Goal: Task Accomplishment & Management: Complete application form

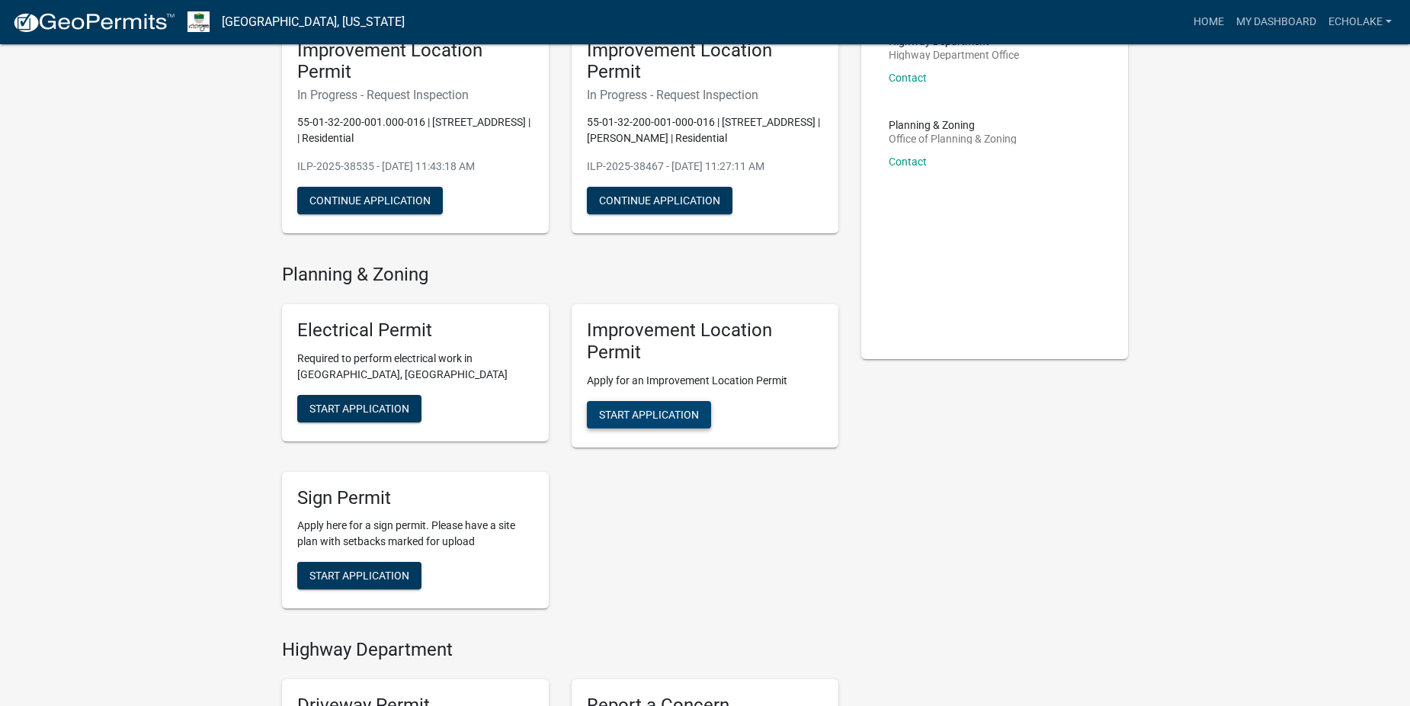
scroll to position [152, 0]
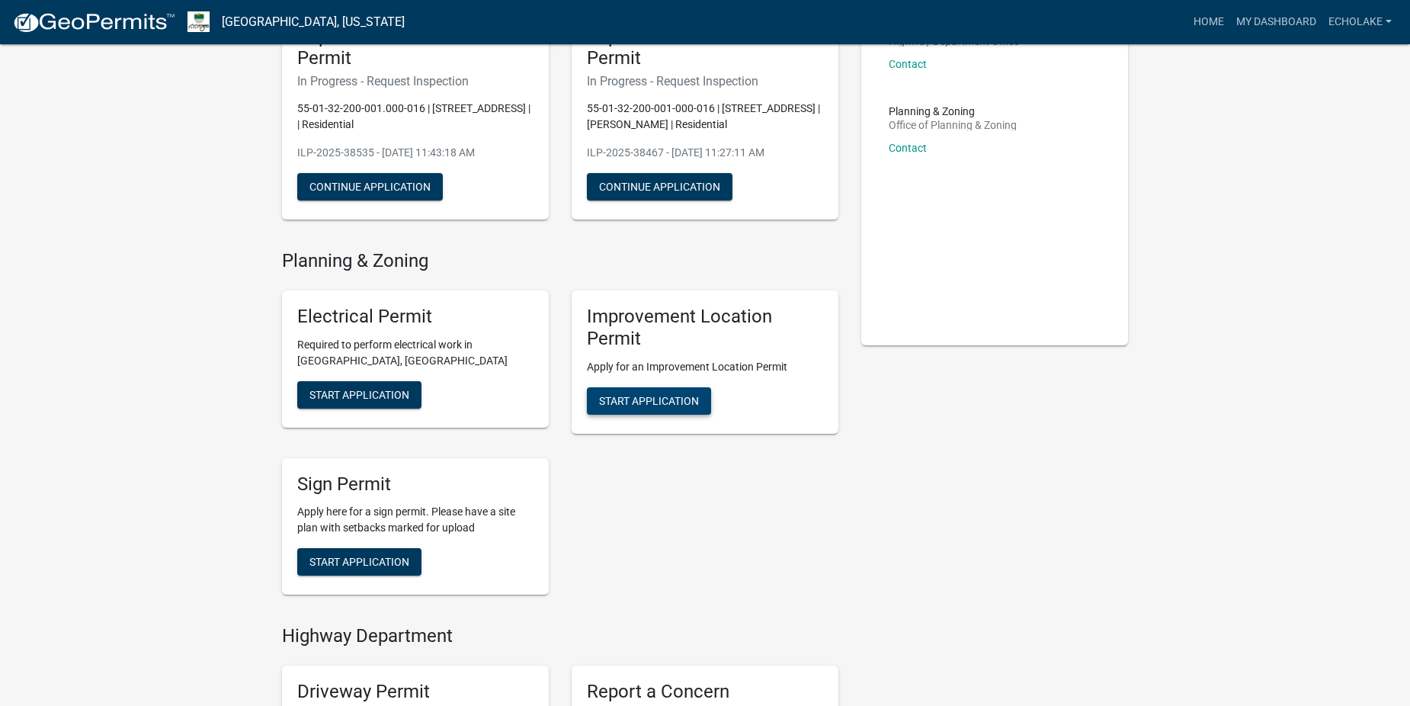
click at [635, 396] on span "Start Application" at bounding box center [649, 400] width 100 height 12
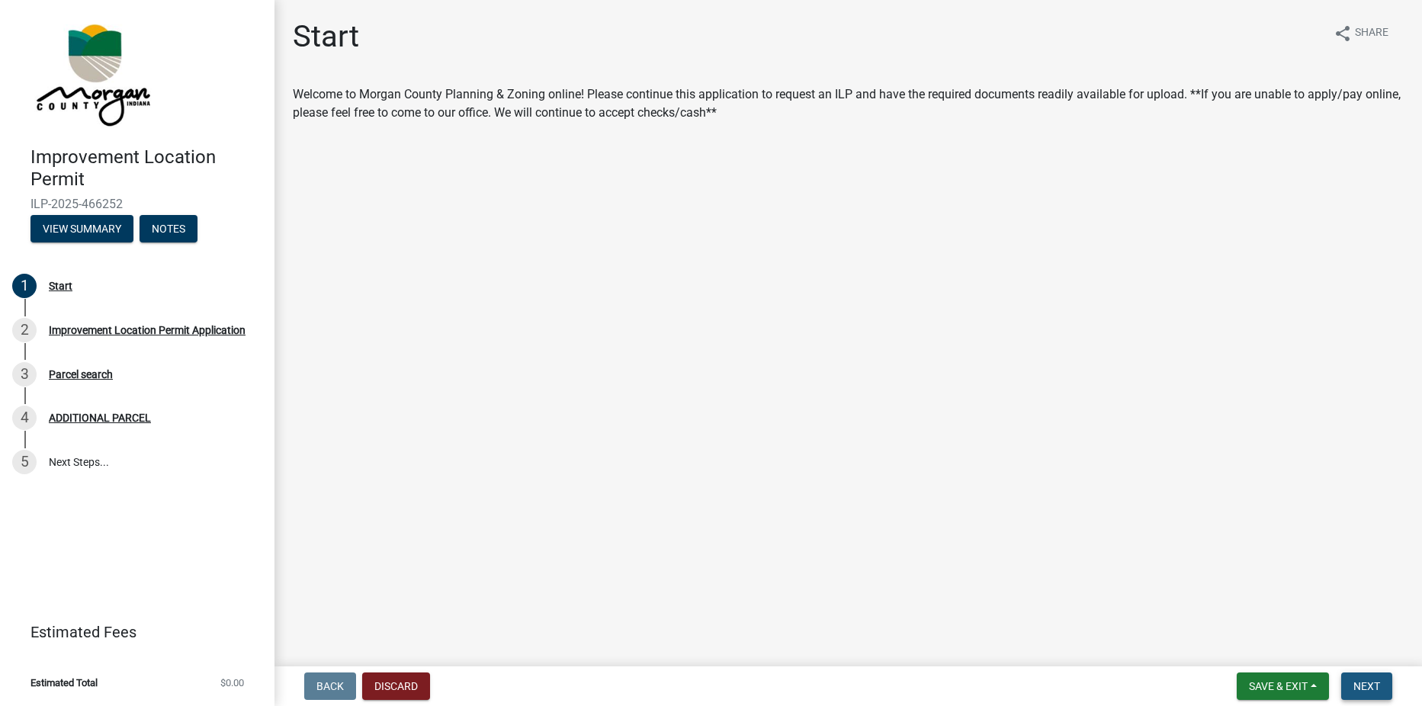
click at [1359, 684] on span "Next" at bounding box center [1366, 686] width 27 height 12
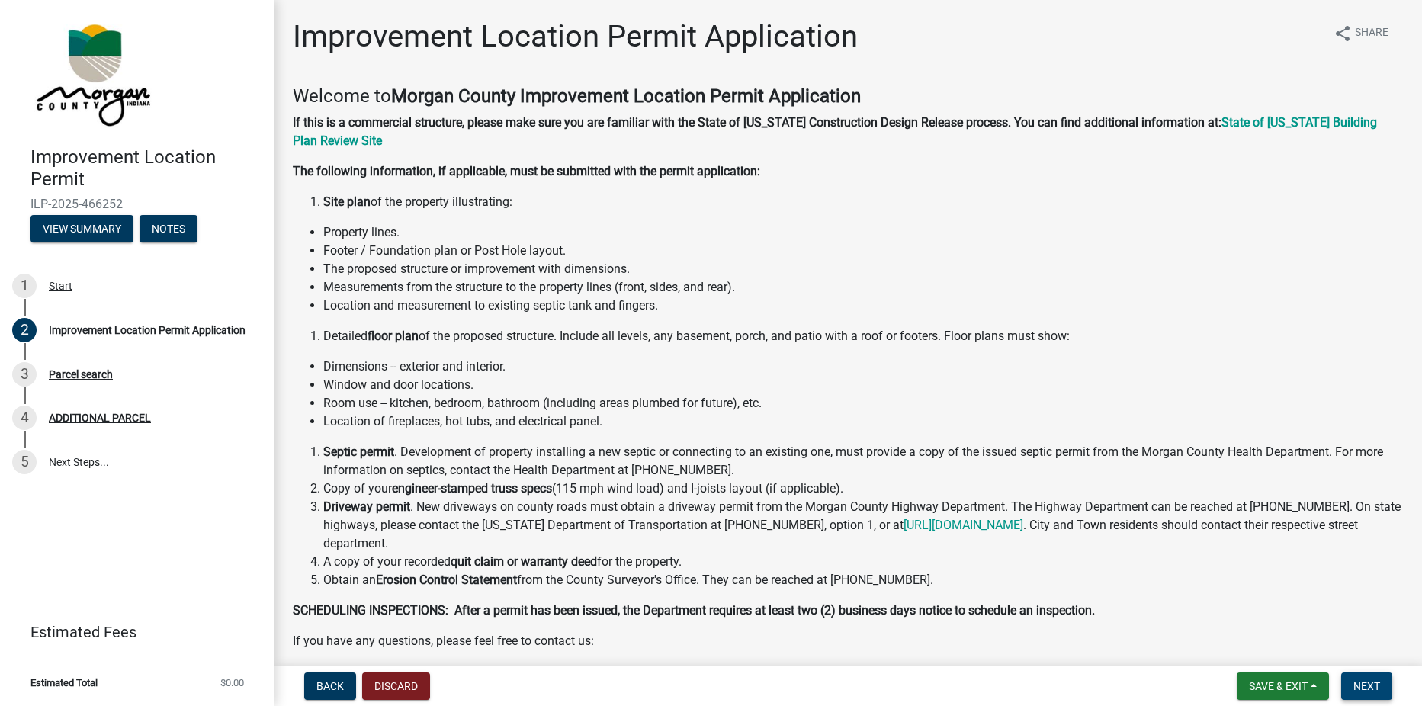
click at [1358, 683] on span "Next" at bounding box center [1366, 686] width 27 height 12
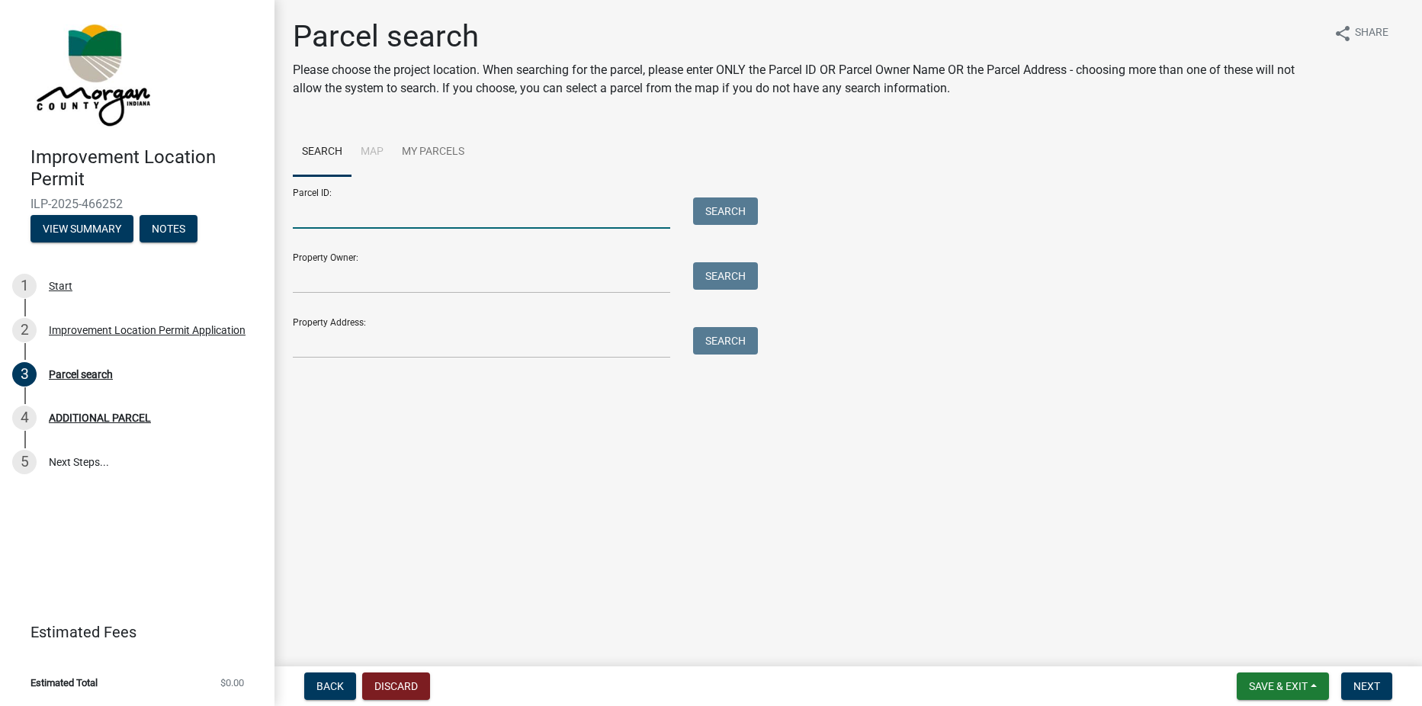
click at [358, 213] on input "Parcel ID:" at bounding box center [481, 212] width 377 height 31
type input "55-01-32-200-001-000-016"
type input "Echo Lake"
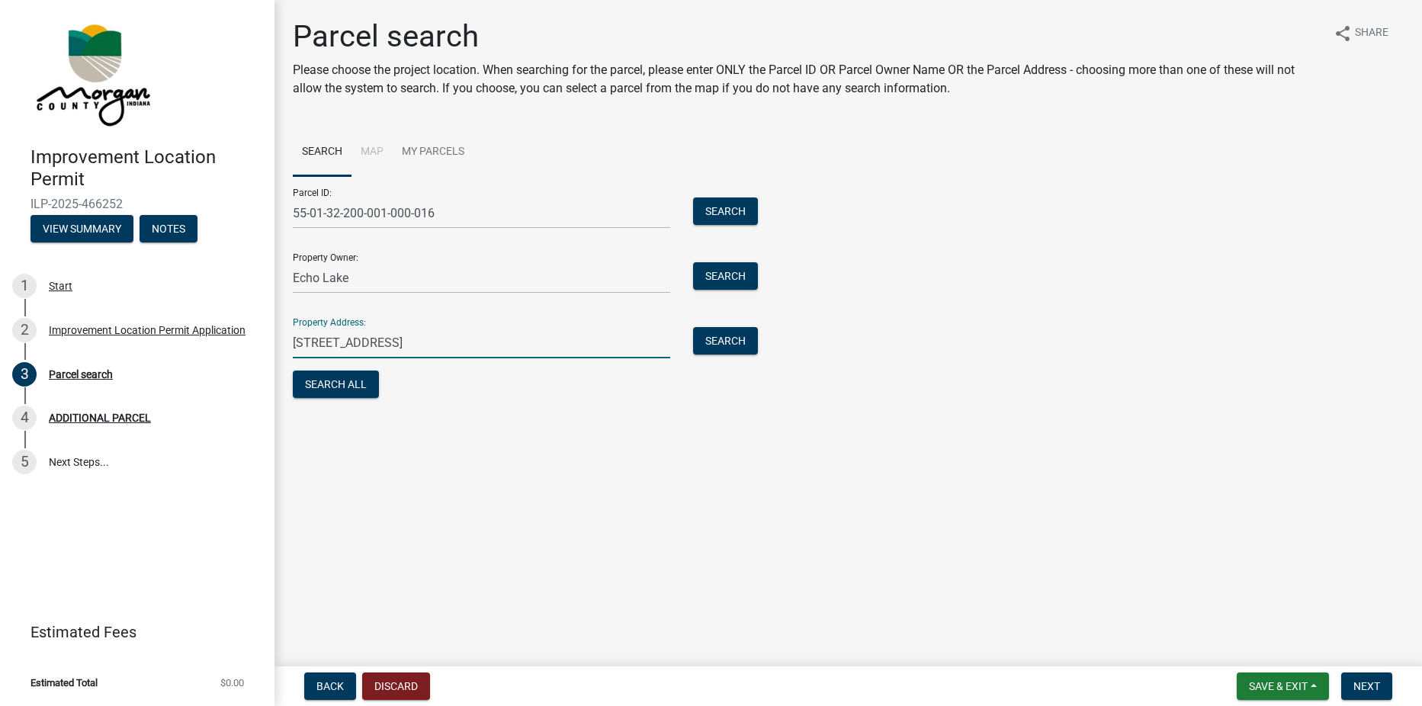
click at [306, 341] on input "[STREET_ADDRESS]" at bounding box center [481, 342] width 377 height 31
type input "[STREET_ADDRESS]"
click at [1374, 685] on span "Next" at bounding box center [1366, 686] width 27 height 12
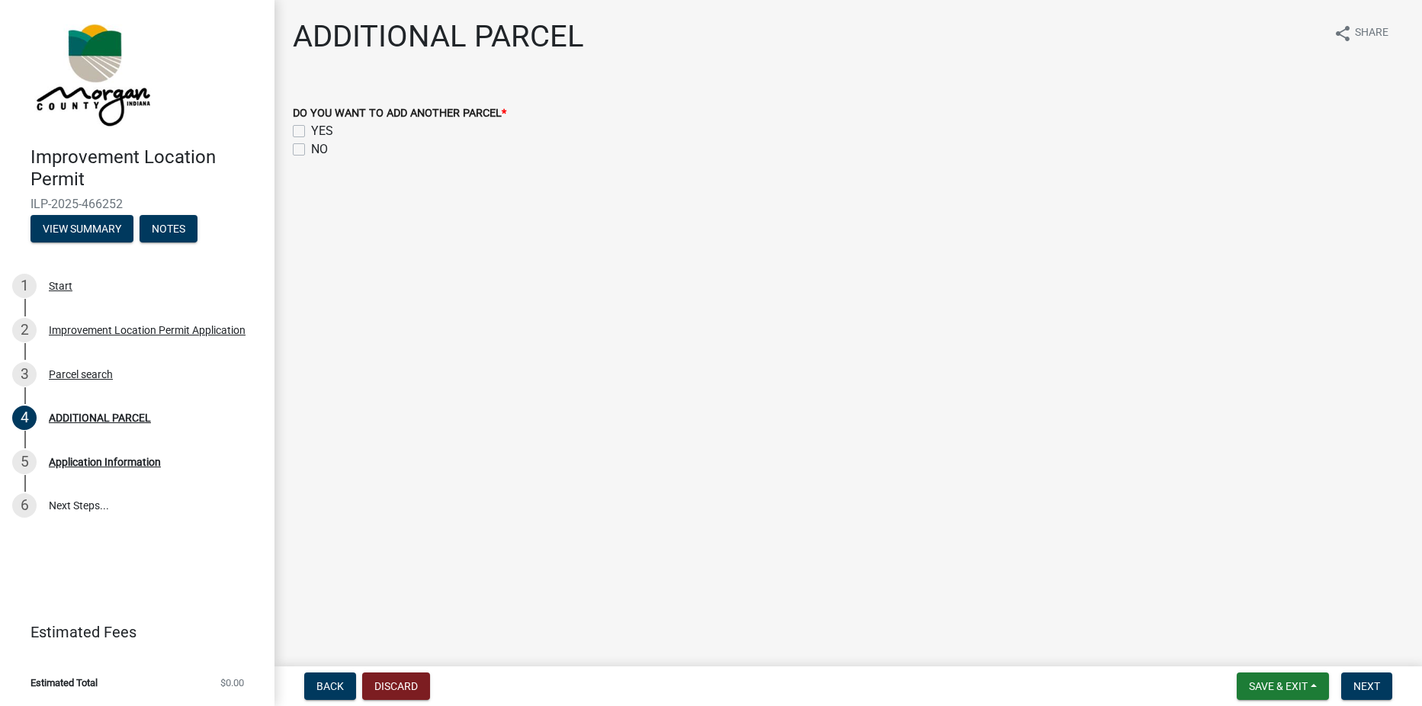
click at [311, 150] on label "NO" at bounding box center [319, 149] width 17 height 18
click at [311, 150] on input "NO" at bounding box center [316, 145] width 10 height 10
checkbox input "true"
checkbox input "false"
checkbox input "true"
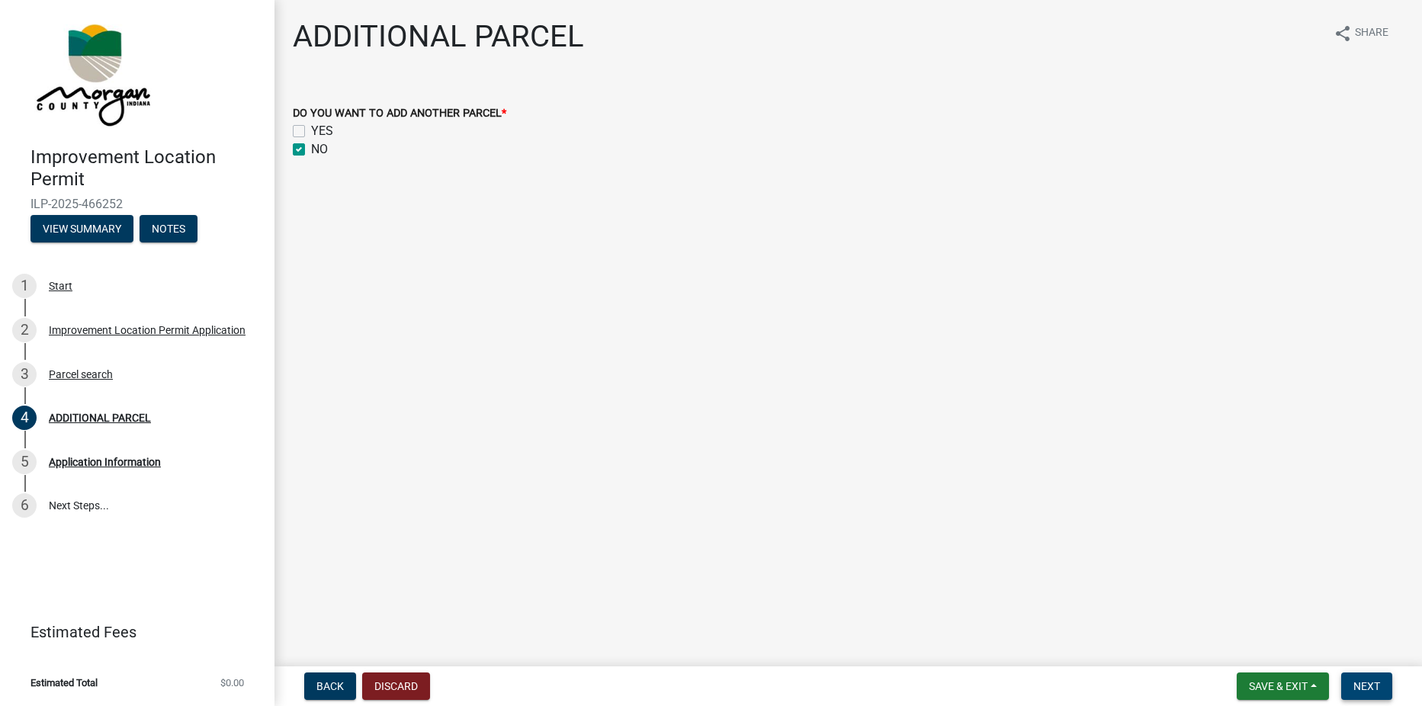
click at [1359, 688] on span "Next" at bounding box center [1366, 686] width 27 height 12
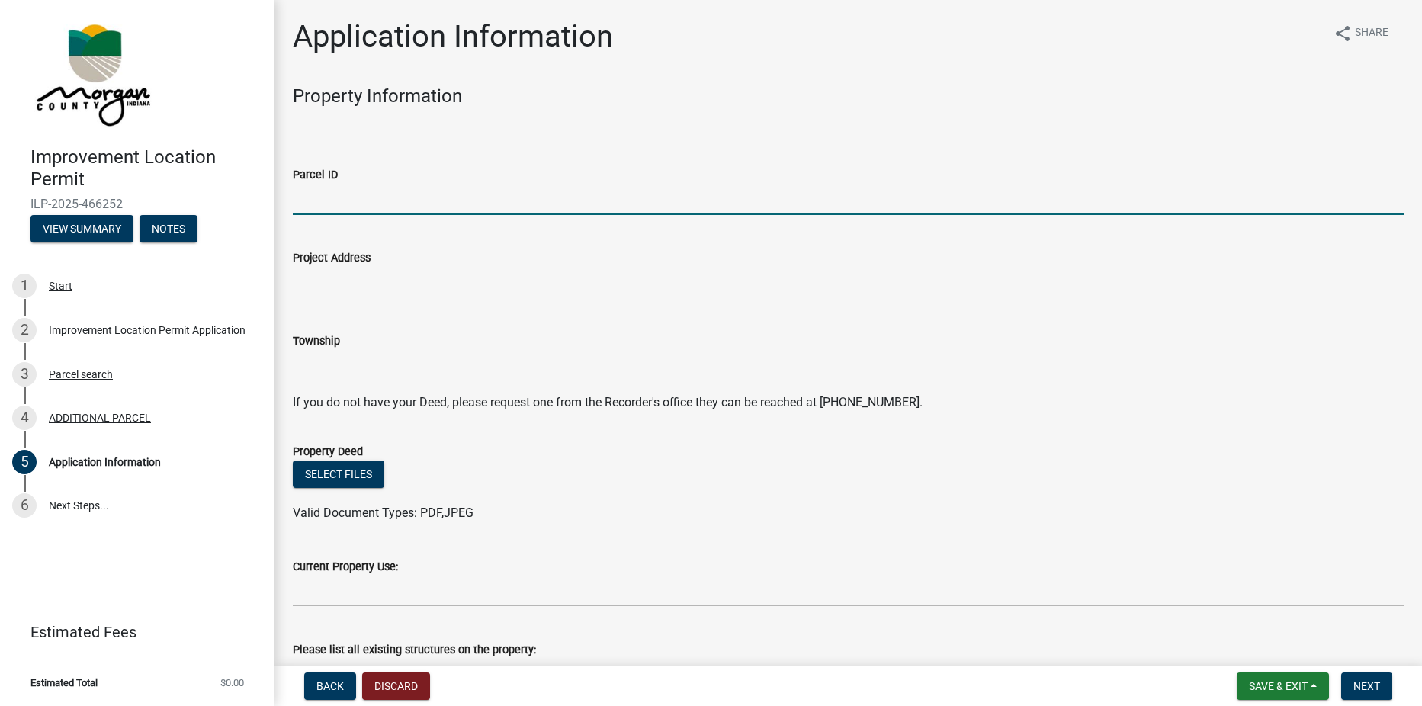
click at [335, 196] on input "Parcel ID" at bounding box center [848, 199] width 1111 height 31
type input "55-01-32-200-001-000-016"
type input "Echo Lake"
type input "[STREET_ADDRESS]"
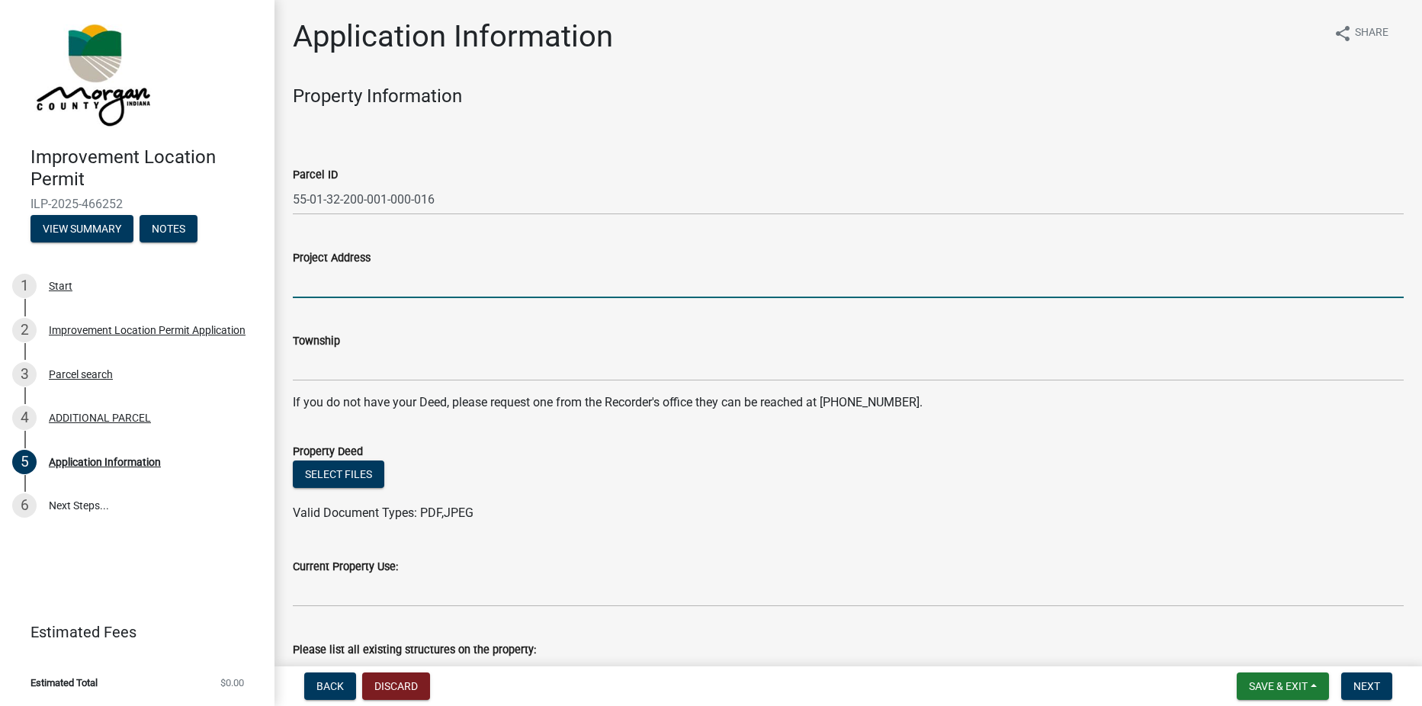
click at [358, 281] on input "Project Address" at bounding box center [848, 282] width 1111 height 31
click at [406, 279] on input "[STREET_ADDRESS]" at bounding box center [848, 282] width 1111 height 31
type input "[STREET_ADDRESS]"
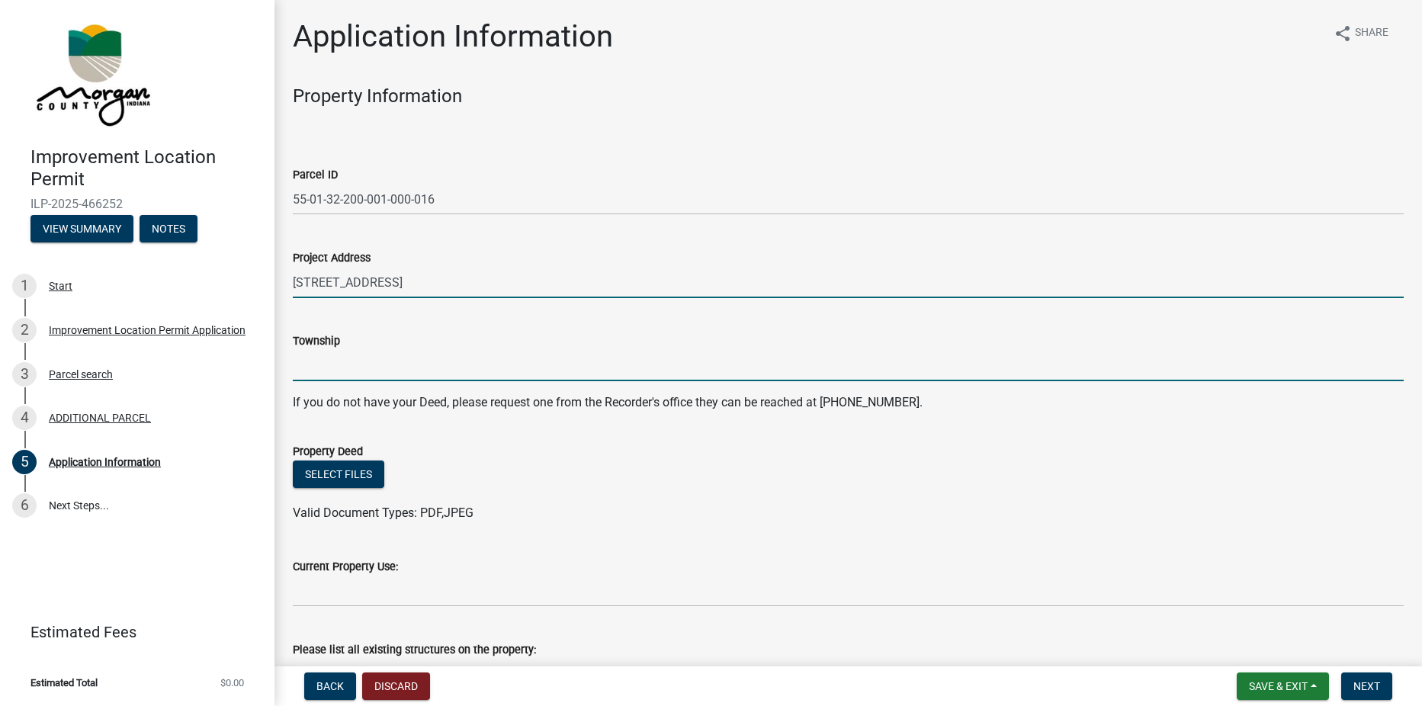
click at [332, 370] on input "Township" at bounding box center [848, 365] width 1111 height 31
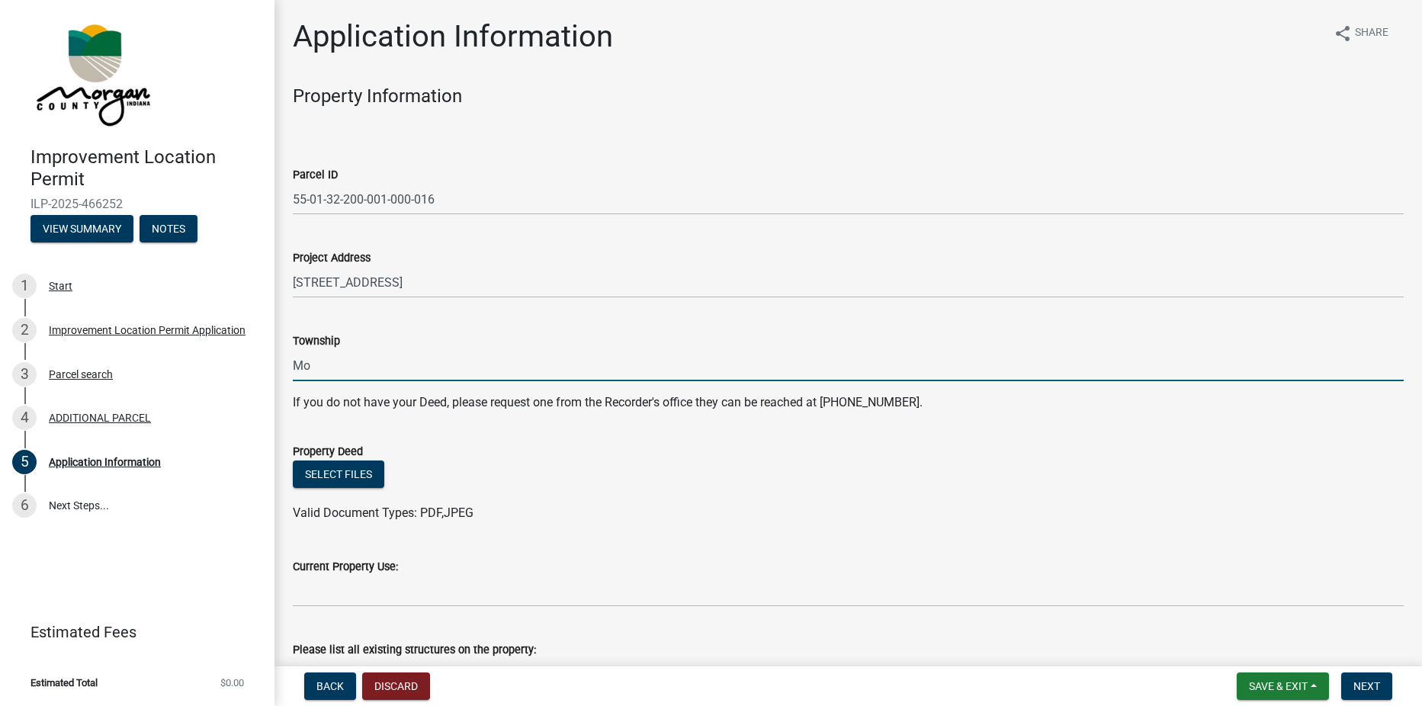
type input "Monroe"
click at [363, 476] on button "Select files" at bounding box center [338, 473] width 91 height 27
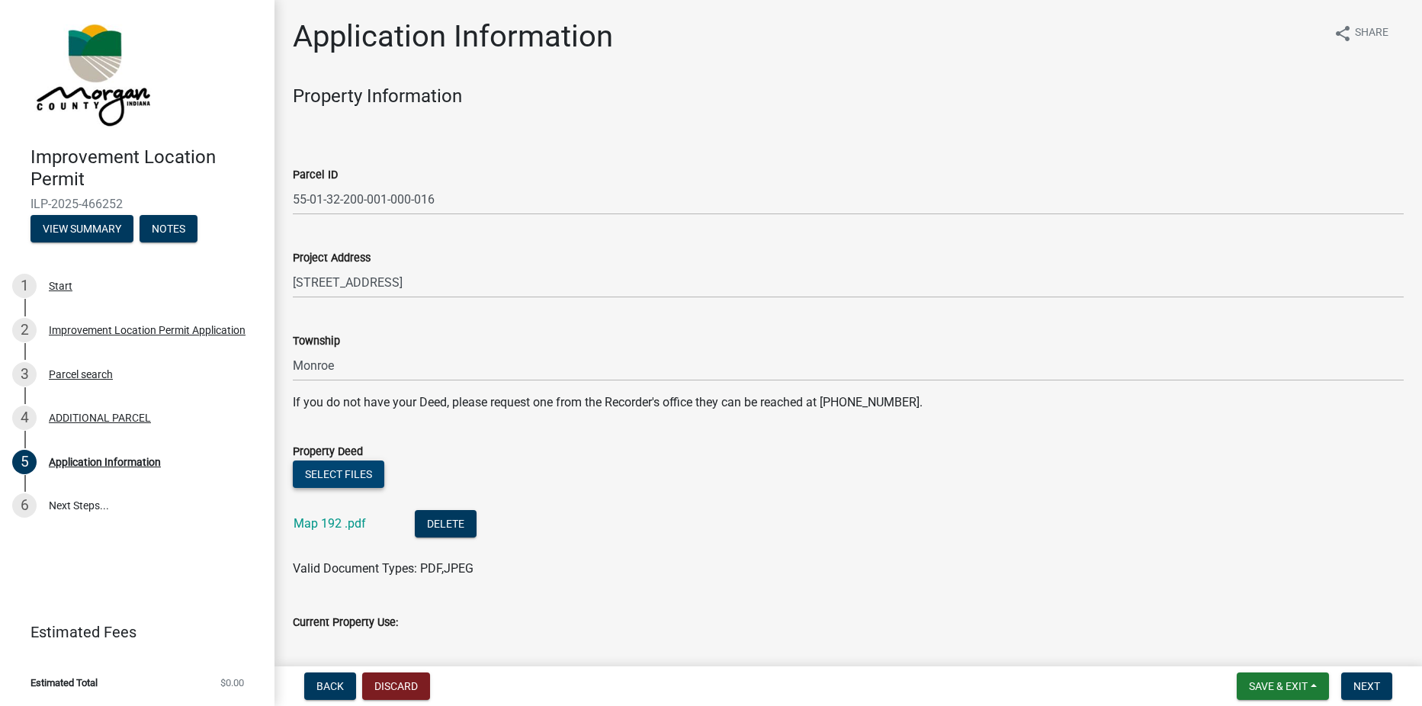
click at [354, 474] on button "Select files" at bounding box center [338, 473] width 91 height 27
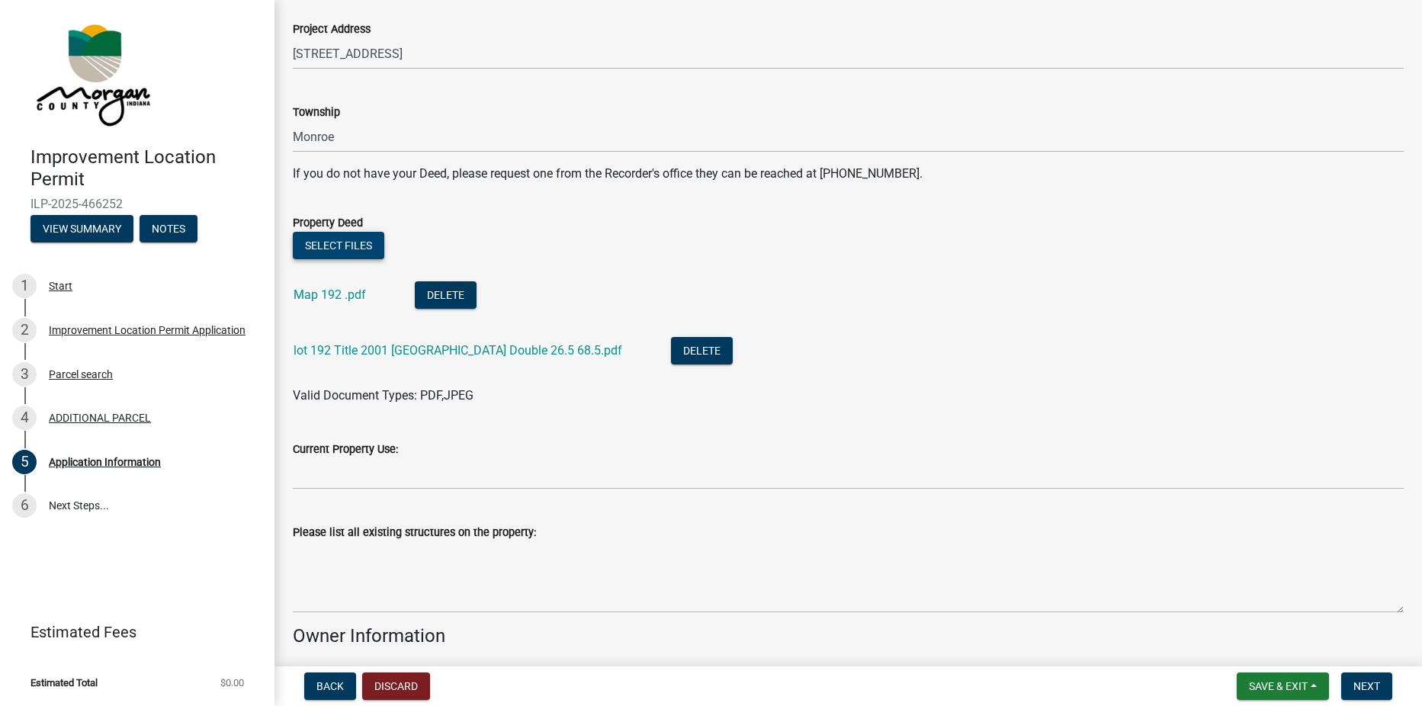
scroll to position [305, 0]
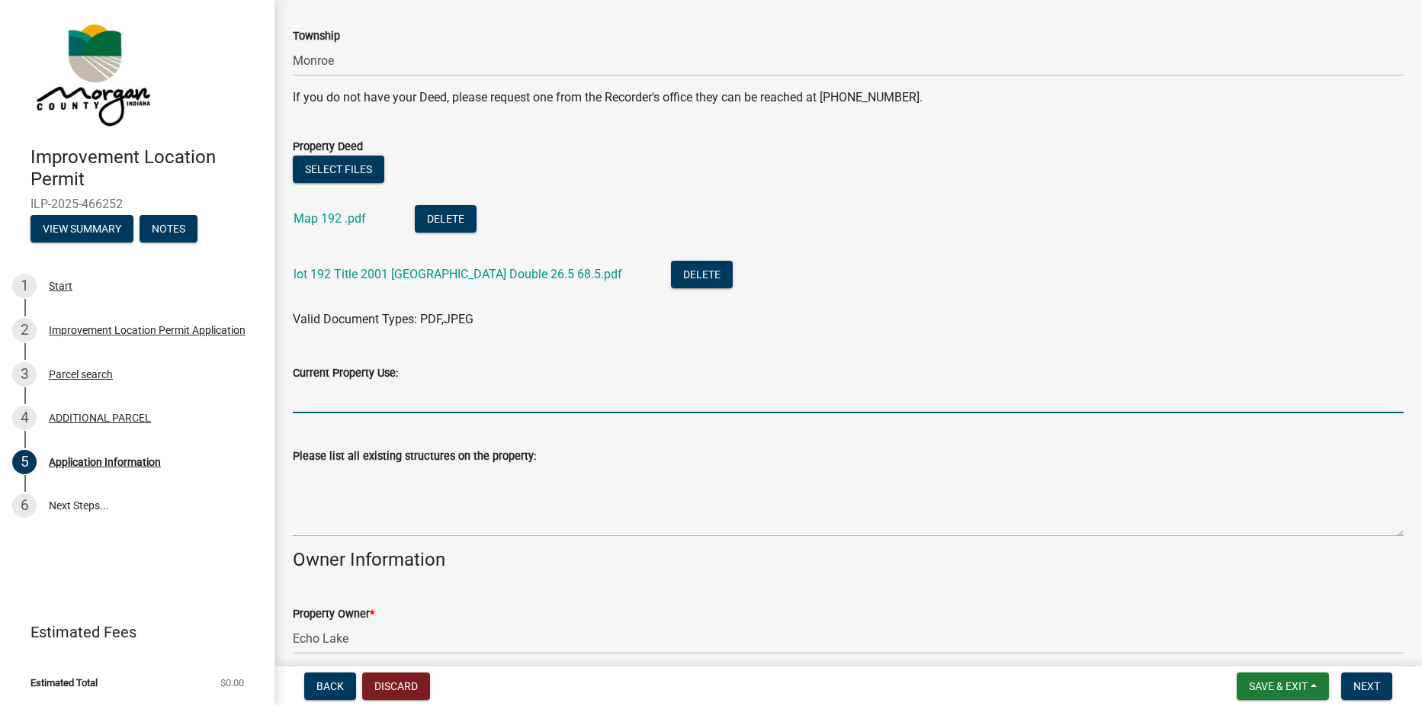
click at [358, 406] on input "Current Property Use:" at bounding box center [848, 397] width 1111 height 31
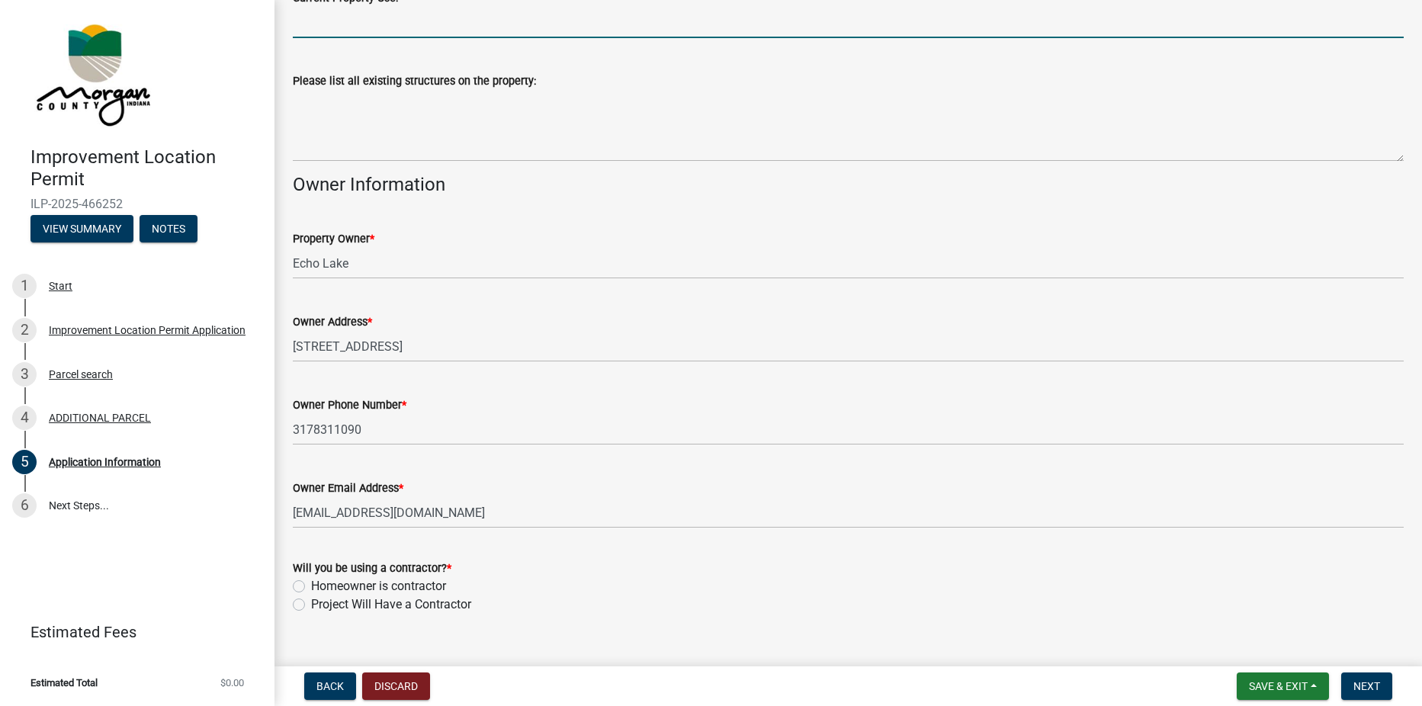
scroll to position [707, 0]
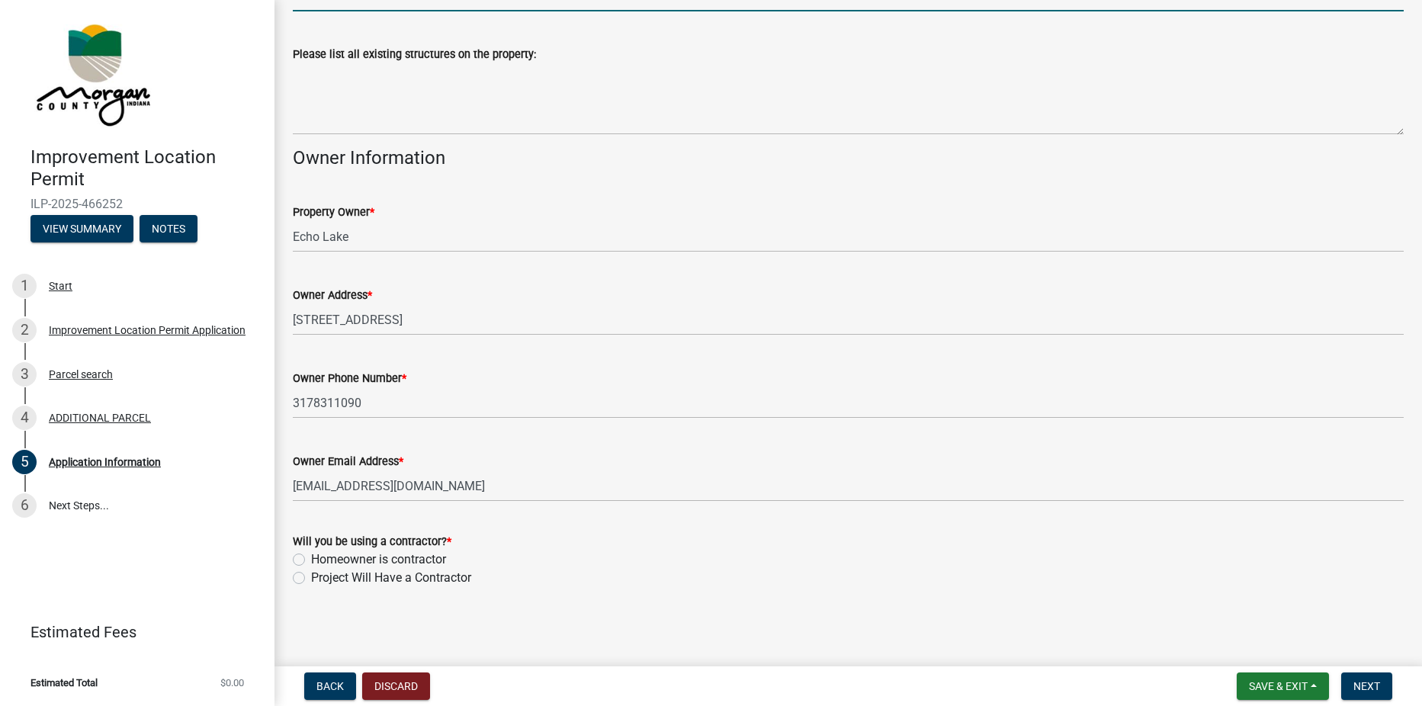
click at [311, 560] on label "Homeowner is contractor" at bounding box center [378, 559] width 135 height 18
click at [311, 560] on input "Homeowner is contractor" at bounding box center [316, 555] width 10 height 10
radio input "true"
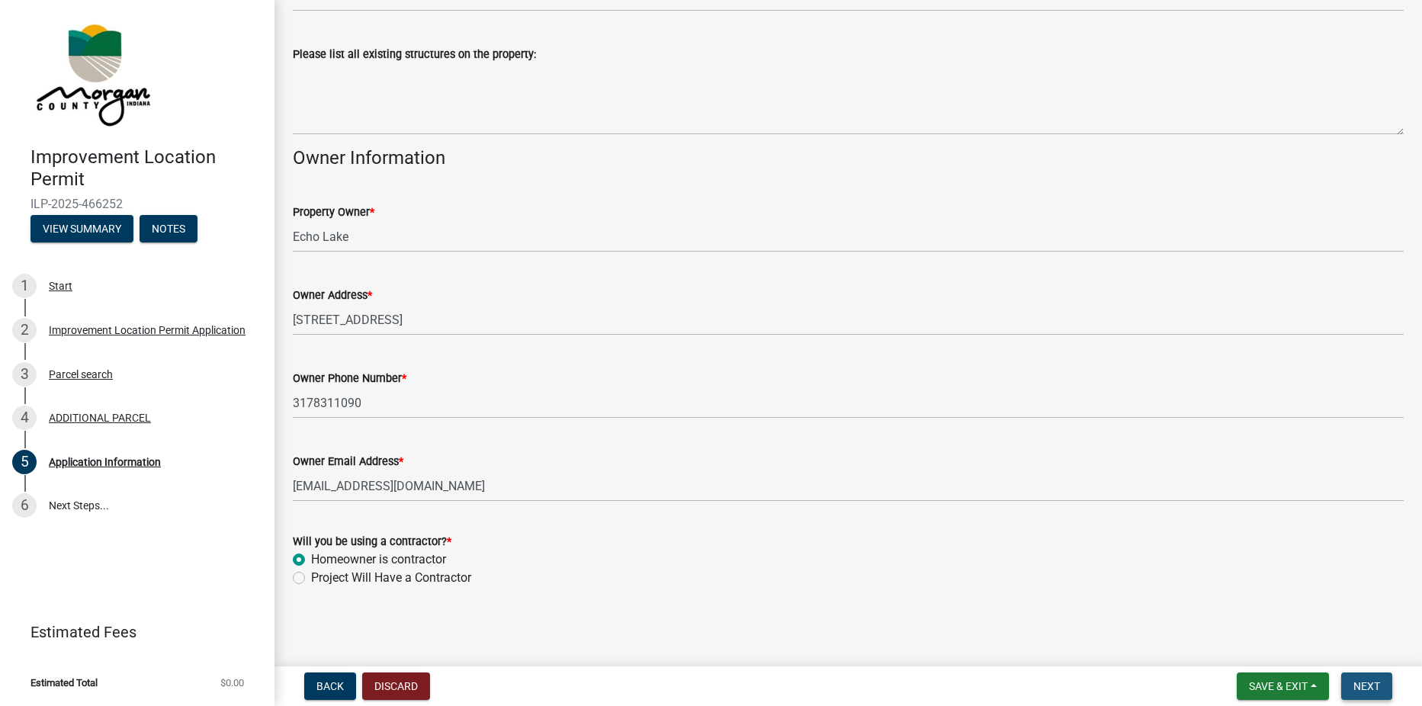
click at [1364, 687] on span "Next" at bounding box center [1366, 686] width 27 height 12
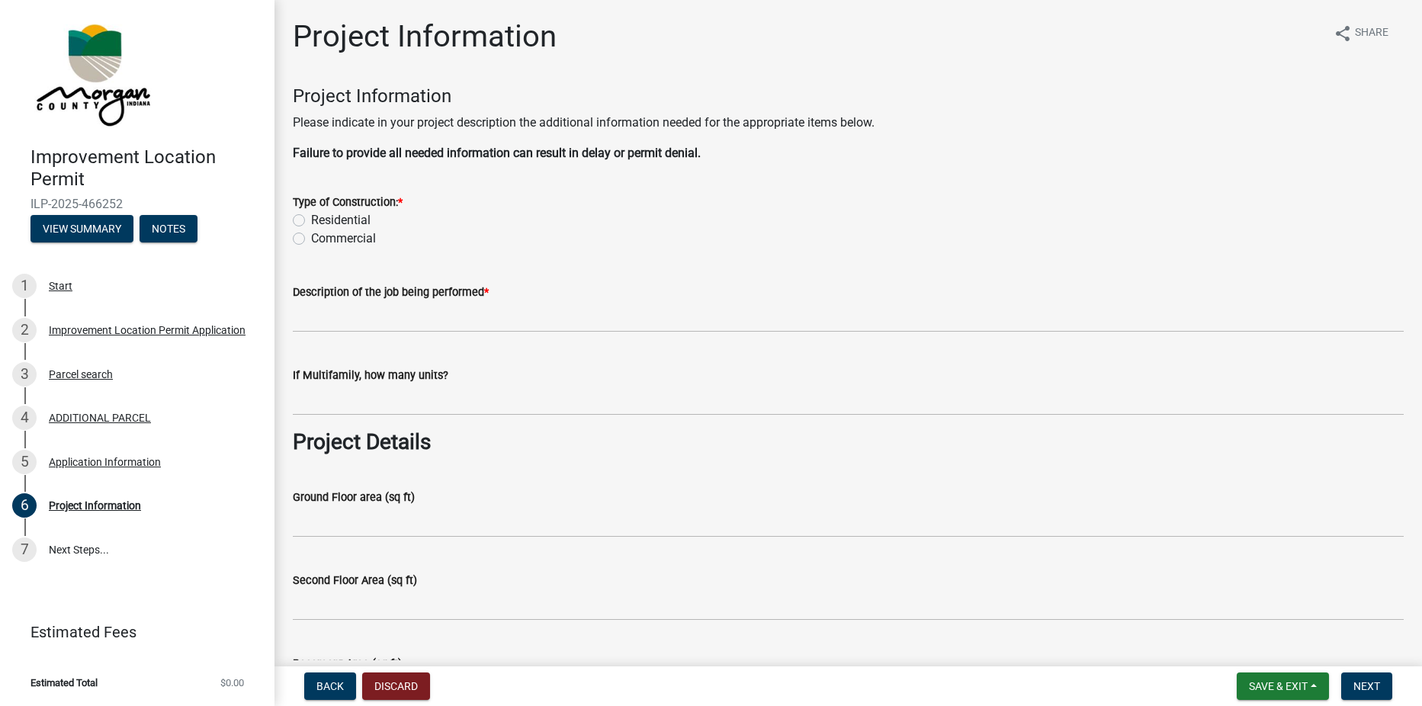
click at [311, 220] on label "Residential" at bounding box center [340, 220] width 59 height 18
click at [311, 220] on input "Residential" at bounding box center [316, 216] width 10 height 10
radio input "true"
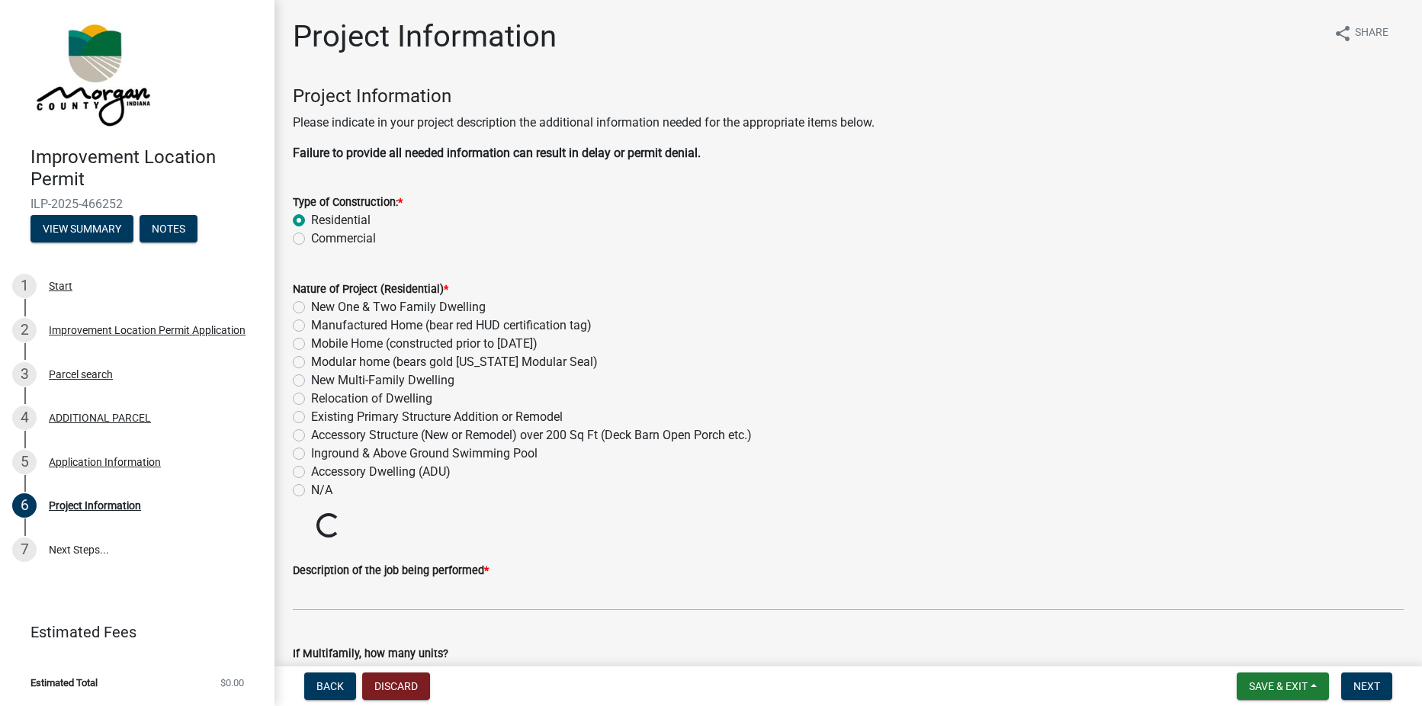
click at [311, 323] on label "Manufactured Home (bear red HUD certification tag)" at bounding box center [451, 325] width 281 height 18
click at [311, 323] on input "Manufactured Home (bear red HUD certification tag)" at bounding box center [316, 321] width 10 height 10
radio input "true"
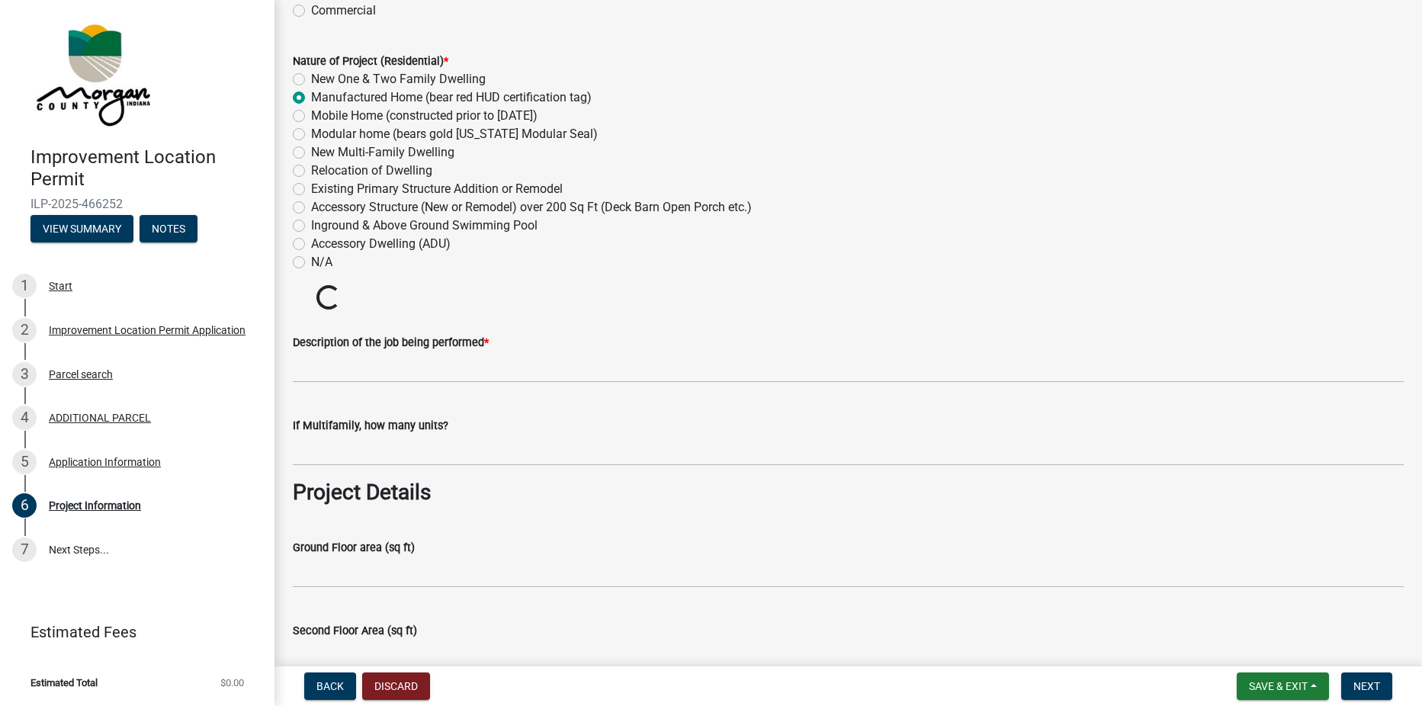
scroll to position [229, 0]
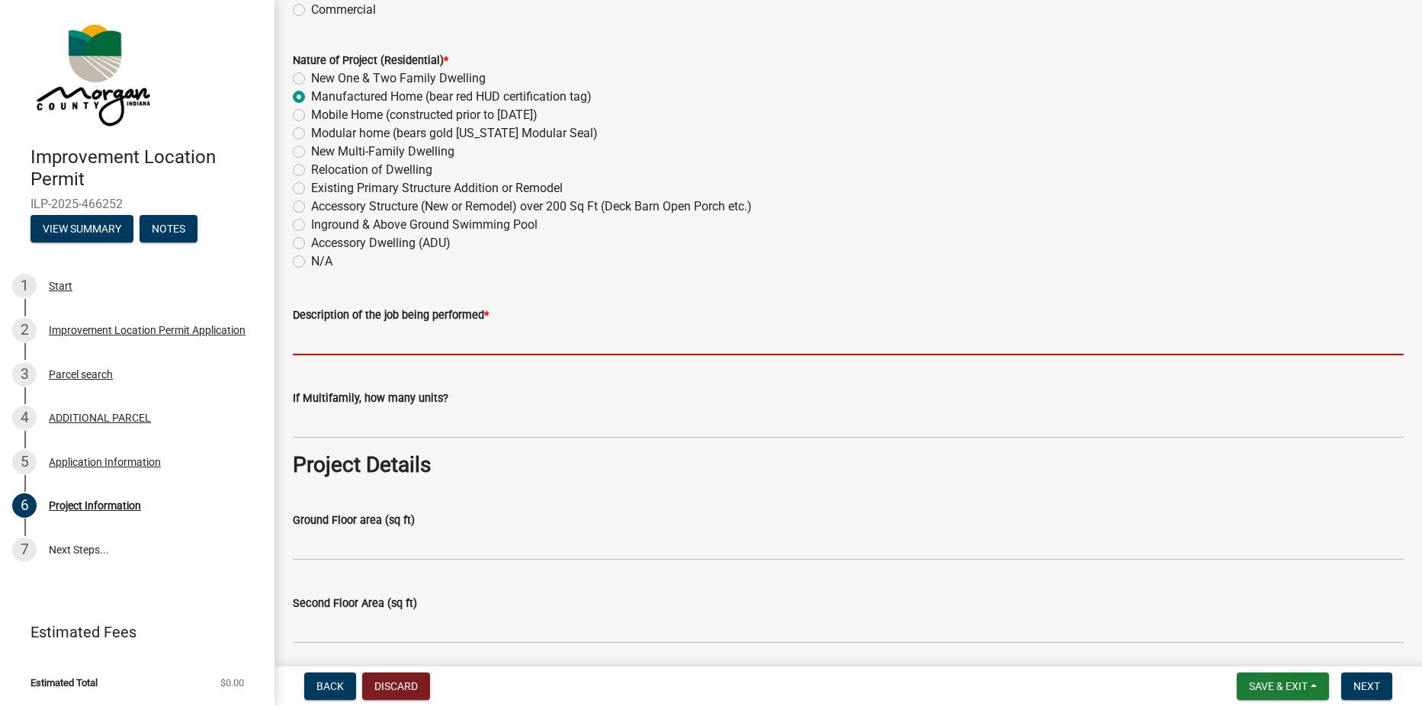
click at [346, 348] on input "Description of the job being performed *" at bounding box center [848, 339] width 1111 height 31
type input "Moving a mobile home into the community"
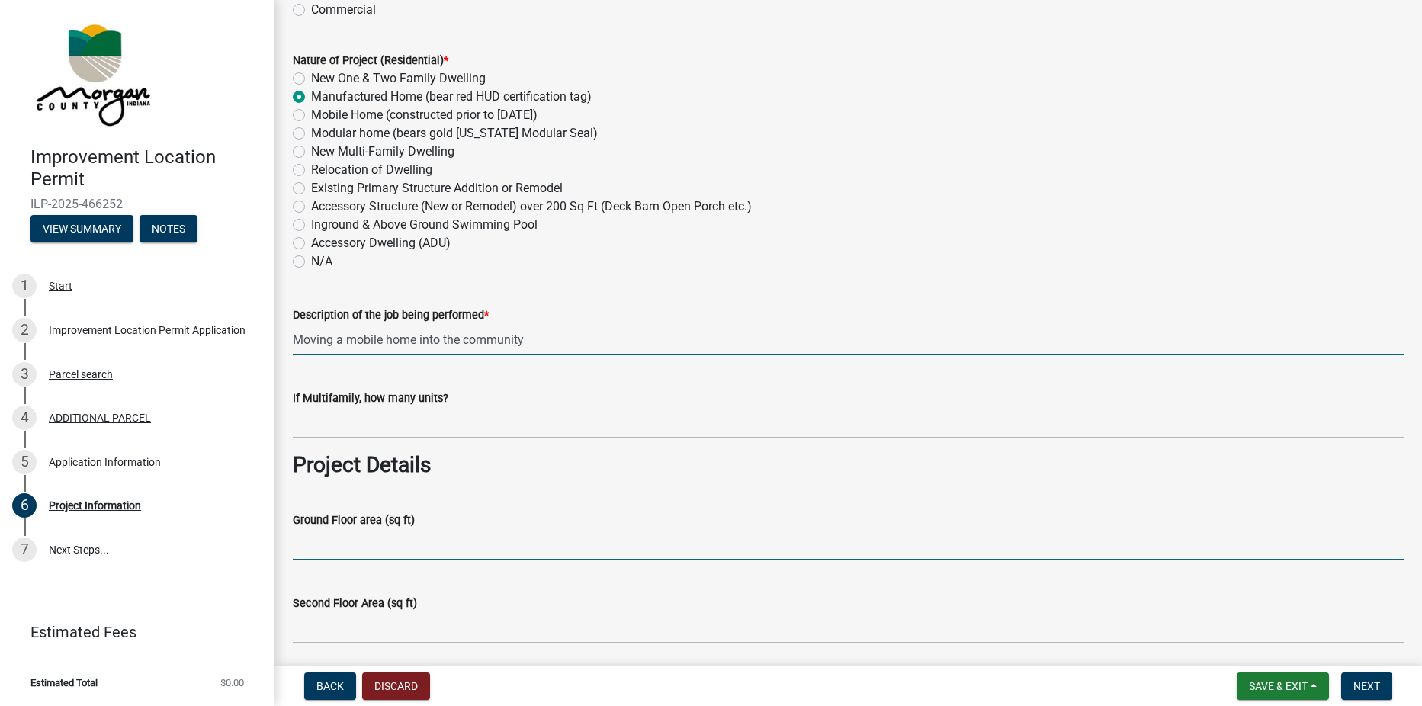
type input "980"
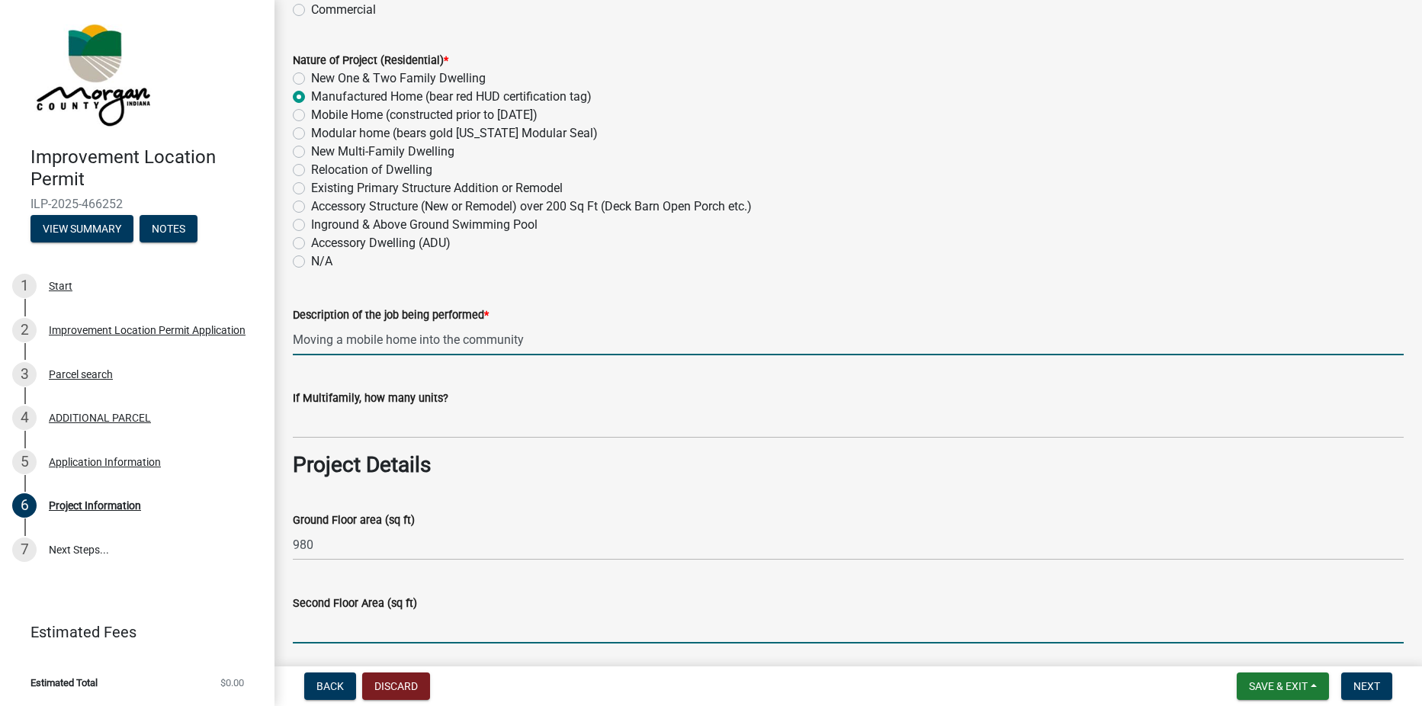
type input "NA"
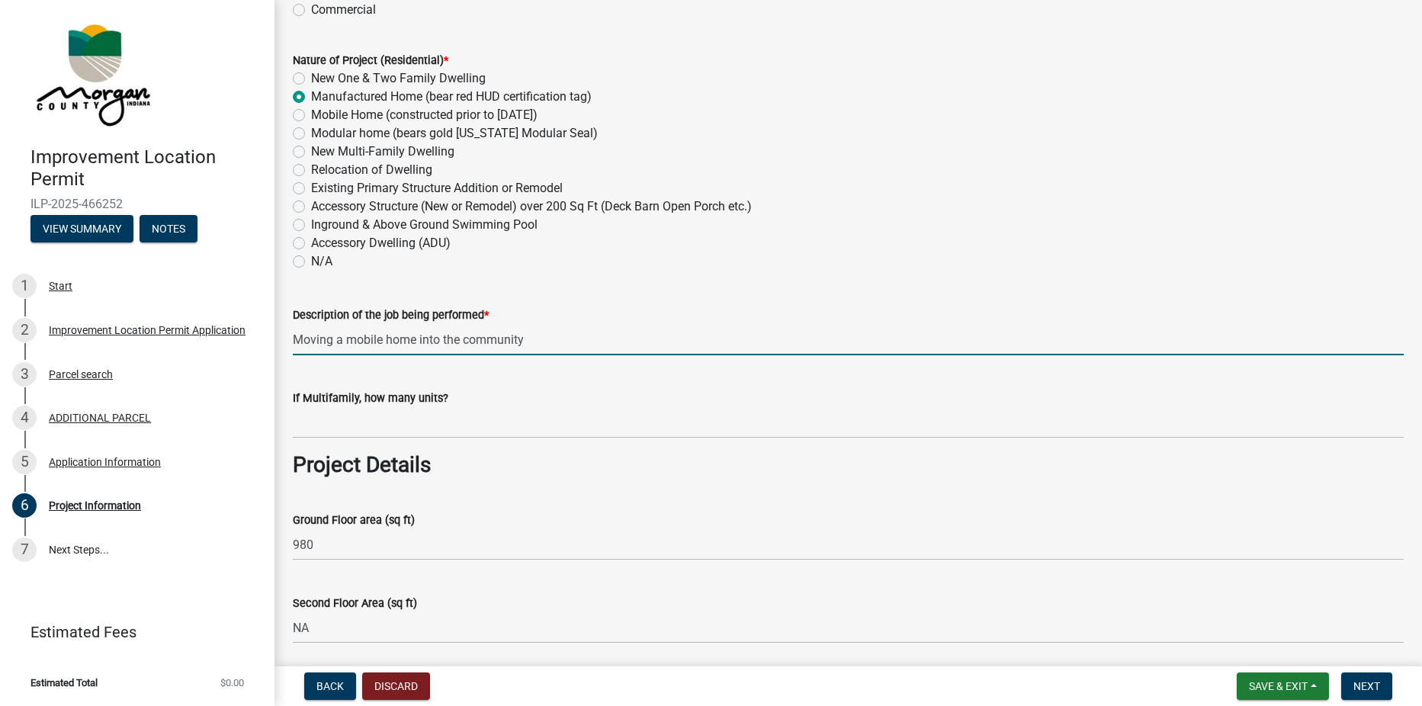
type input "NA"
type input "980"
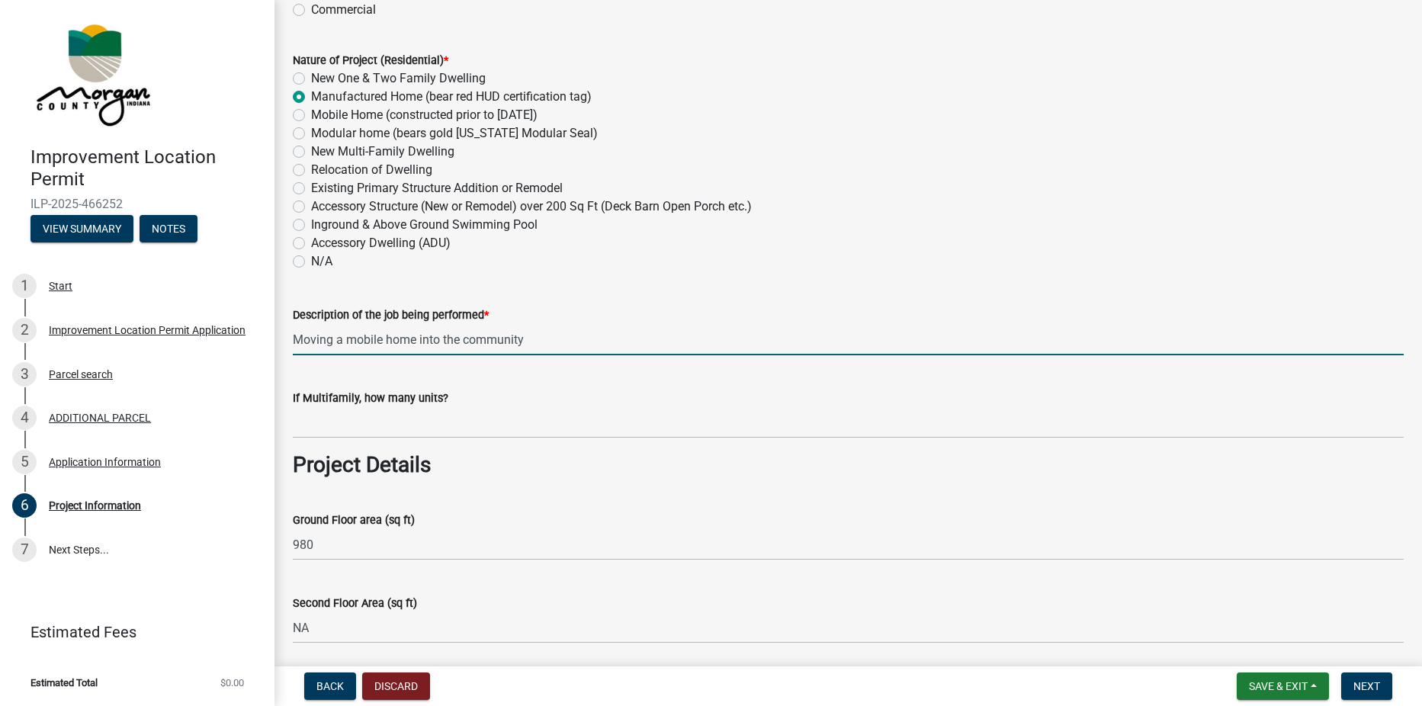
type input "3"
type input "2"
type input "45000"
type input "[PERSON_NAME]"
type input "Hill Water"
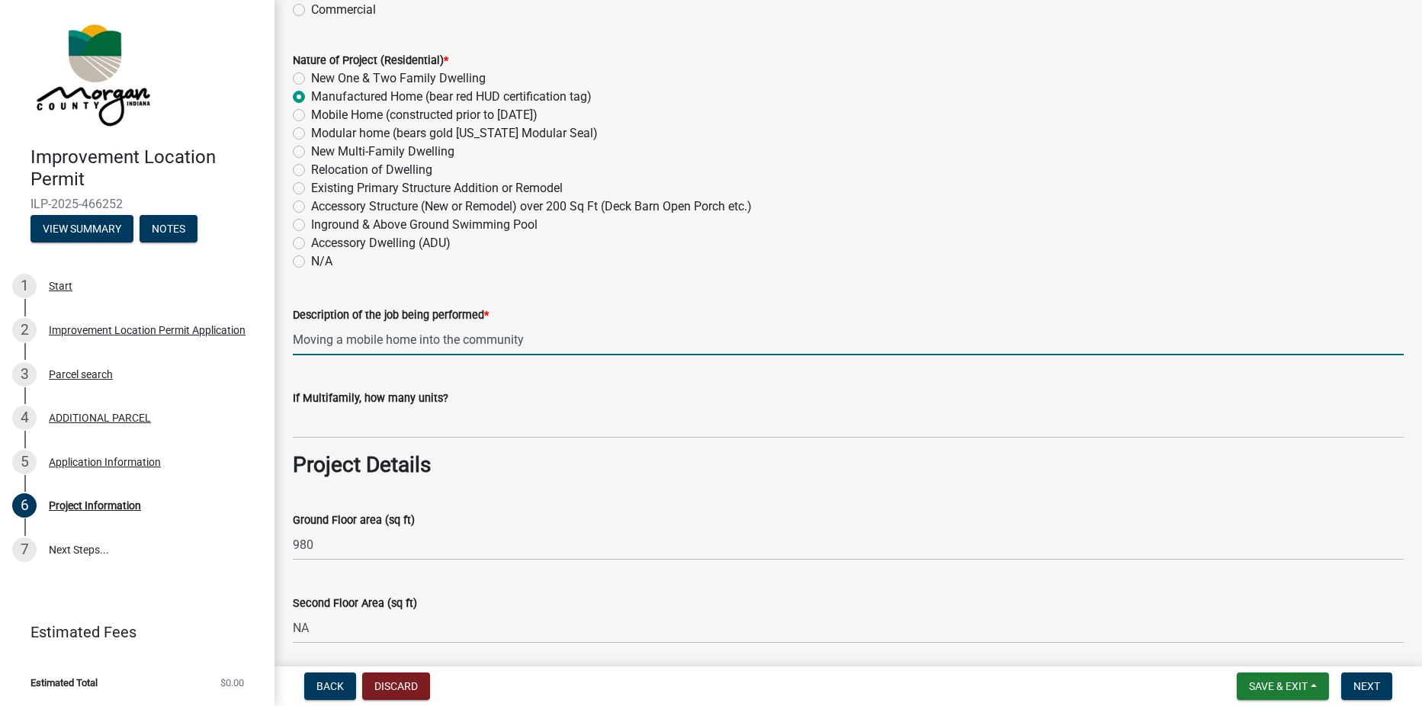
type input "# MH00800017"
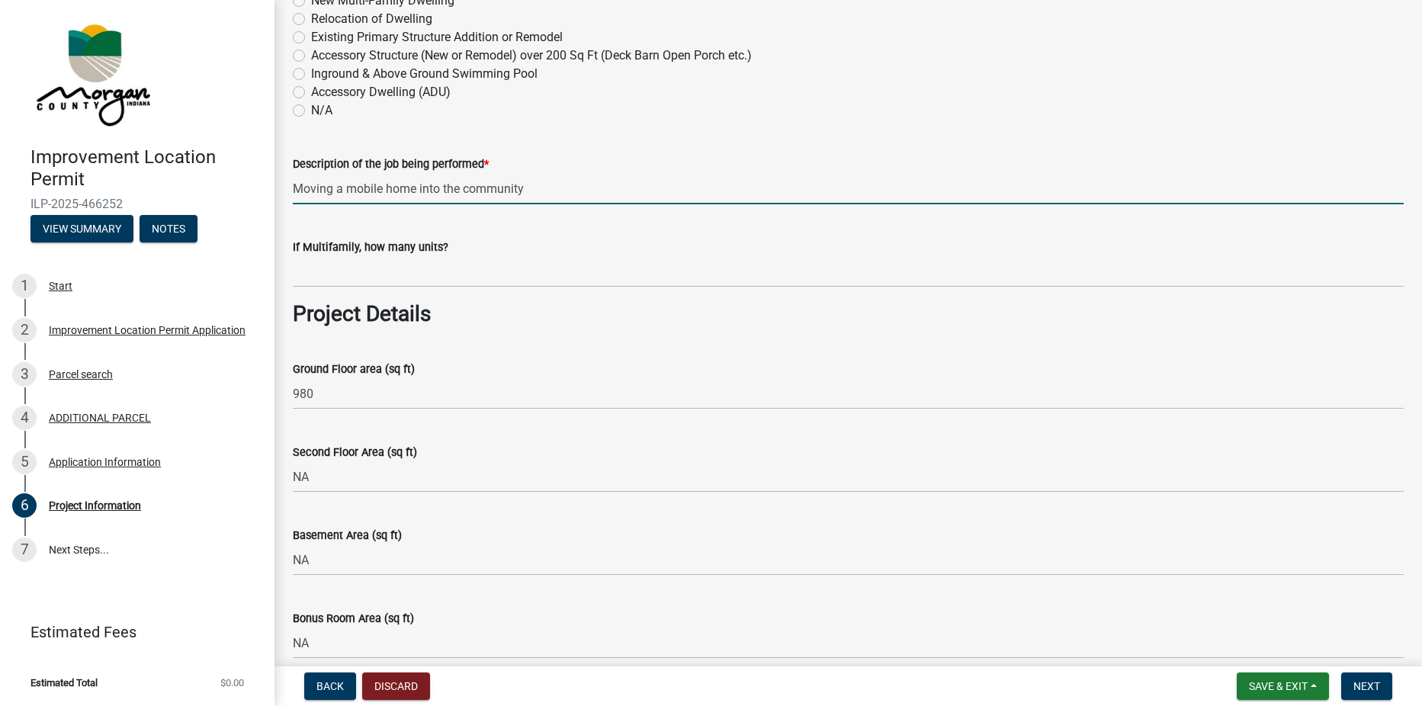
scroll to position [381, 0]
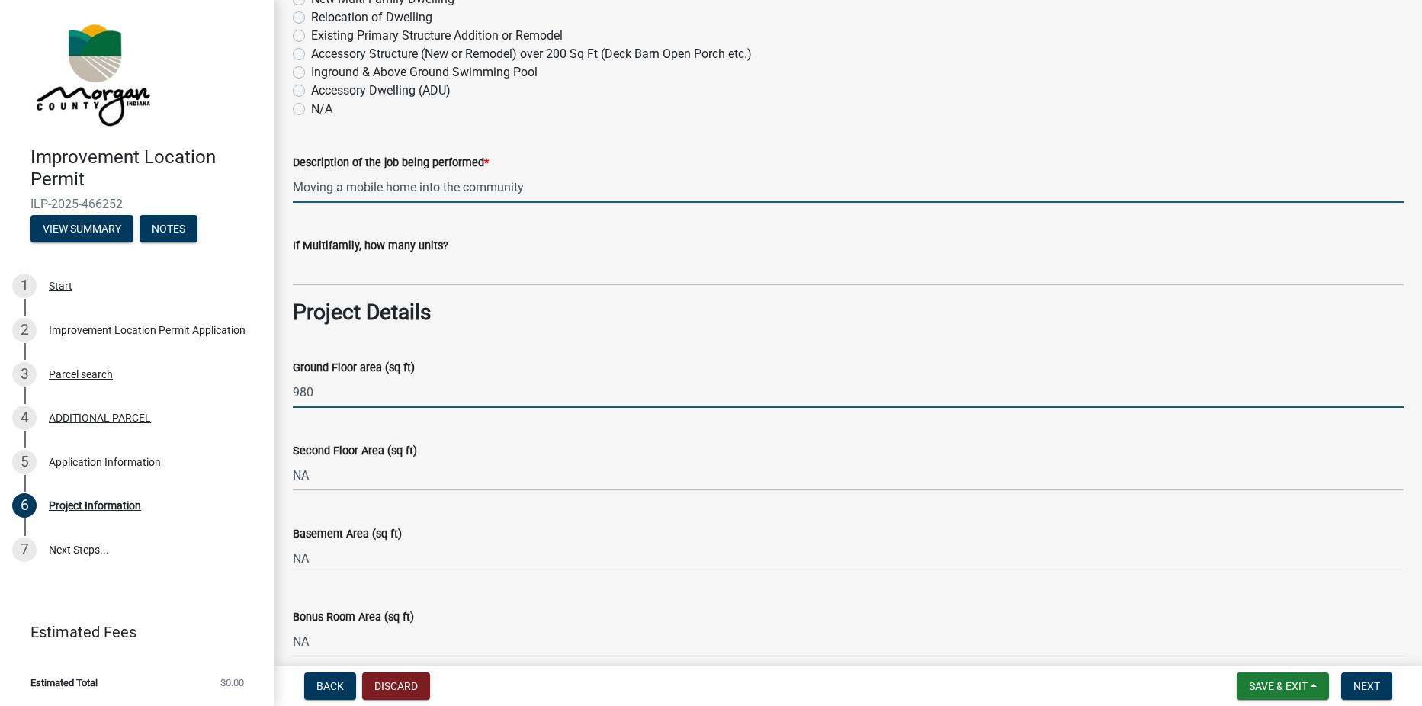
click at [332, 395] on input "980" at bounding box center [848, 392] width 1111 height 31
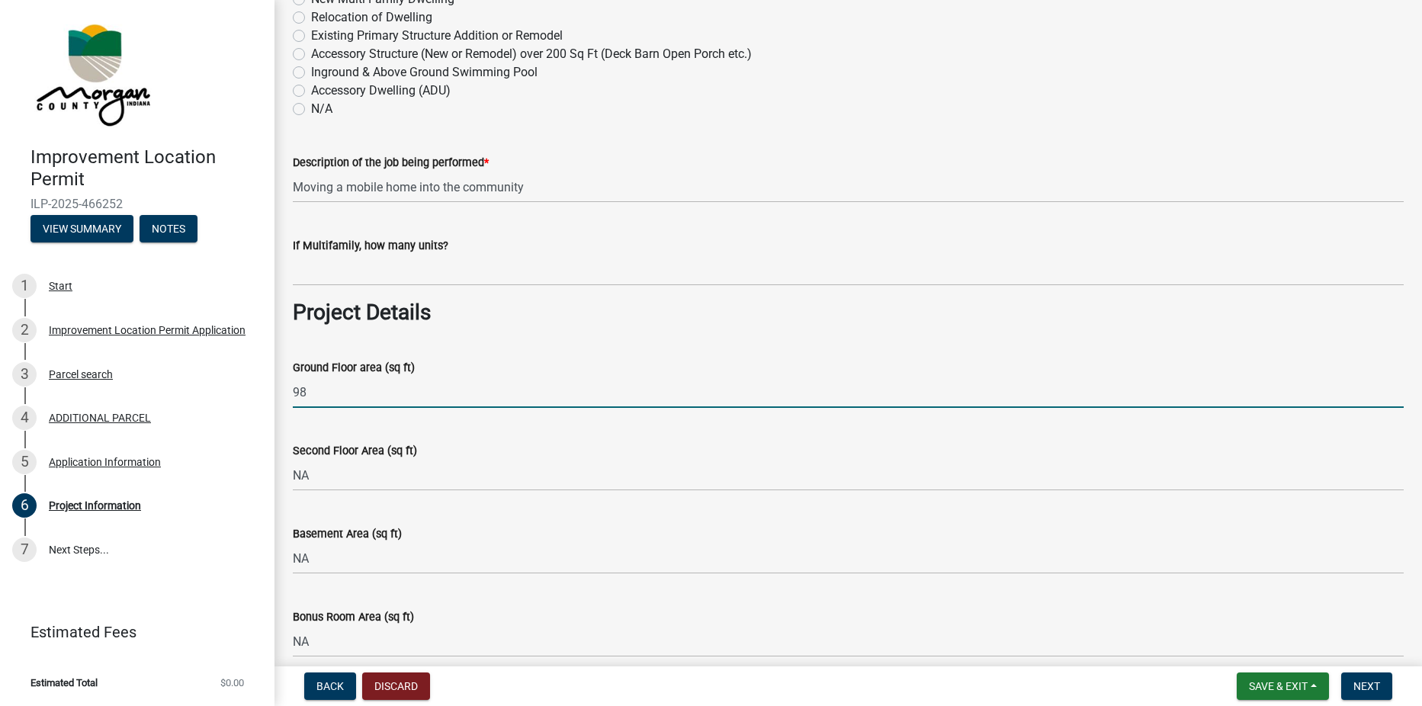
type input "9"
click at [297, 390] on input "1815" at bounding box center [848, 392] width 1111 height 31
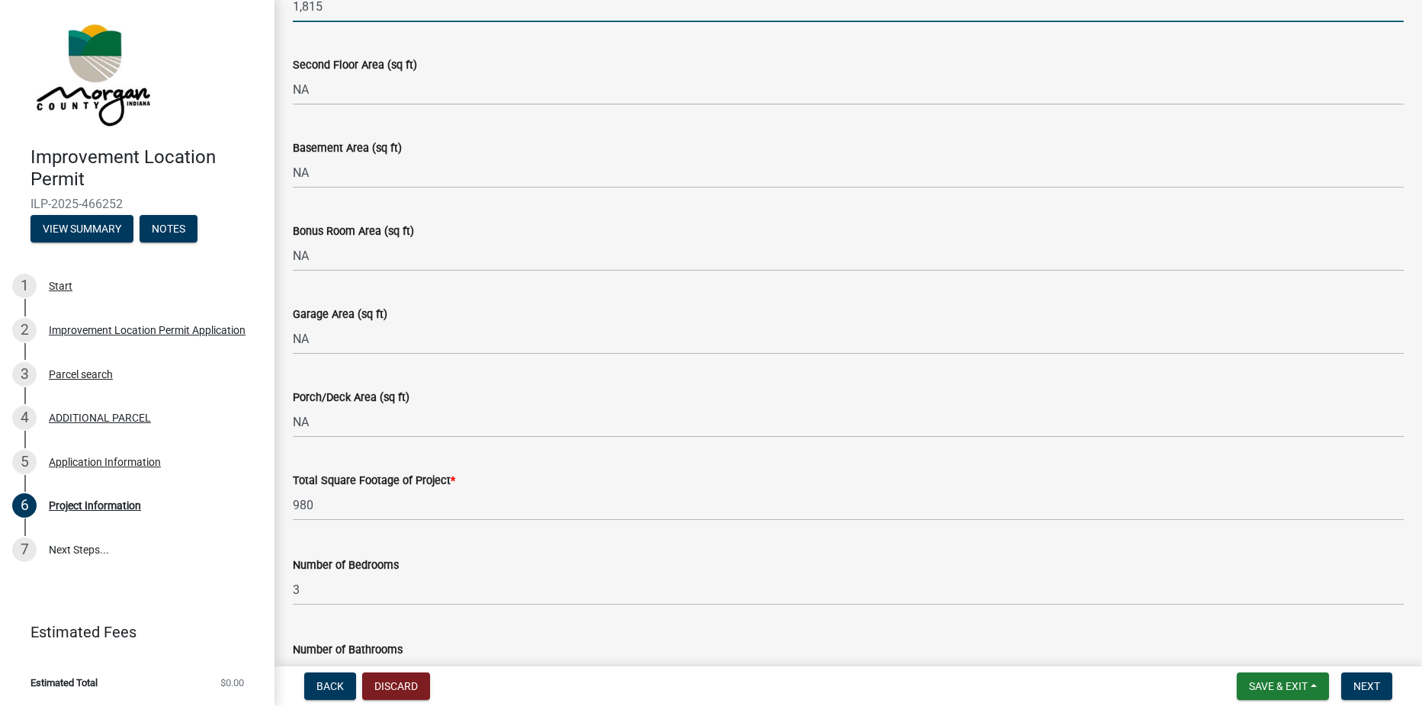
scroll to position [838, 0]
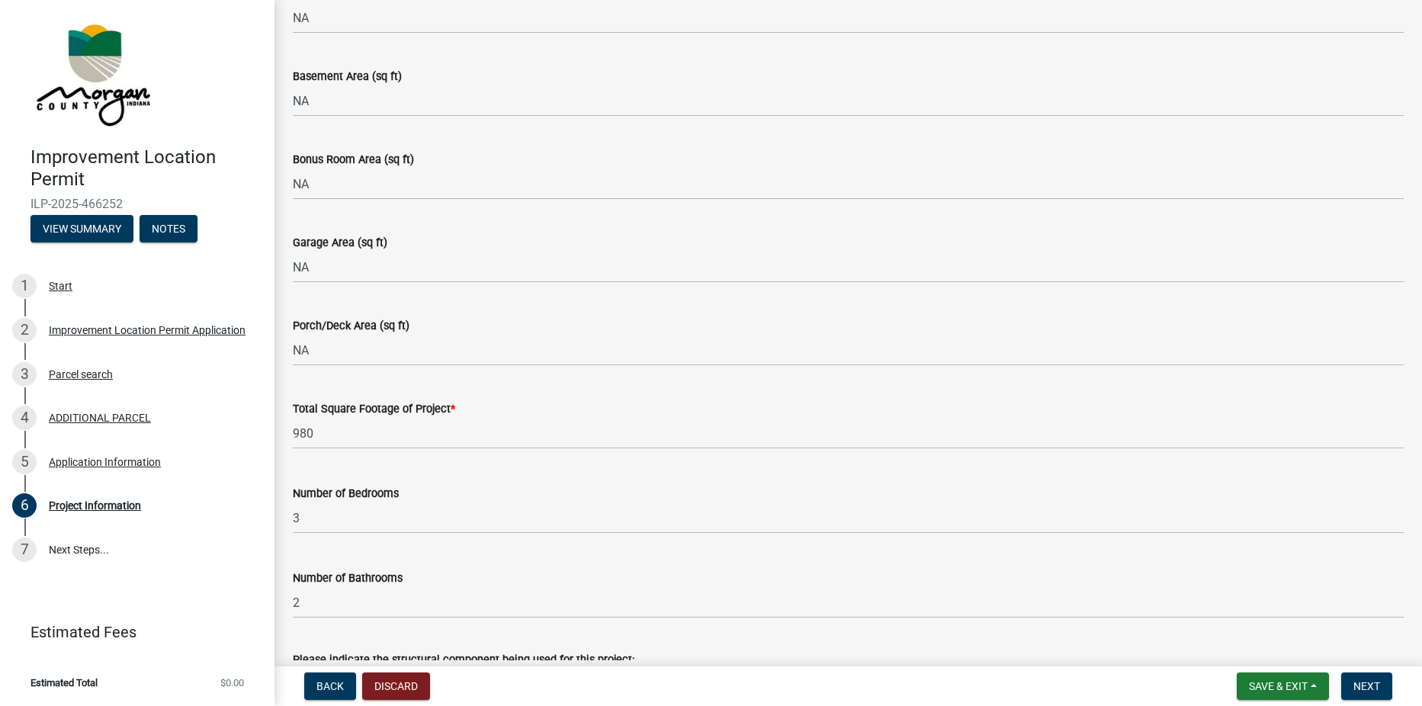
type input "1,815"
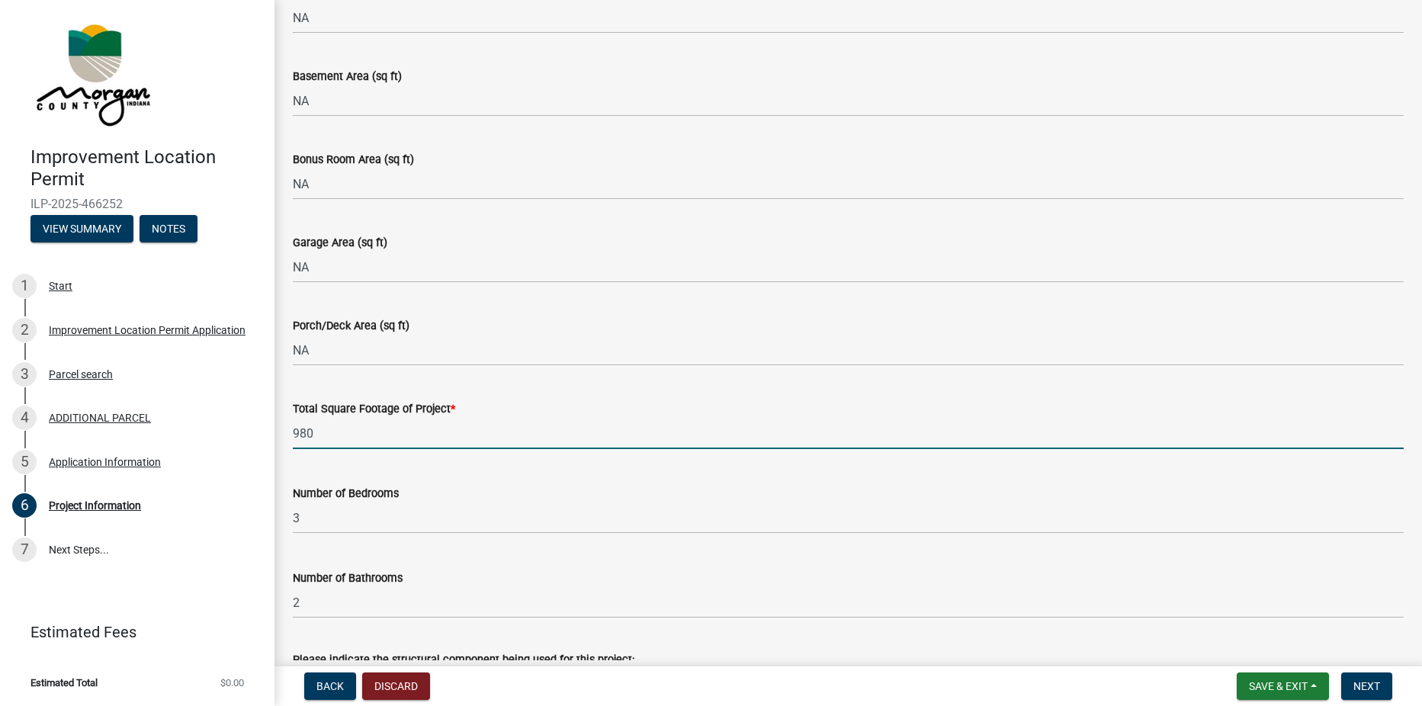
click at [336, 439] on input "980" at bounding box center [848, 433] width 1111 height 31
type input "9"
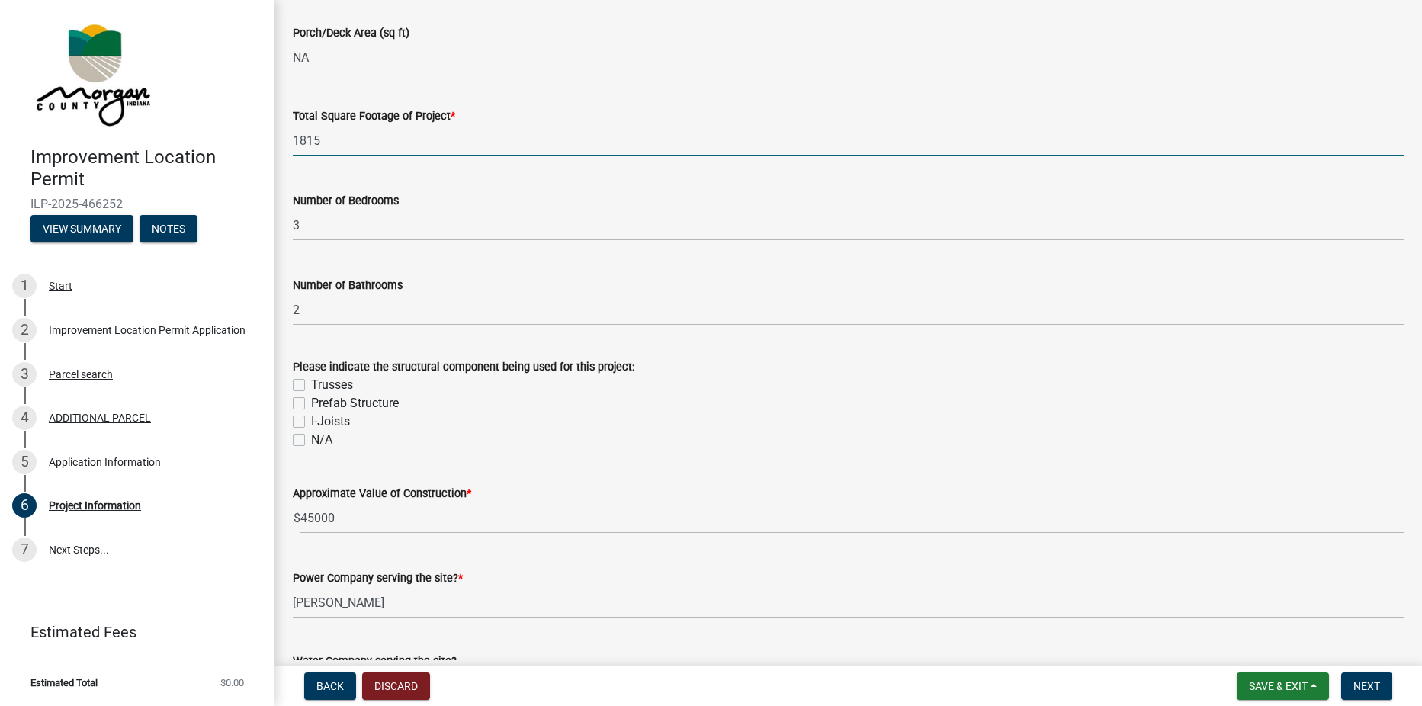
scroll to position [1143, 0]
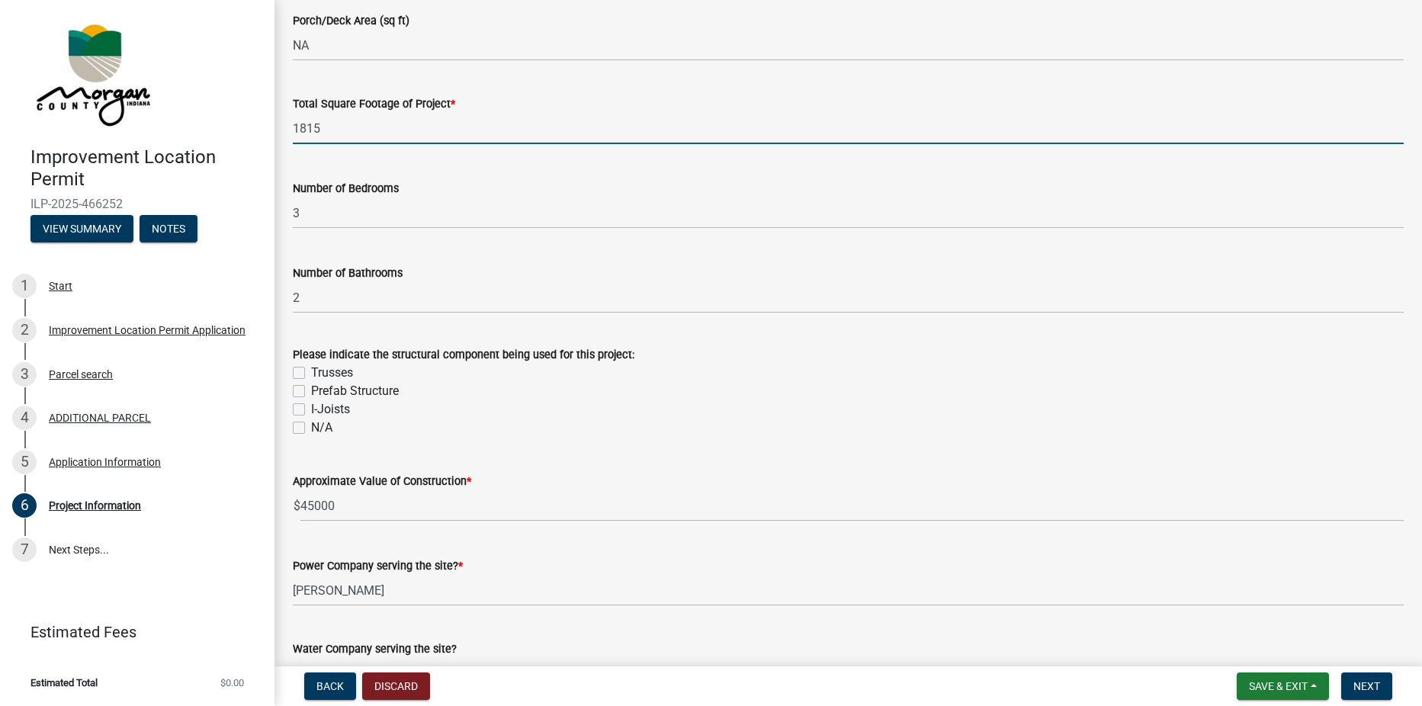
type input "1815"
click at [311, 391] on label "Prefab Structure" at bounding box center [355, 391] width 88 height 18
click at [311, 391] on input "Prefab Structure" at bounding box center [316, 387] width 10 height 10
checkbox input "true"
checkbox input "false"
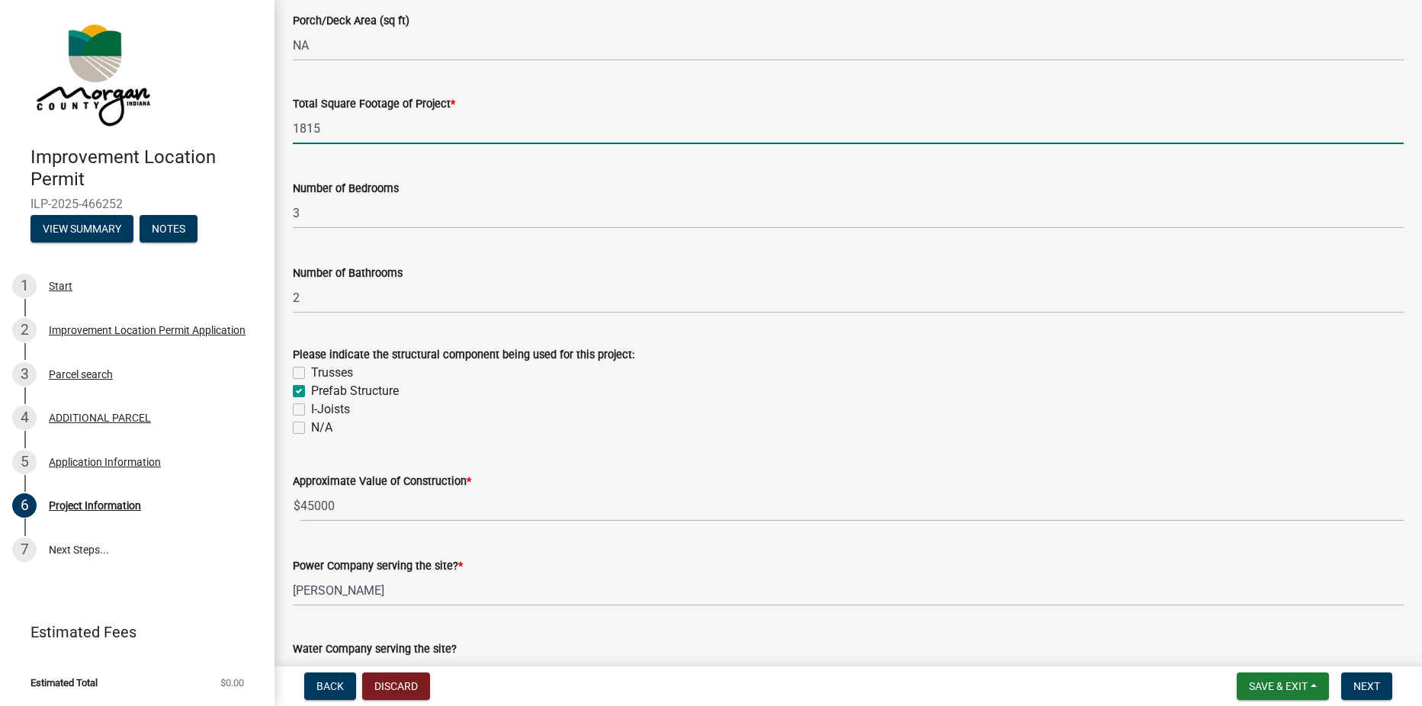
checkbox input "true"
checkbox input "false"
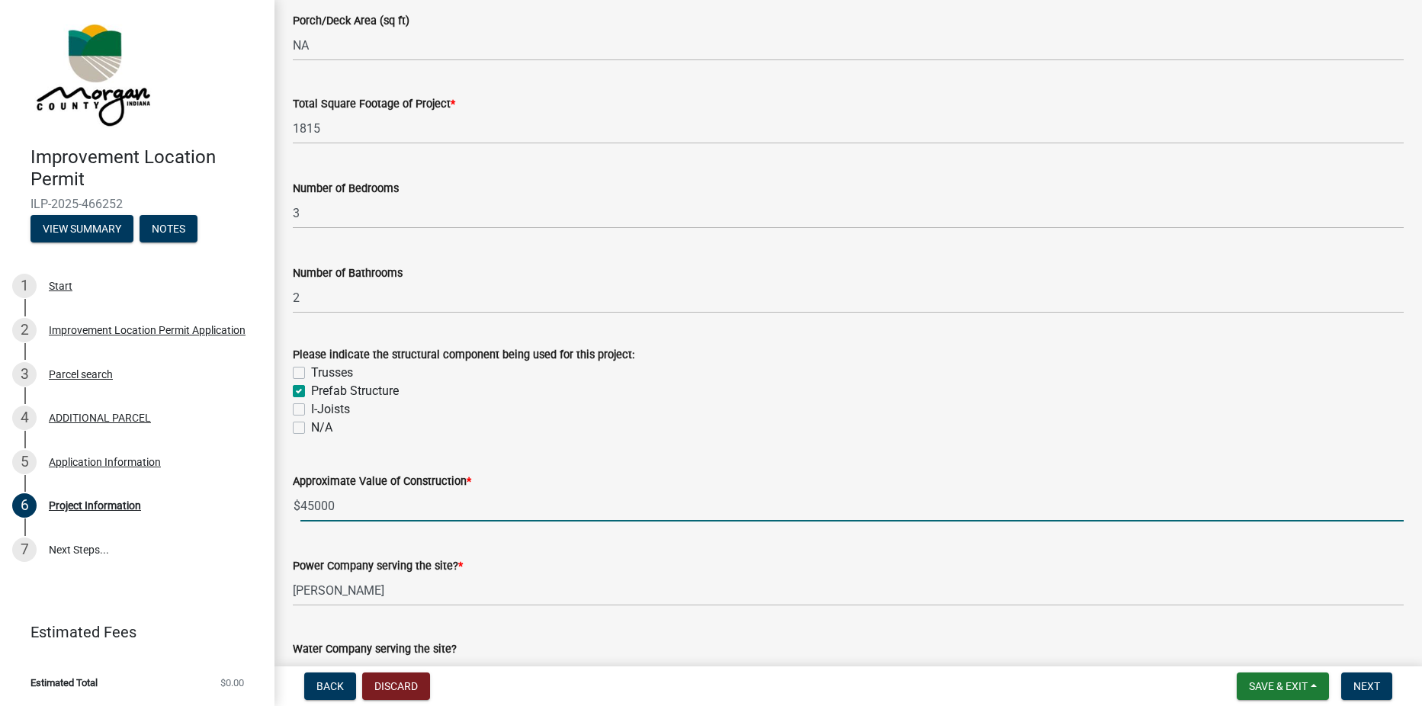
click at [335, 507] on input "45000" at bounding box center [851, 505] width 1103 height 31
type input "4"
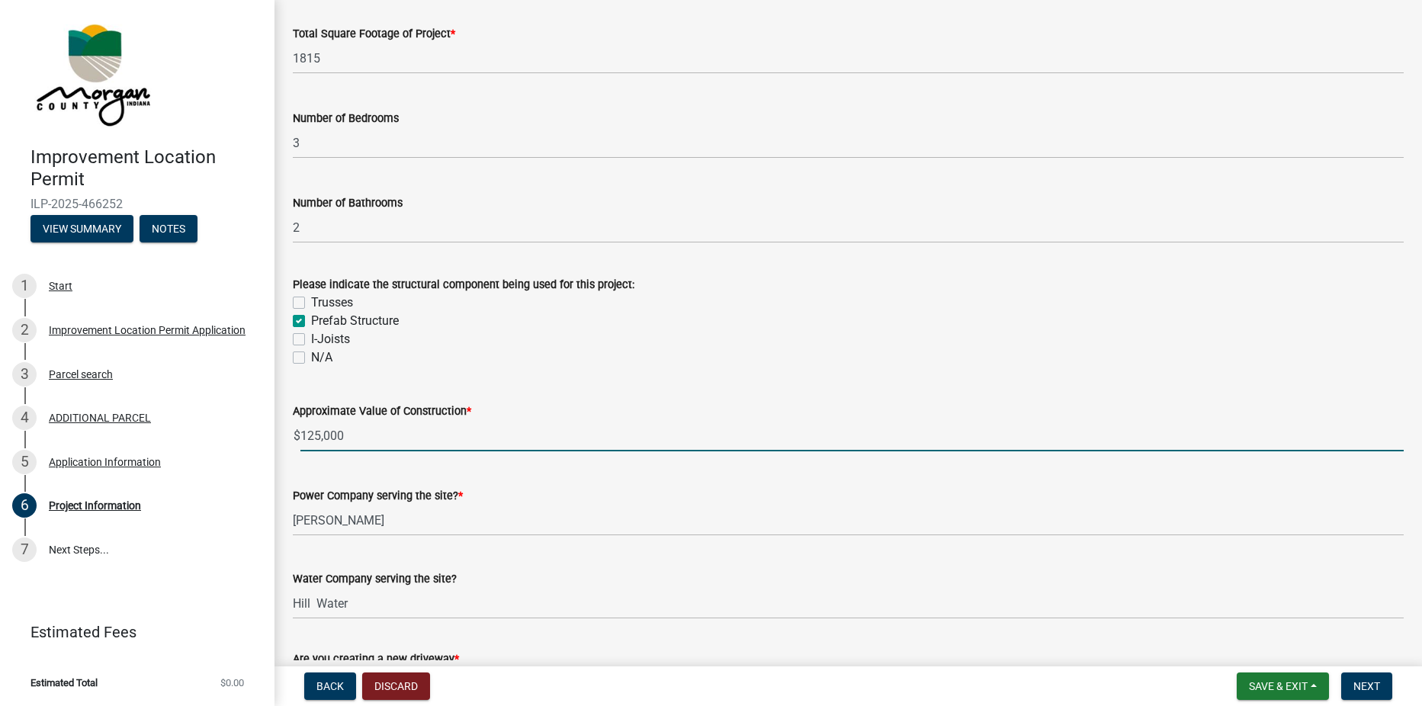
scroll to position [1296, 0]
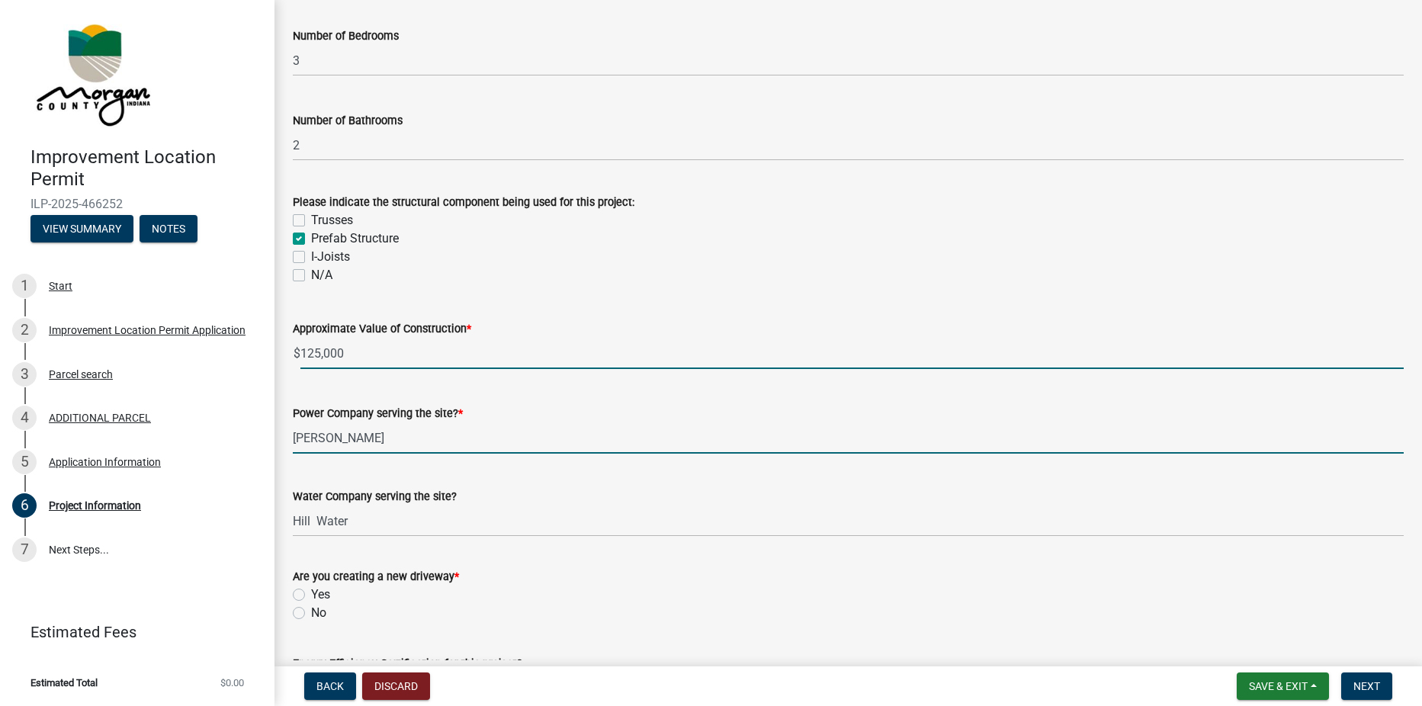
type input "125000"
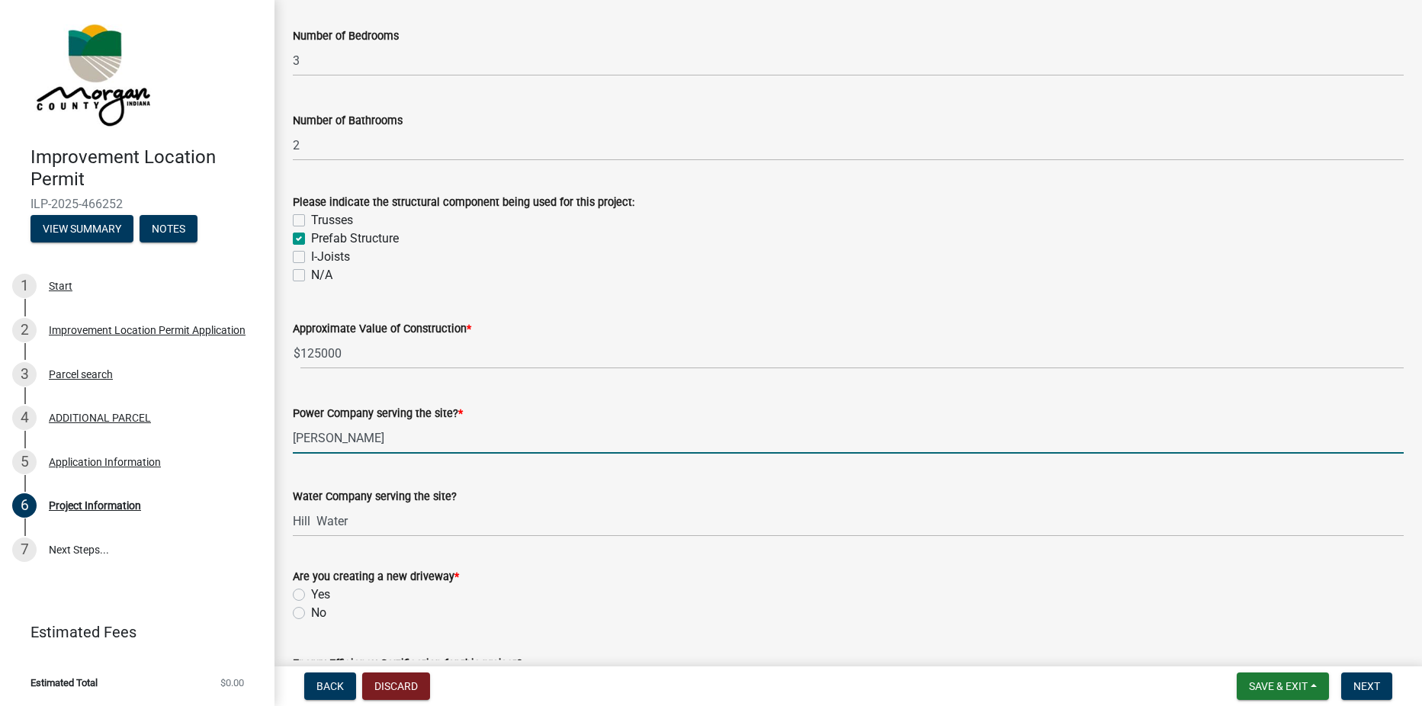
click at [365, 443] on input "[PERSON_NAME]" at bounding box center [848, 437] width 1111 height 31
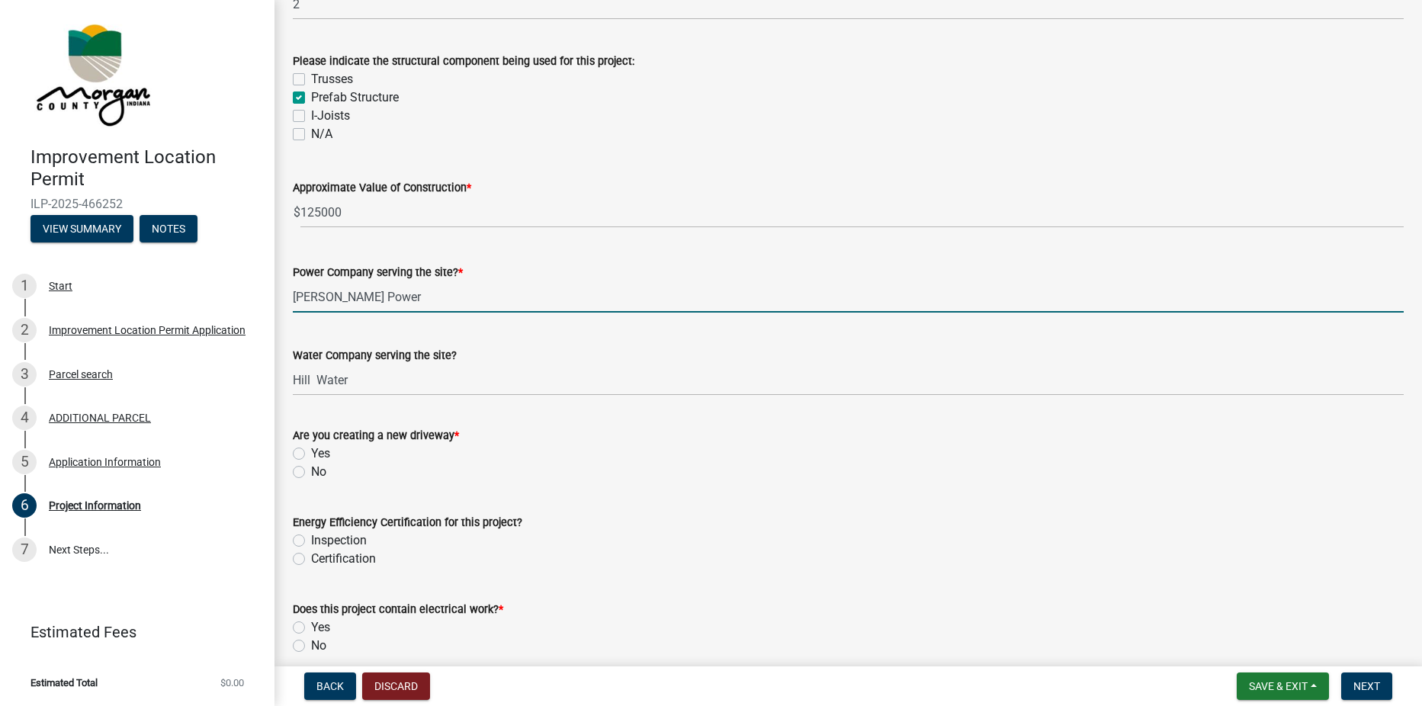
scroll to position [1448, 0]
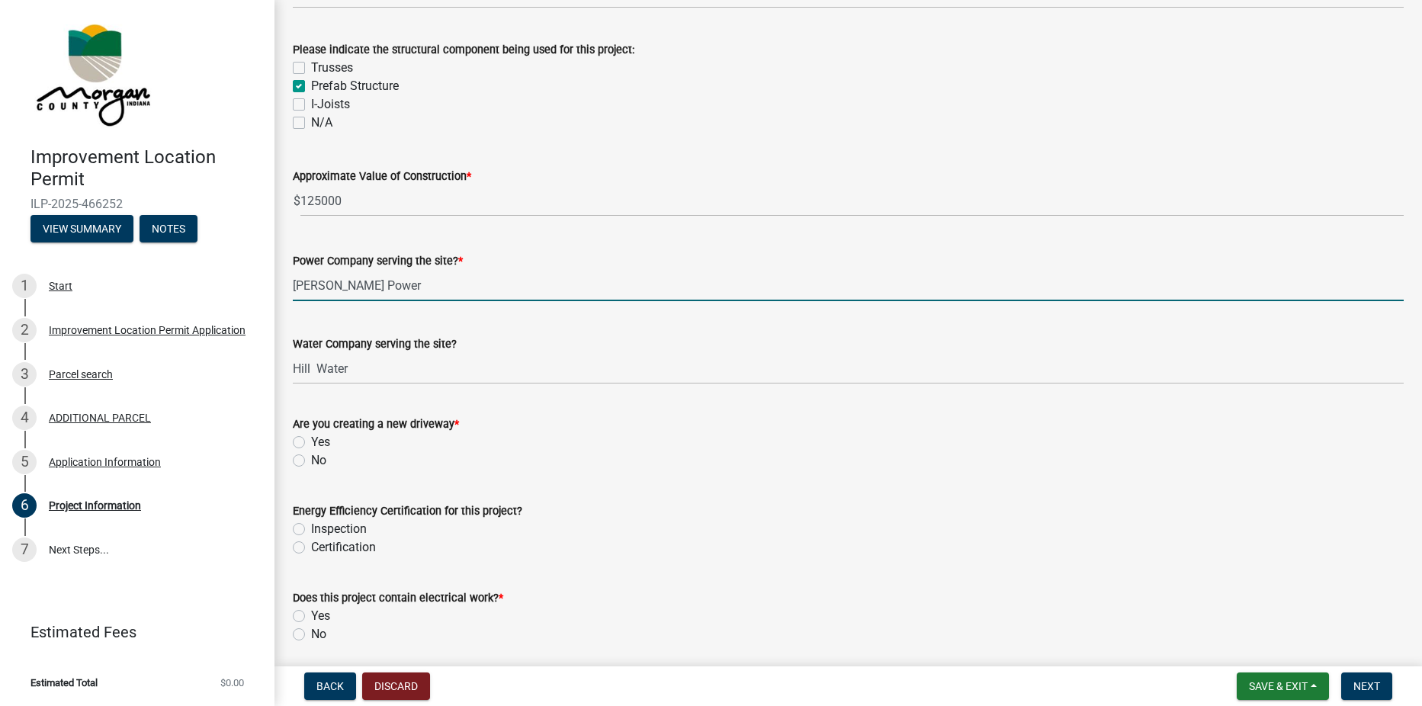
type input "[PERSON_NAME] Power"
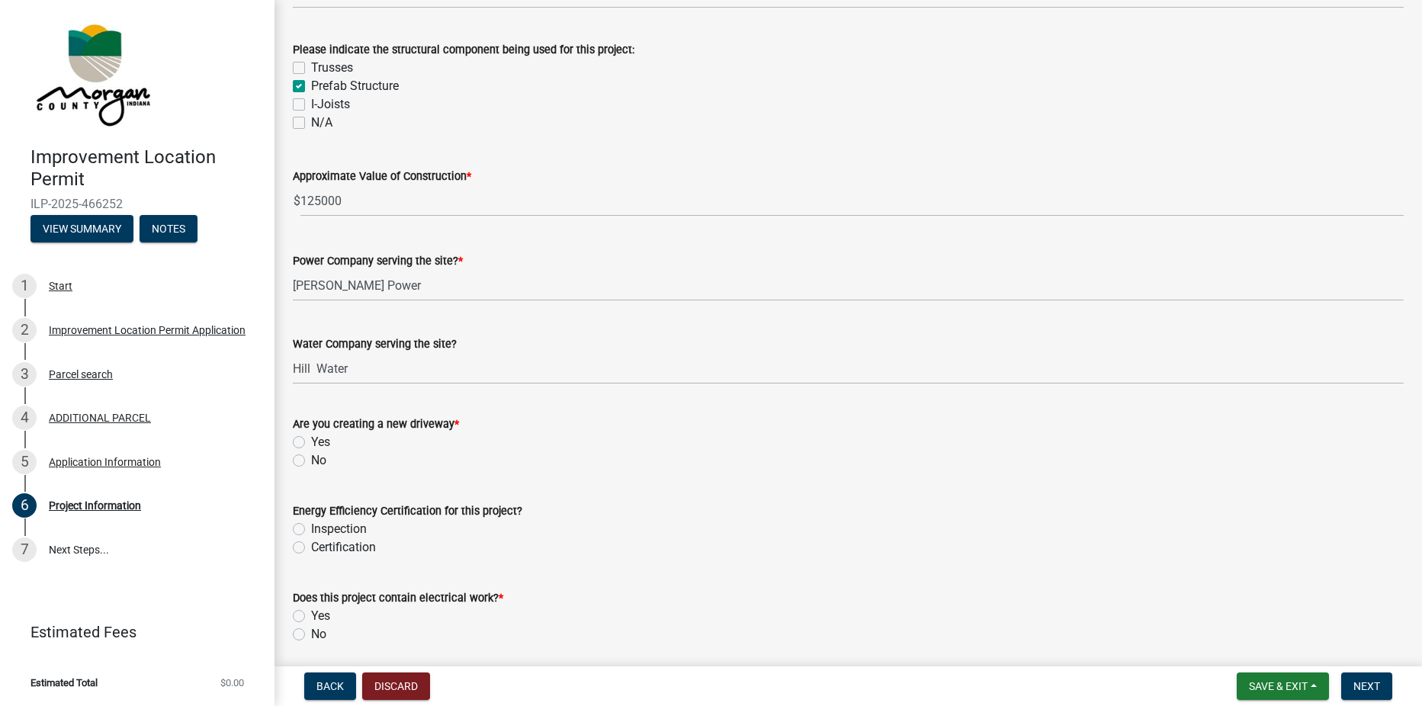
click at [311, 461] on label "No" at bounding box center [318, 460] width 15 height 18
click at [311, 461] on input "No" at bounding box center [316, 456] width 10 height 10
radio input "true"
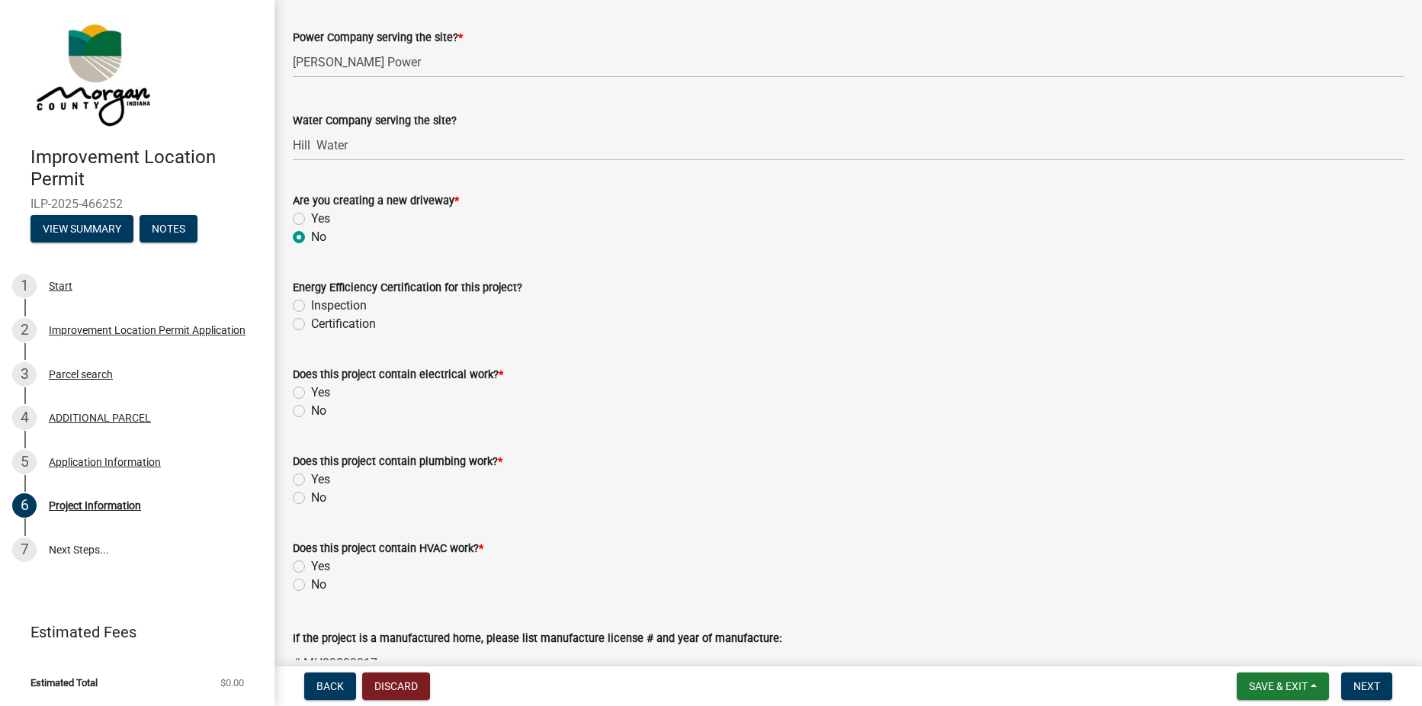
scroll to position [1677, 0]
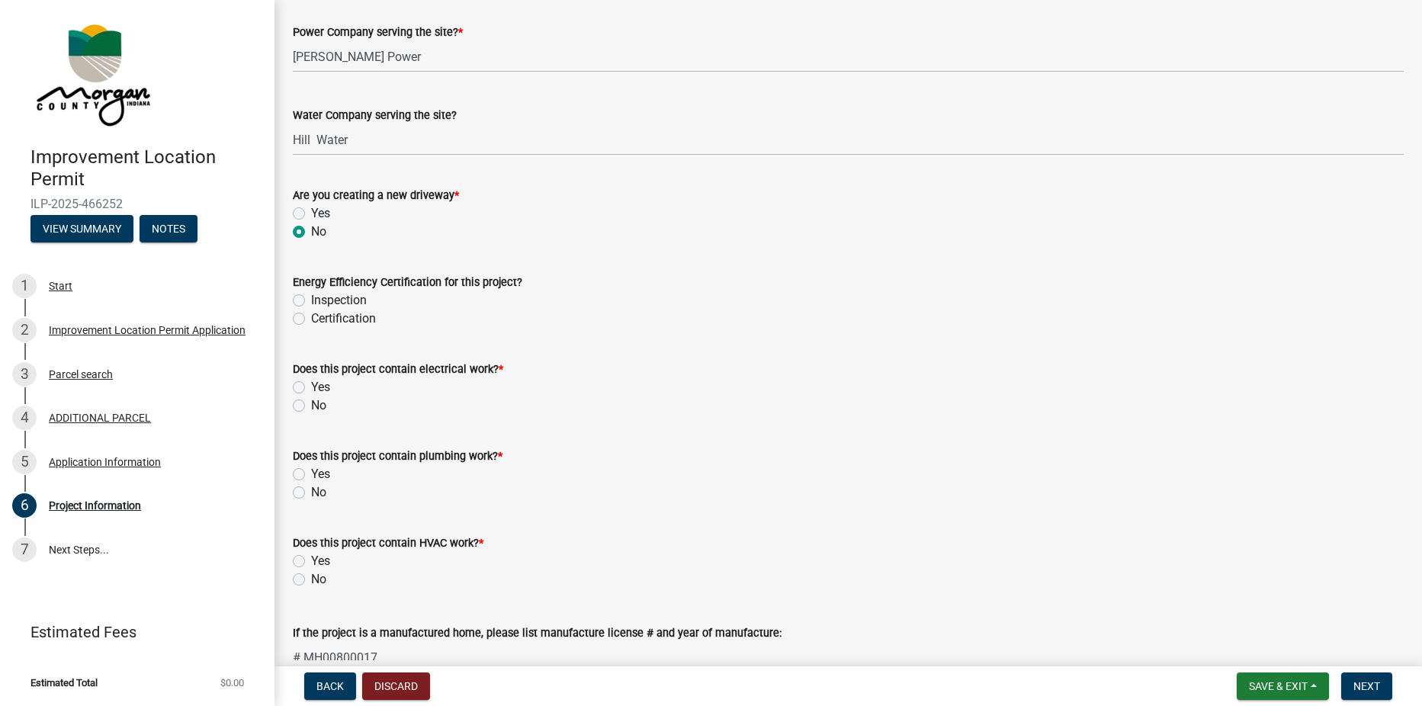
click at [311, 386] on label "Yes" at bounding box center [320, 387] width 19 height 18
click at [311, 386] on input "Yes" at bounding box center [316, 383] width 10 height 10
radio input "true"
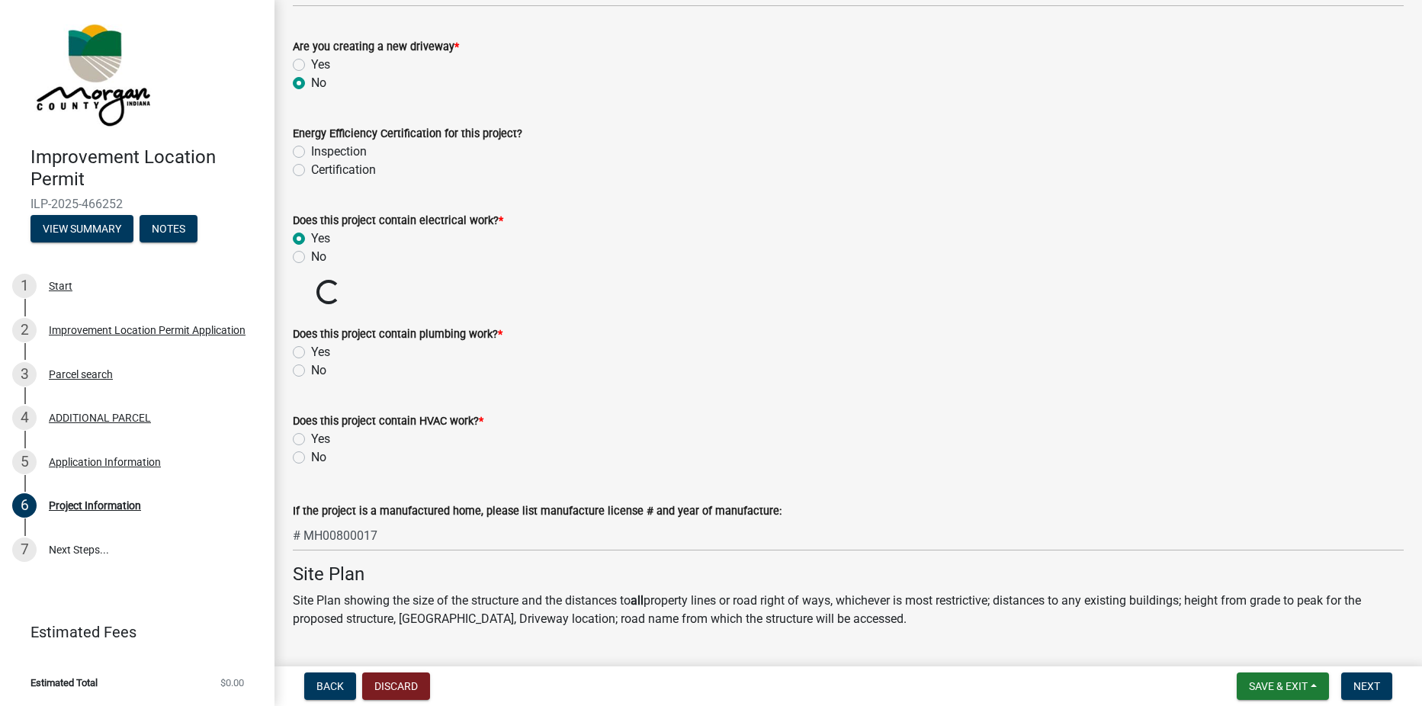
scroll to position [1829, 0]
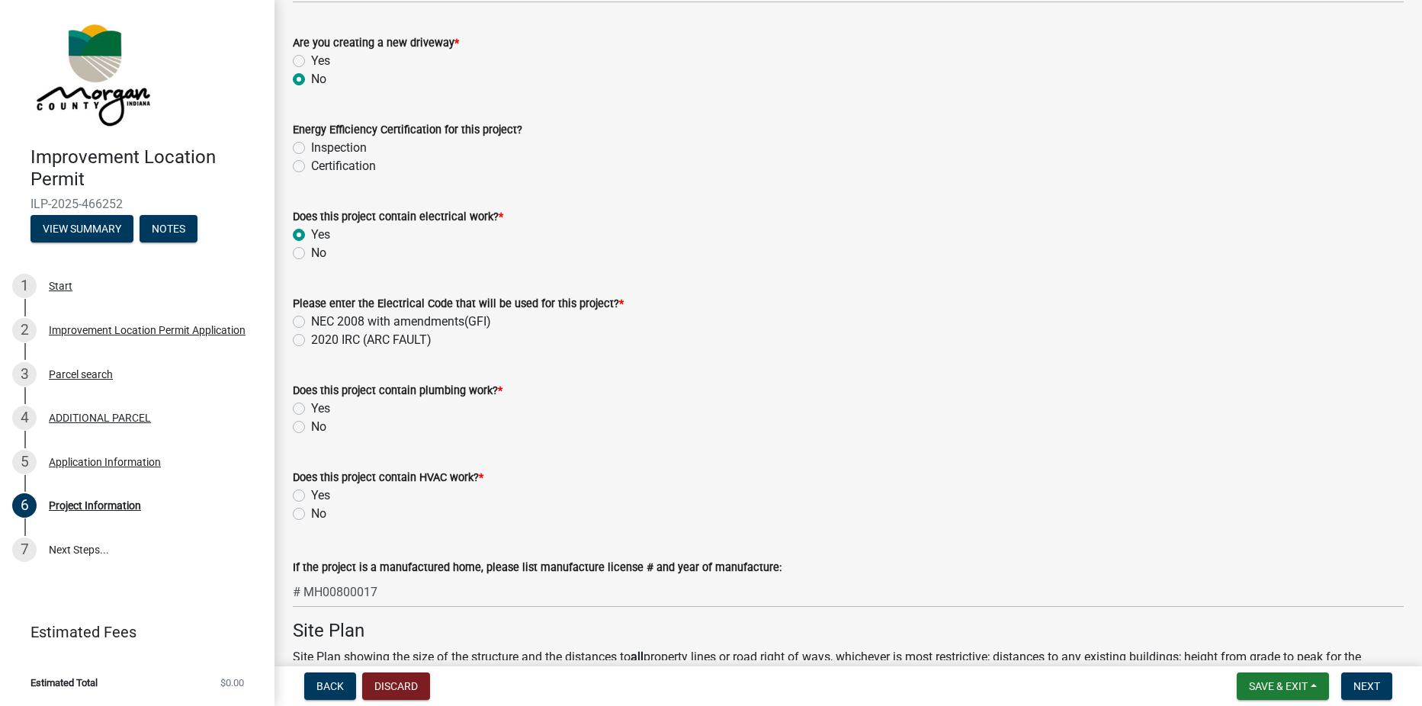
click at [311, 324] on label "NEC 2008 with amendments(GFI)" at bounding box center [401, 322] width 180 height 18
click at [311, 322] on input "NEC 2008 with amendments(GFI)" at bounding box center [316, 318] width 10 height 10
radio input "true"
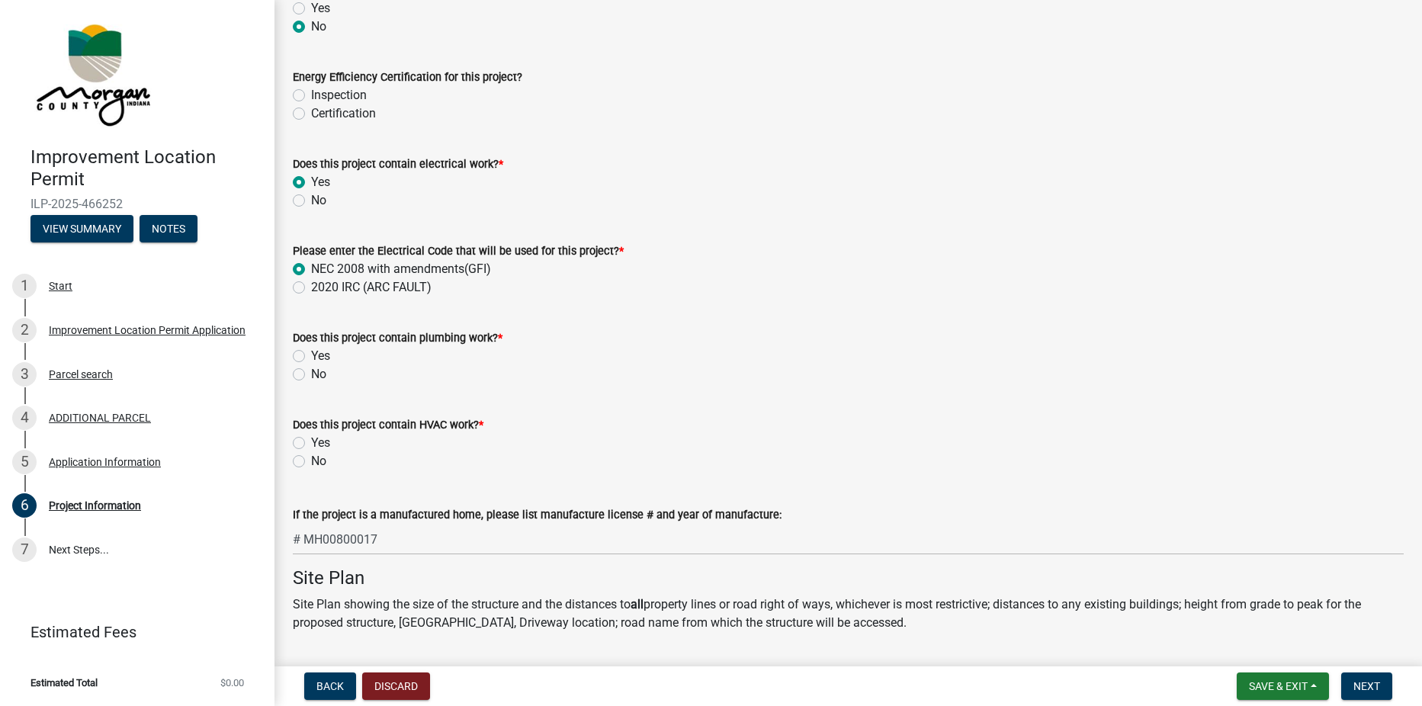
scroll to position [1906, 0]
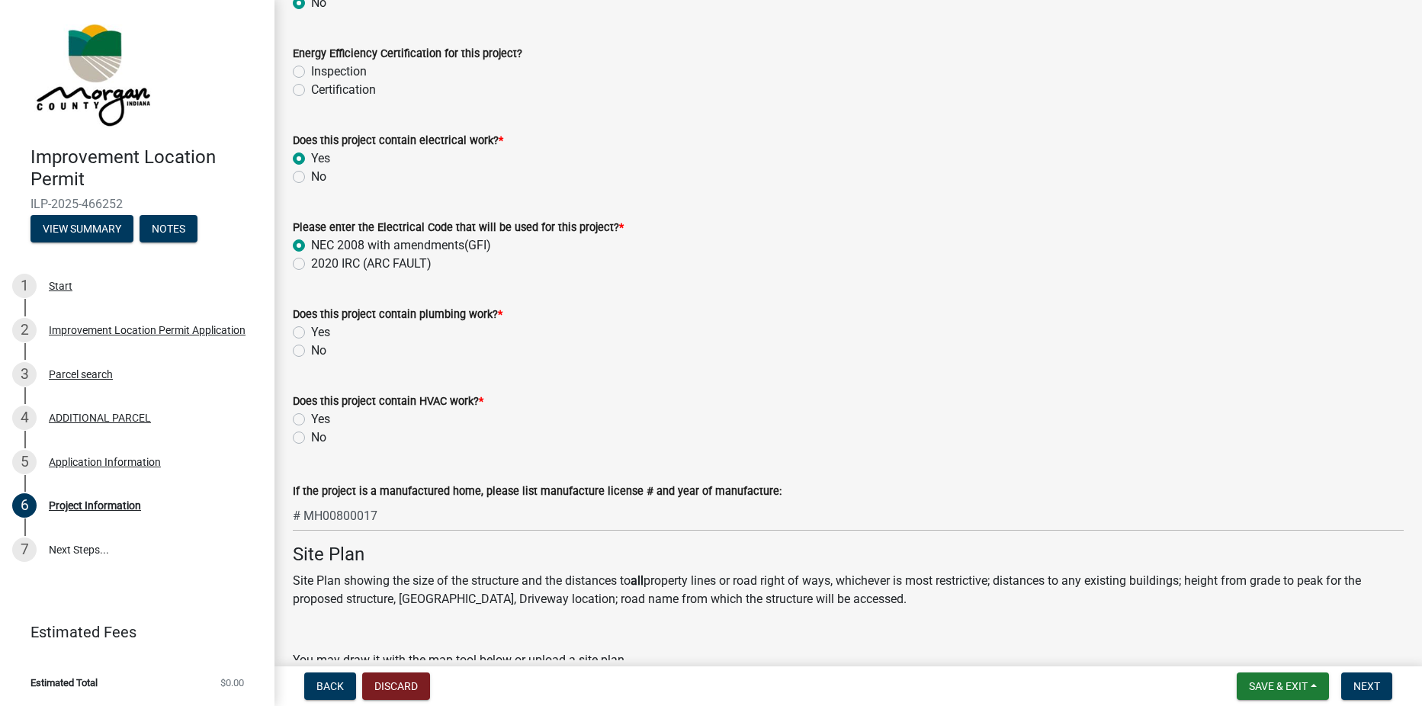
click at [311, 333] on label "Yes" at bounding box center [320, 332] width 19 height 18
click at [311, 333] on input "Yes" at bounding box center [316, 328] width 10 height 10
radio input "true"
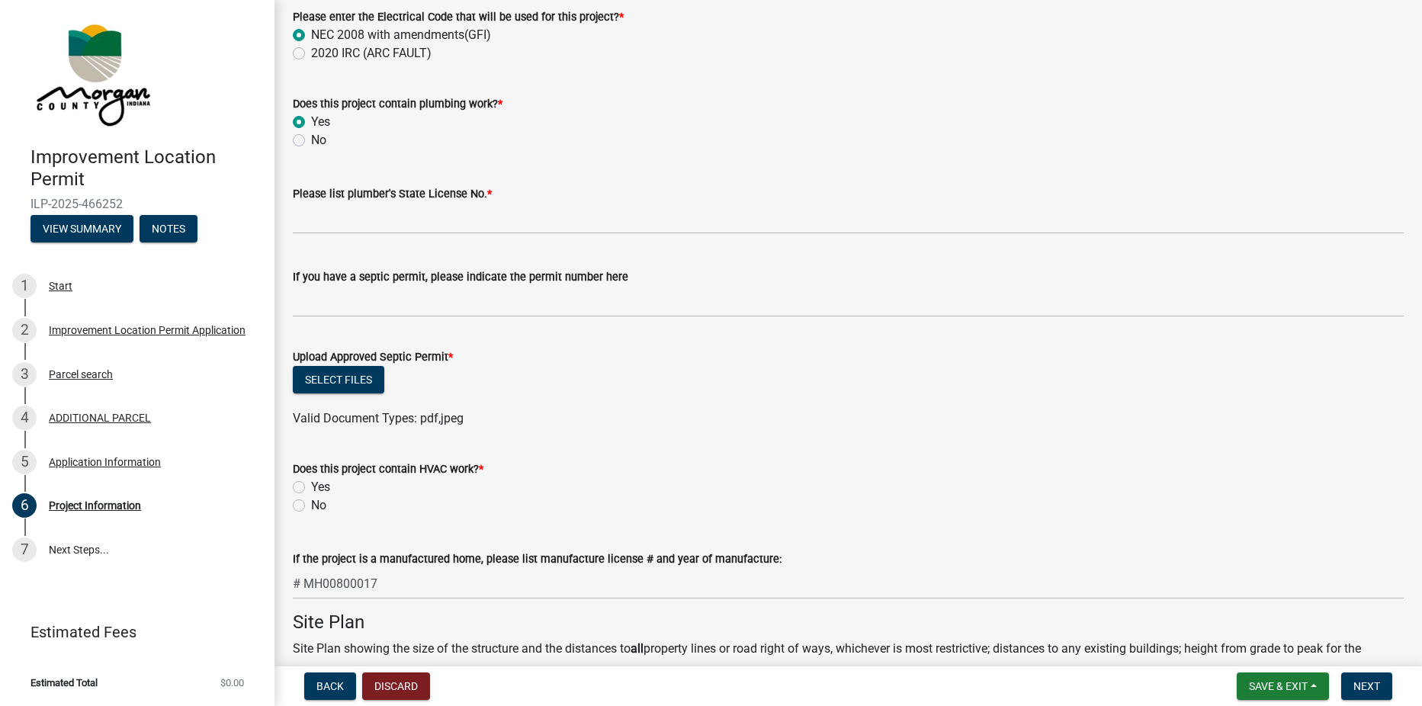
scroll to position [2134, 0]
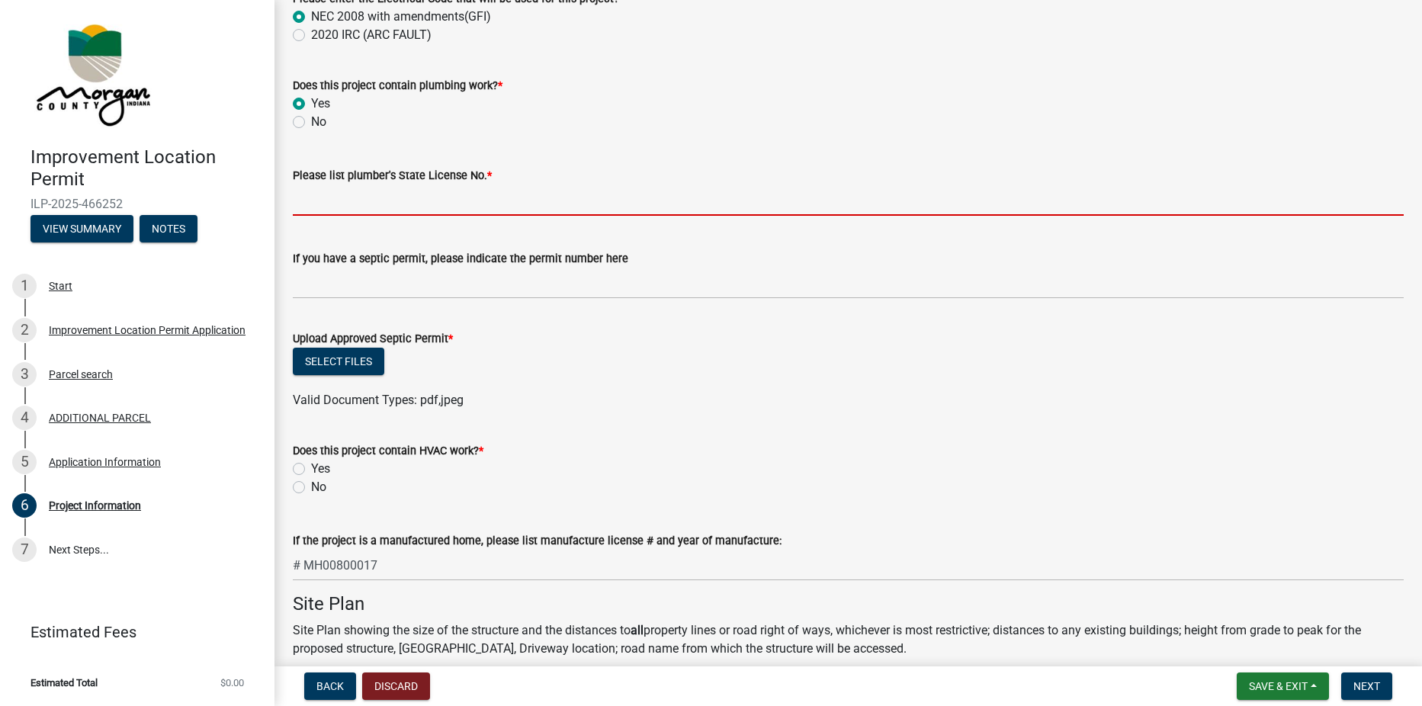
click at [373, 199] on input "Please list plumber's State License No. *" at bounding box center [848, 199] width 1111 height 31
type input "[US_STATE]"
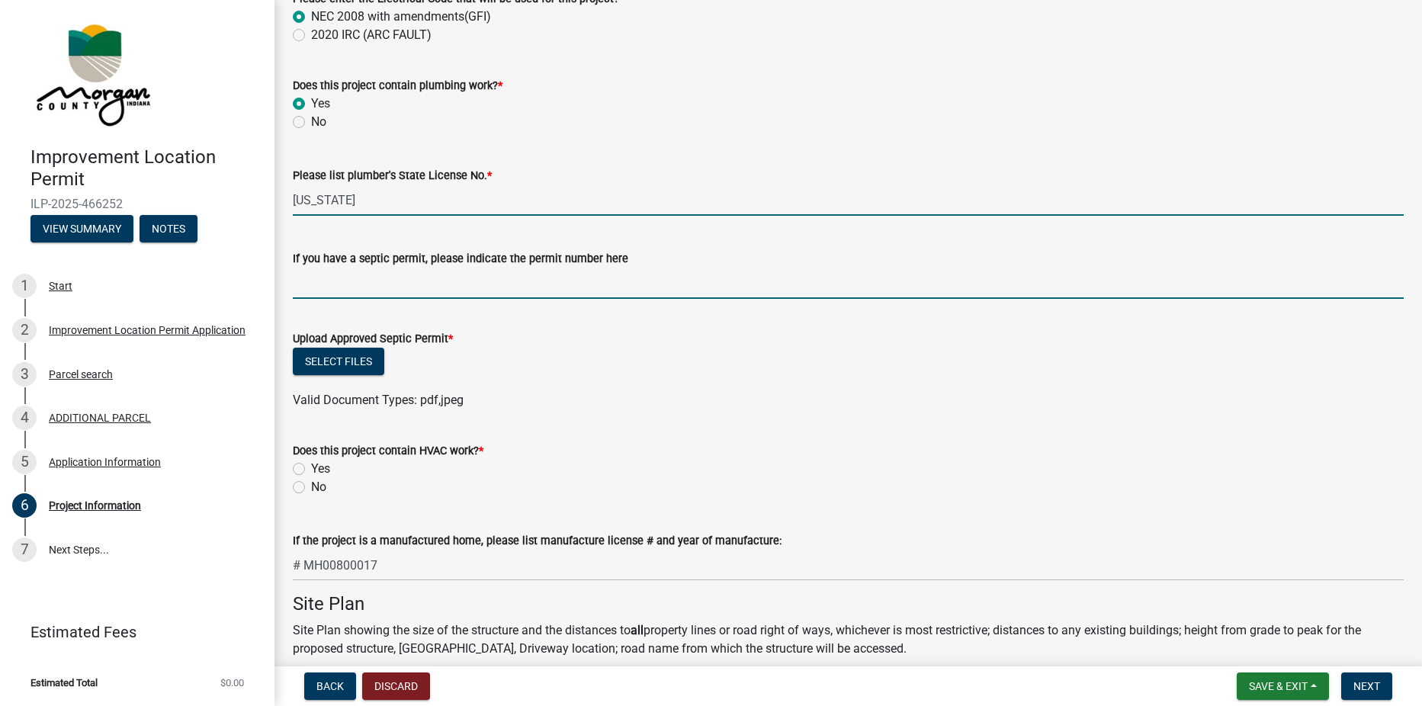
click at [358, 279] on input "If you have a septic permit, please indicate the permit number here" at bounding box center [848, 283] width 1111 height 31
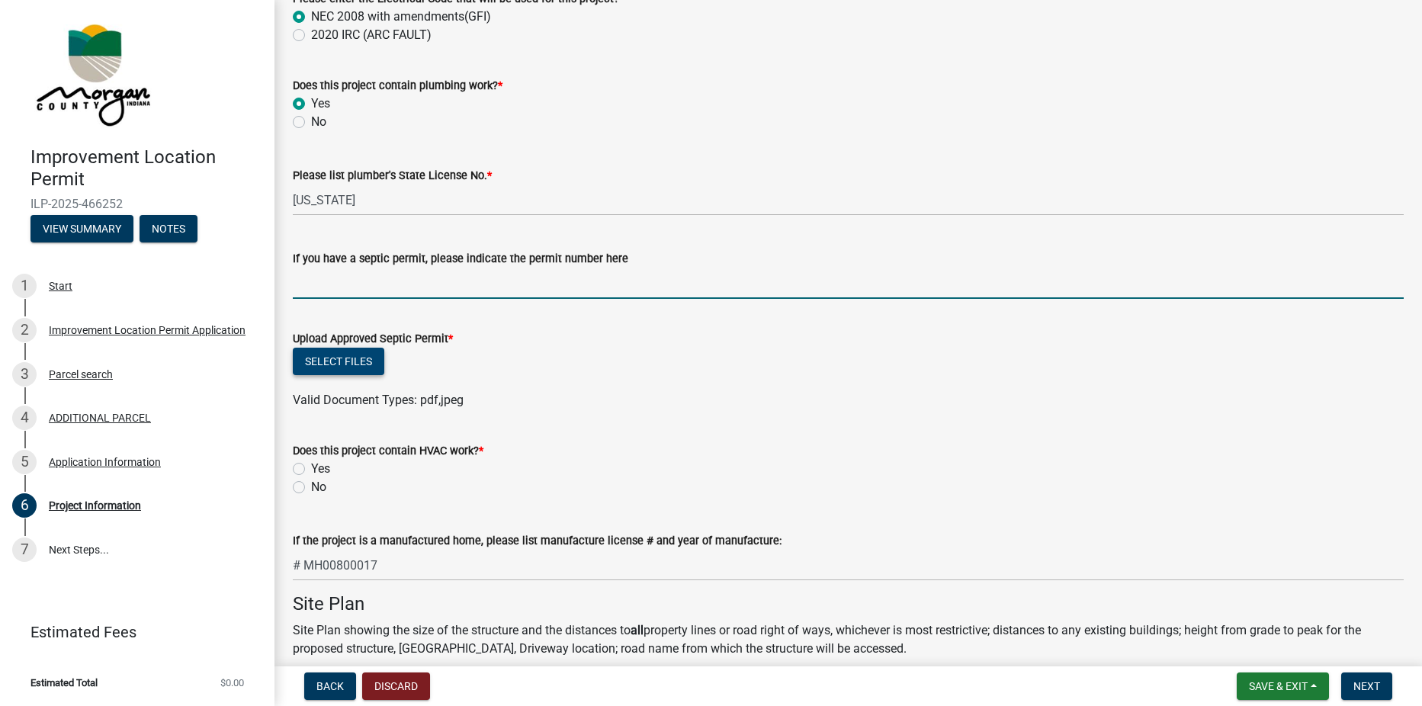
scroll to position [2211, 0]
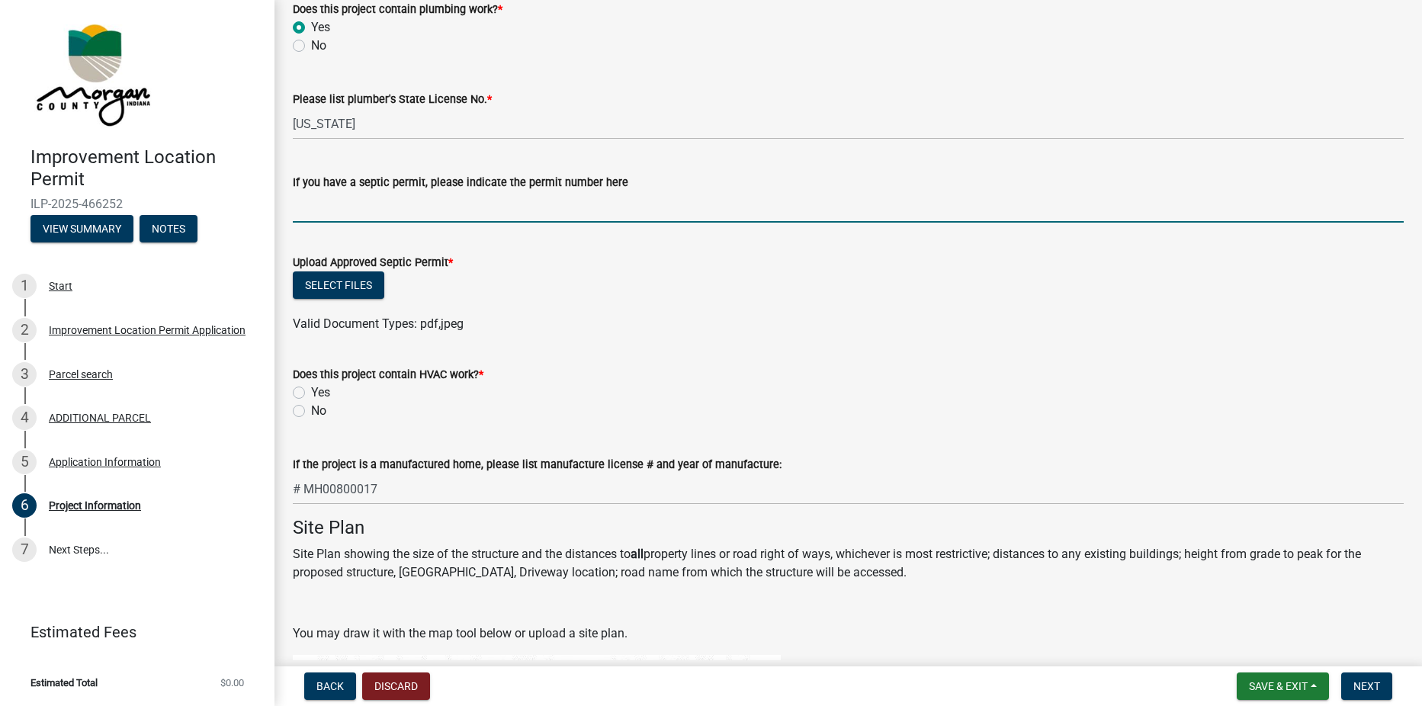
click at [311, 415] on label "No" at bounding box center [318, 411] width 15 height 18
click at [311, 412] on input "No" at bounding box center [316, 407] width 10 height 10
radio input "true"
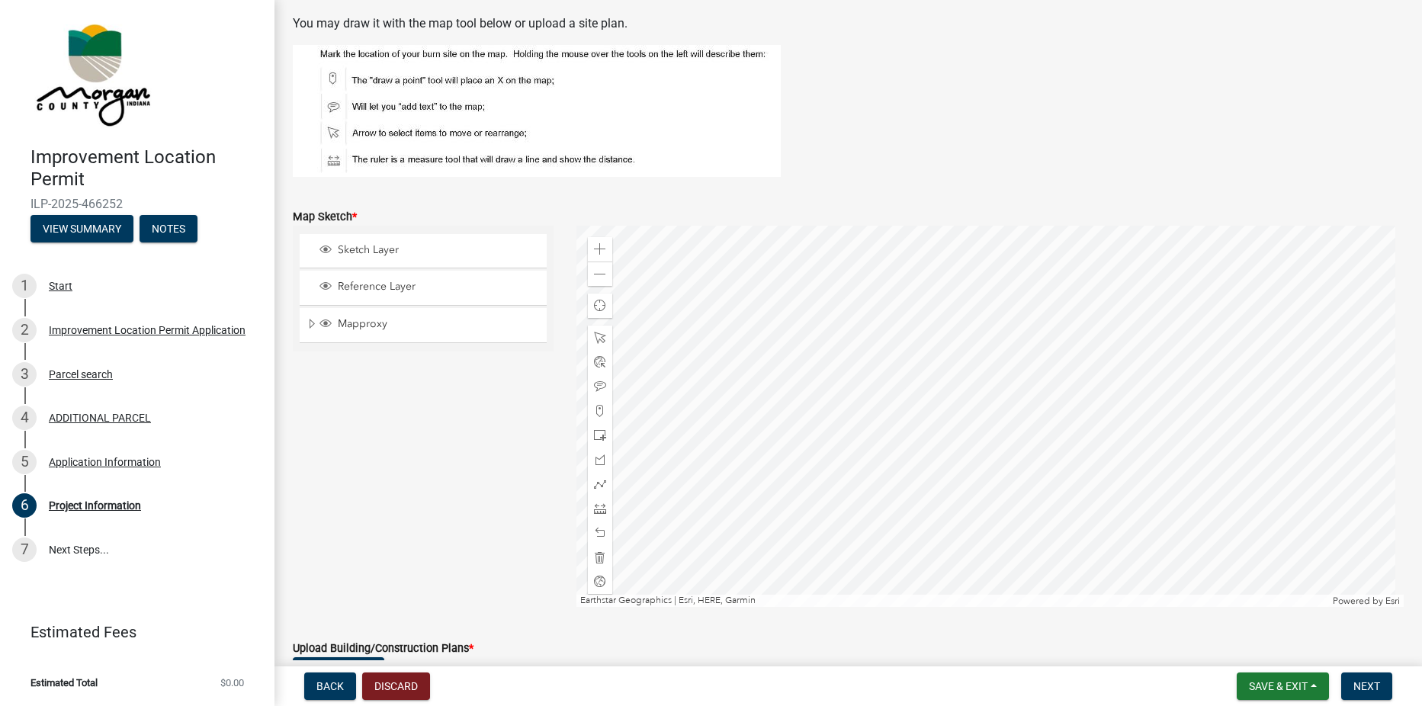
scroll to position [3125, 0]
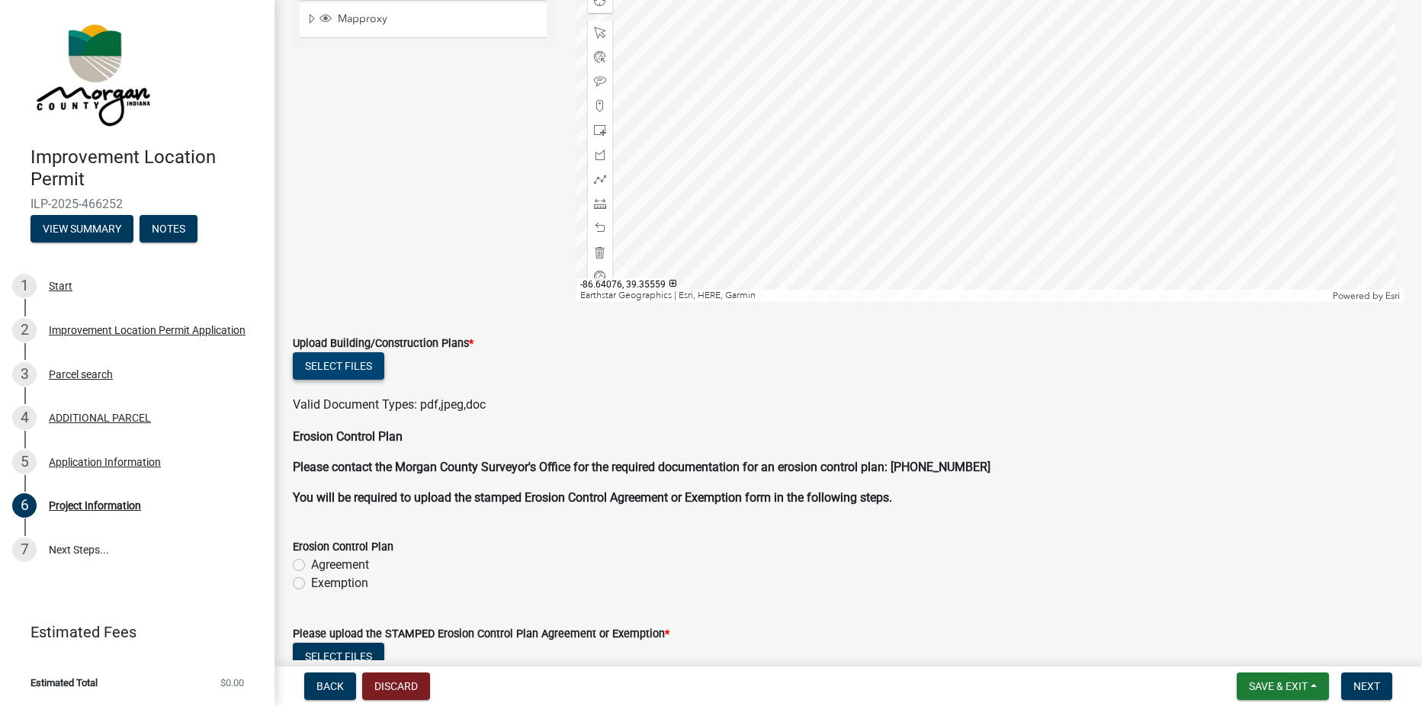
click at [349, 365] on button "Select files" at bounding box center [338, 365] width 91 height 27
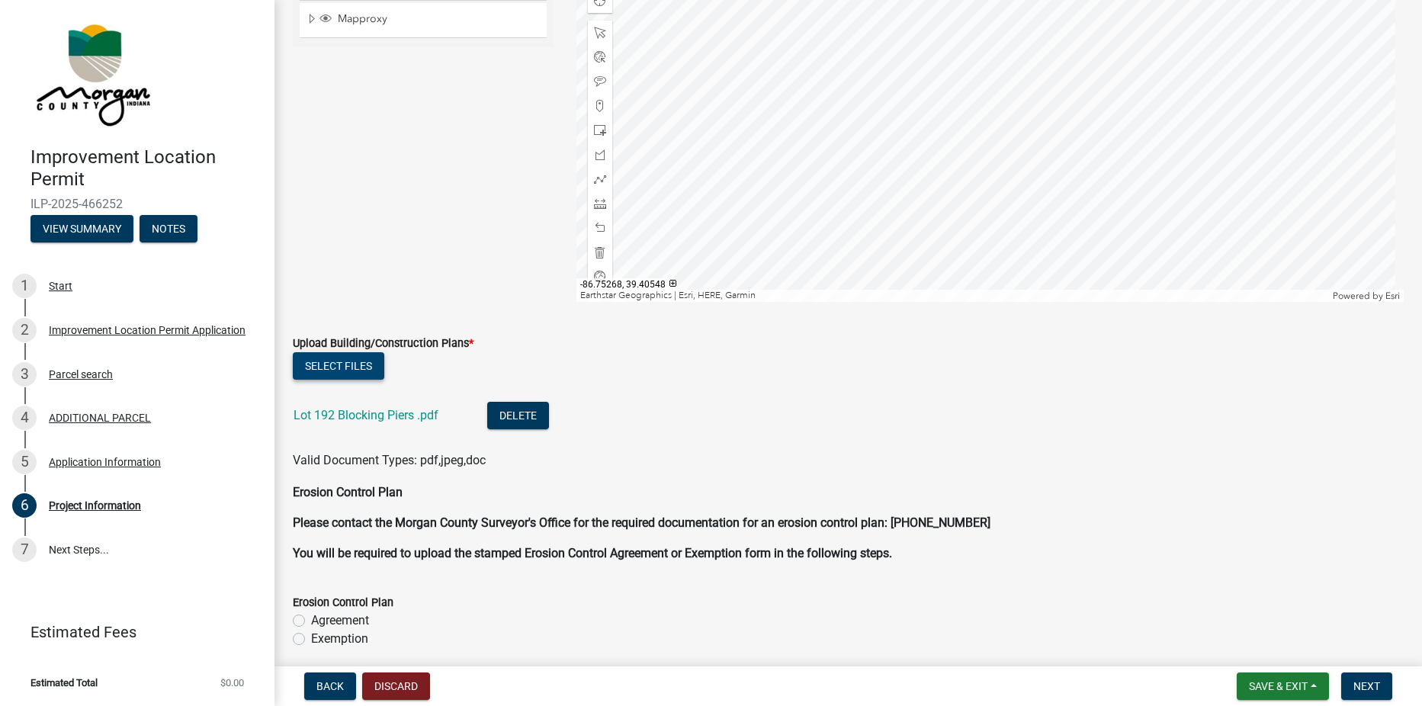
click at [351, 369] on button "Select files" at bounding box center [338, 365] width 91 height 27
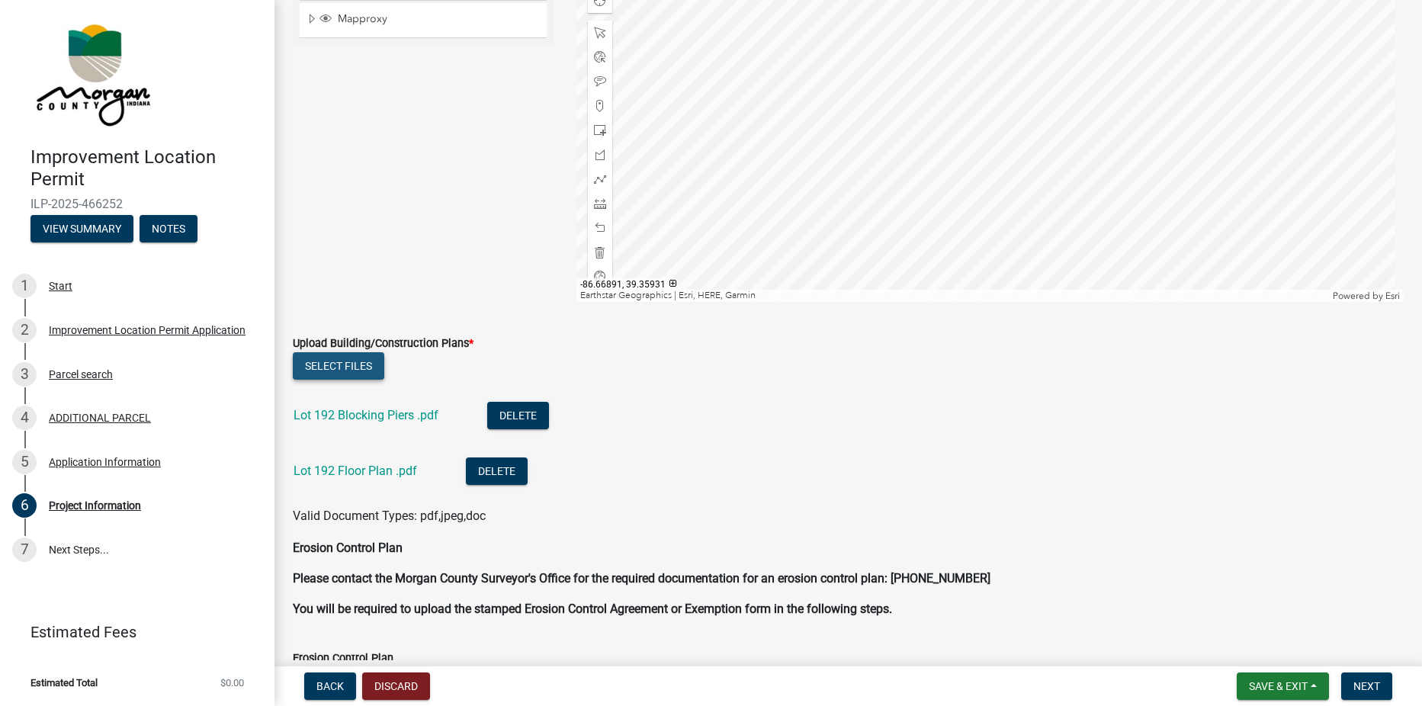
click at [348, 355] on button "Select files" at bounding box center [338, 365] width 91 height 27
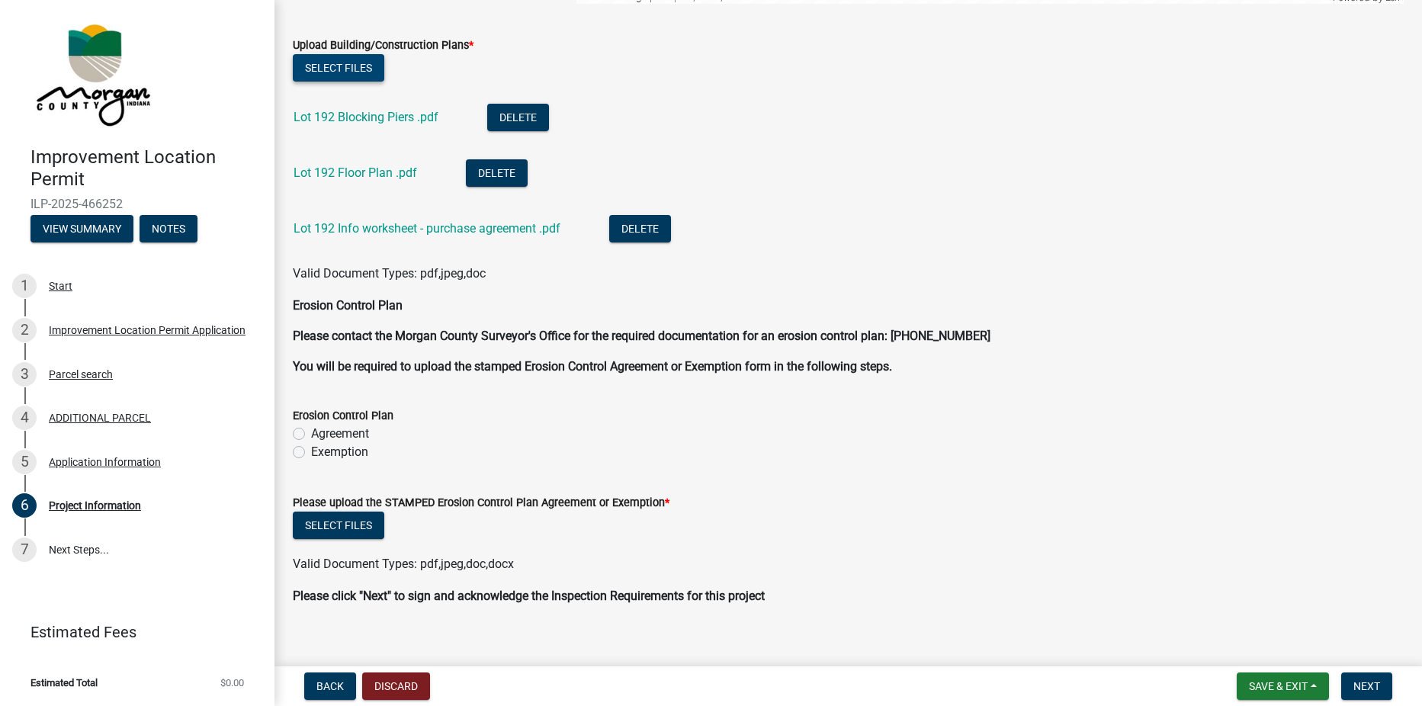
scroll to position [3430, 0]
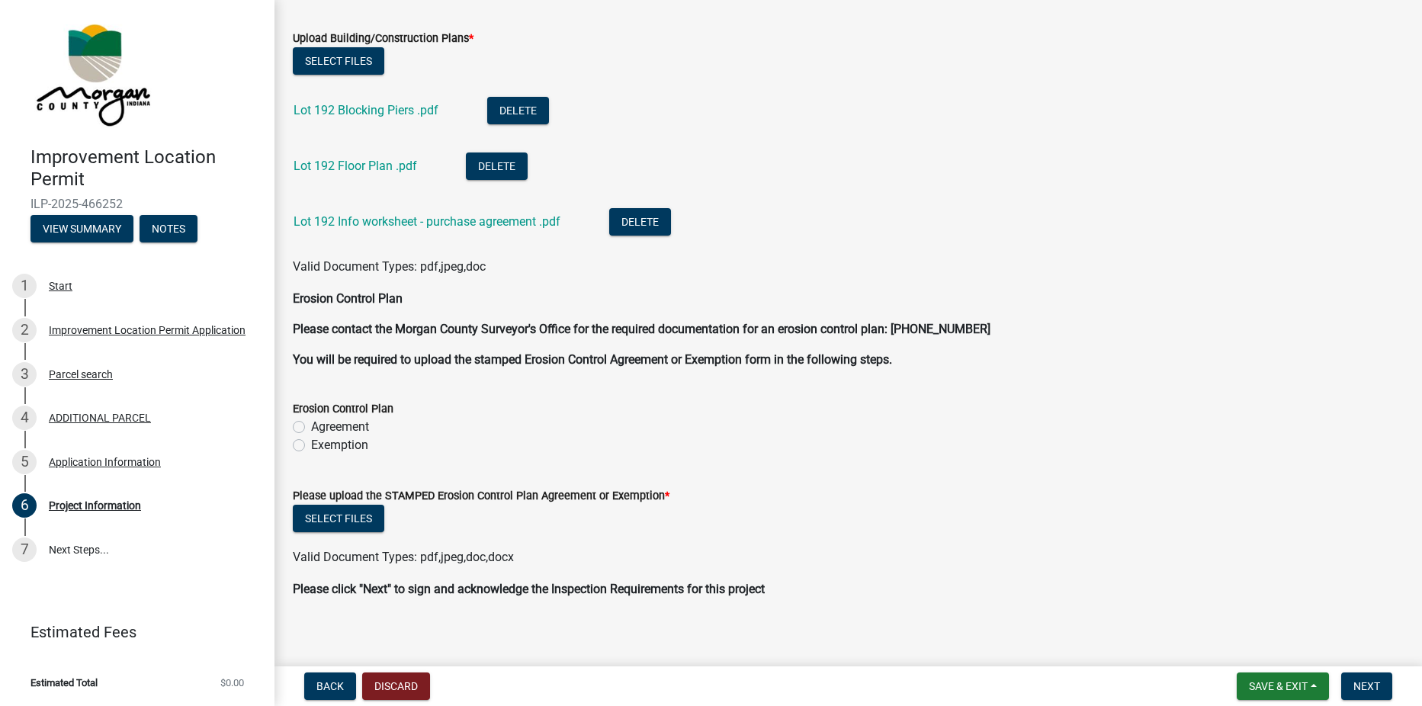
click at [311, 428] on label "Agreement" at bounding box center [340, 427] width 58 height 18
click at [311, 428] on input "Agreement" at bounding box center [316, 423] width 10 height 10
radio input "true"
click at [311, 426] on label "Agreement" at bounding box center [340, 427] width 58 height 18
click at [311, 426] on input "Agreement" at bounding box center [316, 423] width 10 height 10
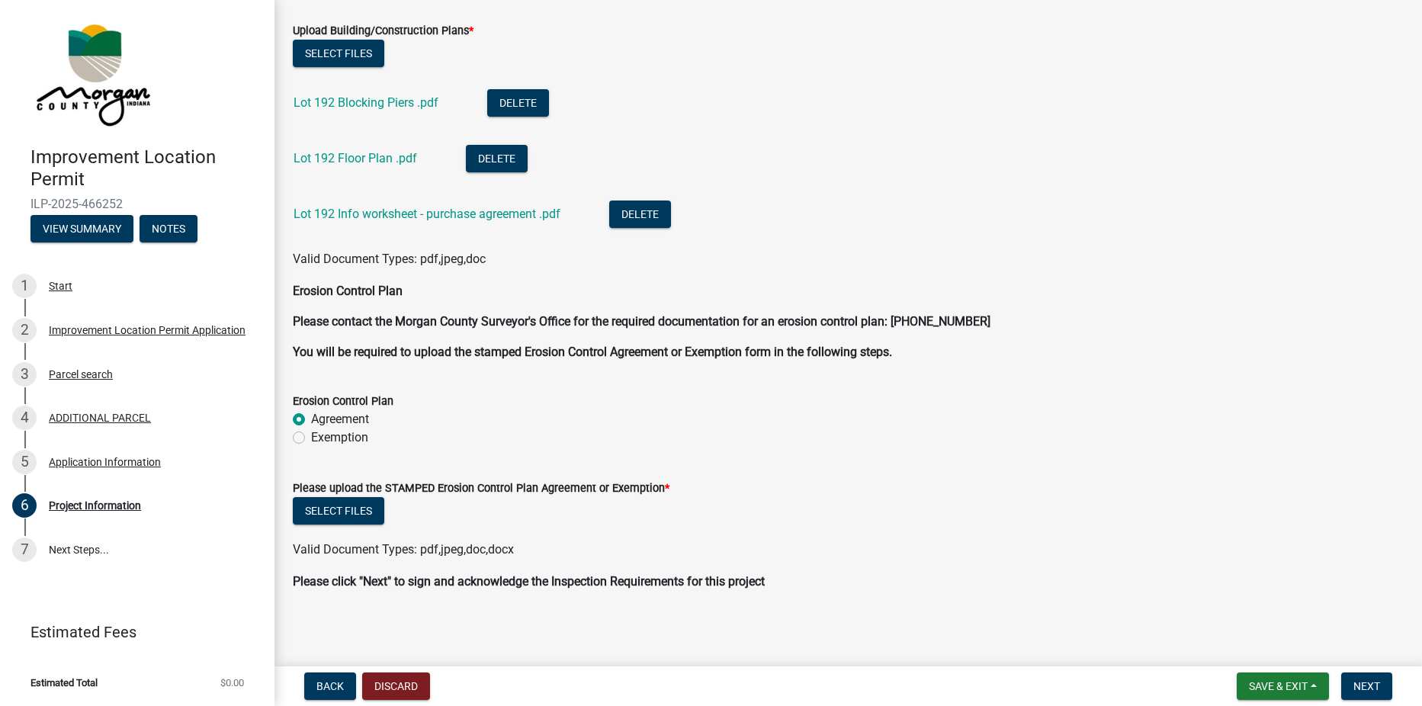
scroll to position [3440, 0]
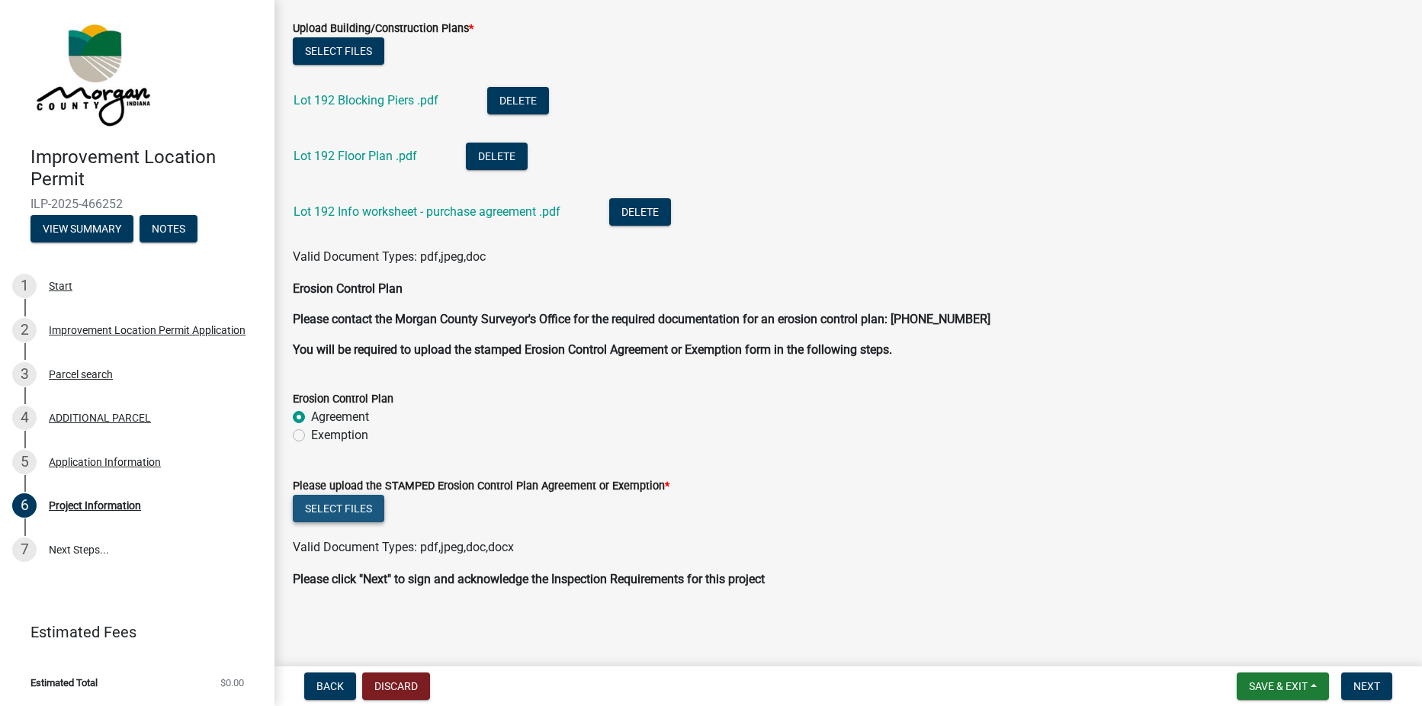
click at [328, 503] on button "Select files" at bounding box center [338, 508] width 91 height 27
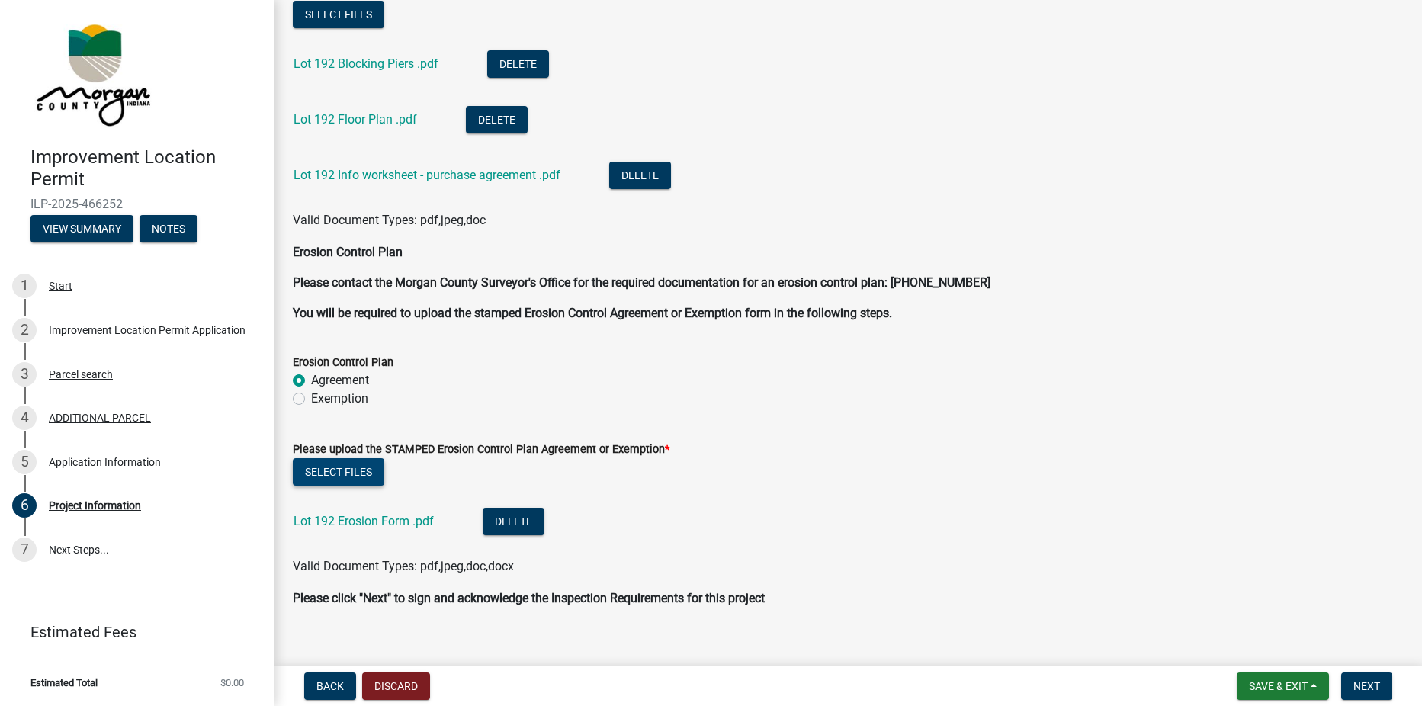
scroll to position [3496, 0]
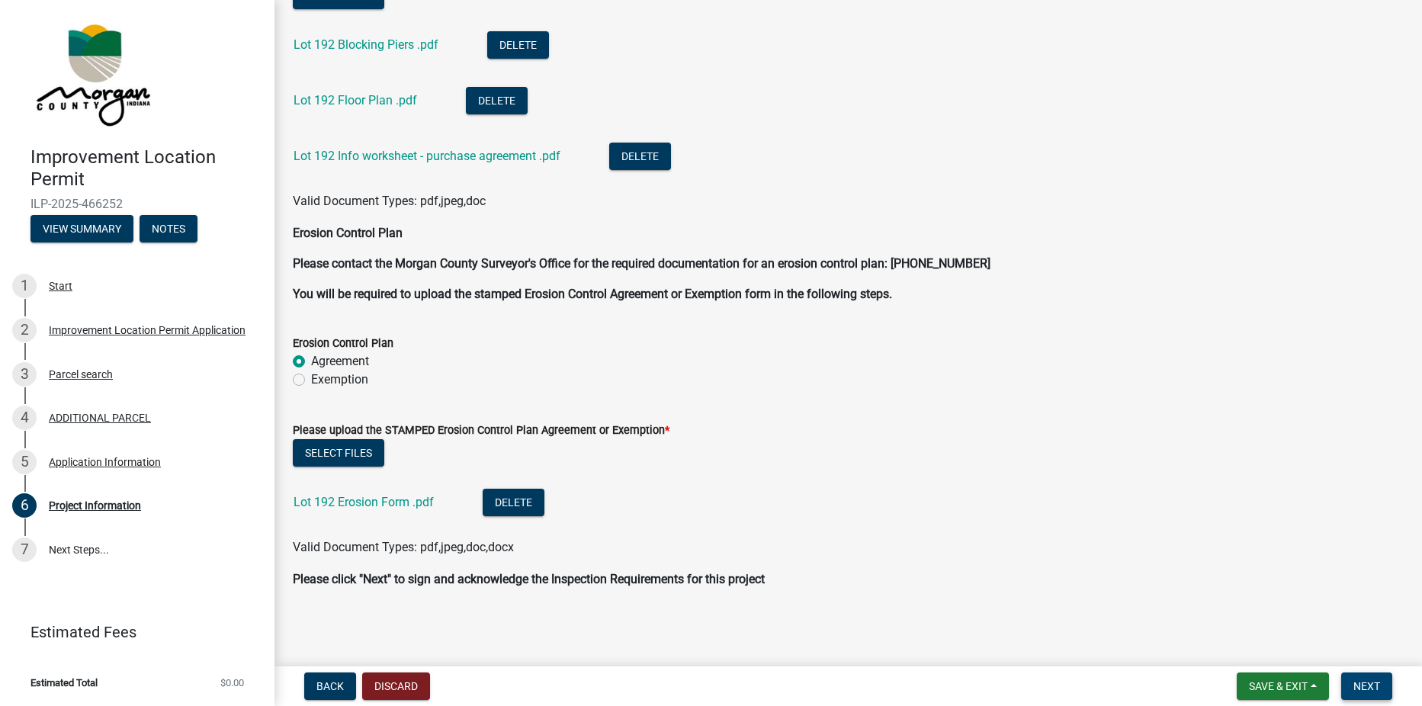
click at [1371, 689] on span "Next" at bounding box center [1366, 686] width 27 height 12
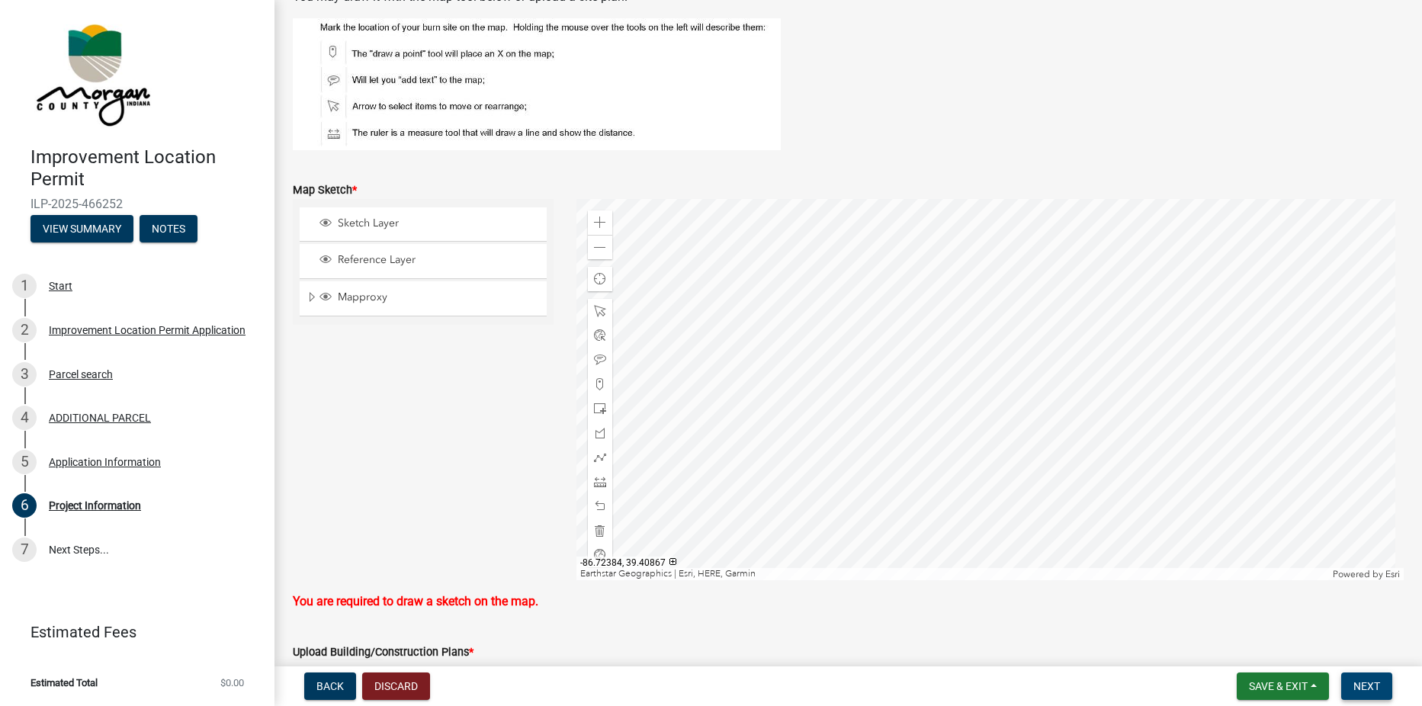
scroll to position [2871, 0]
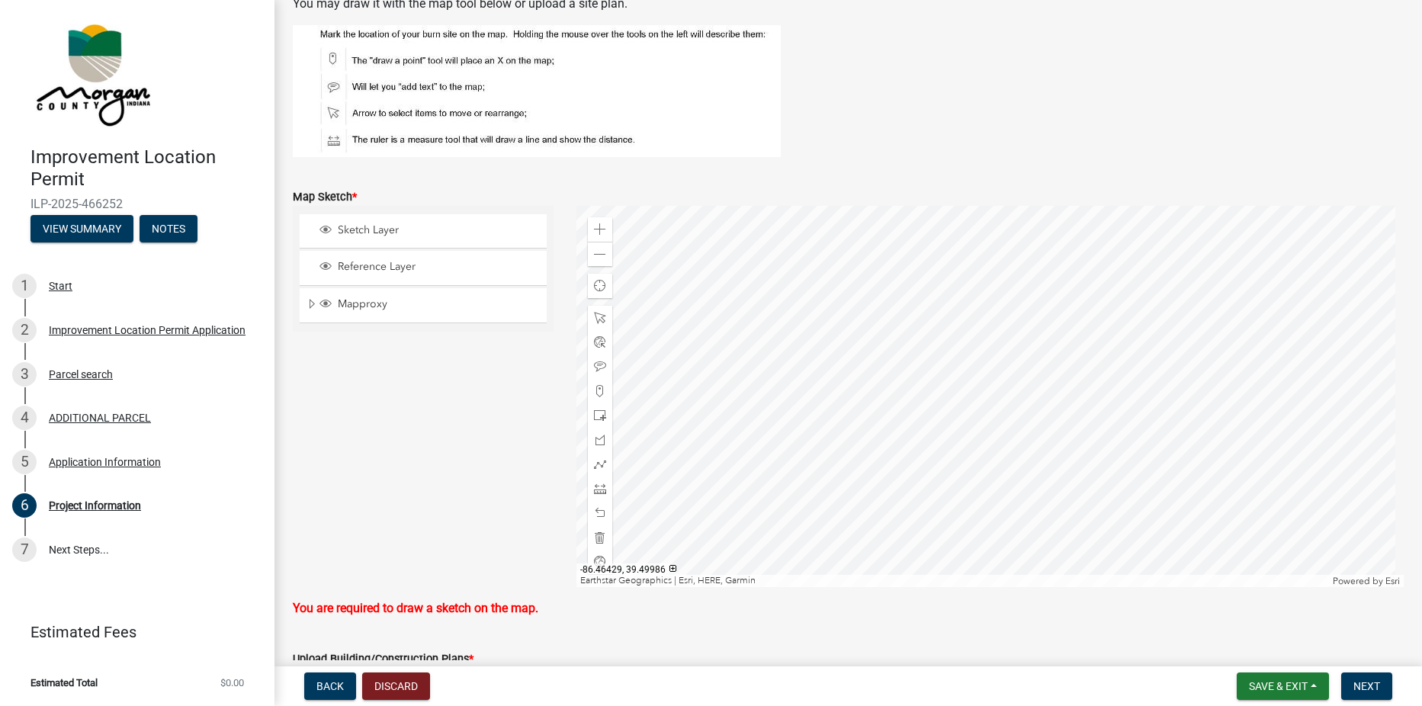
click at [944, 359] on div at bounding box center [989, 396] width 827 height 381
click at [954, 404] on div at bounding box center [989, 396] width 827 height 381
click at [612, 206] on div at bounding box center [989, 396] width 827 height 381
click at [595, 311] on div at bounding box center [600, 318] width 24 height 24
click at [730, 332] on div "Zoom in Zoom out Find my location Earthstar Geographics | [GEOGRAPHIC_DATA], HE…" at bounding box center [989, 396] width 827 height 381
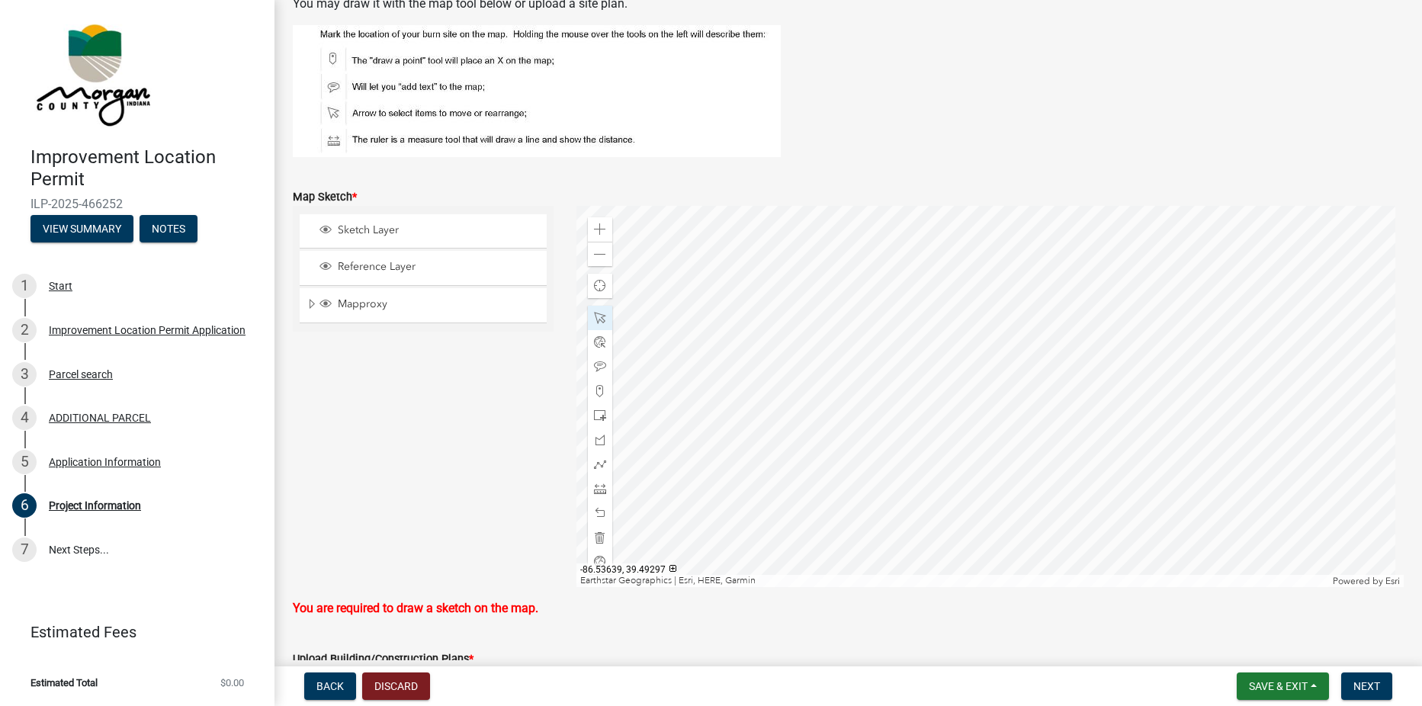
drag, startPoint x: 595, startPoint y: 311, endPoint x: 710, endPoint y: 312, distance: 115.1
click at [710, 312] on div at bounding box center [989, 396] width 827 height 381
click at [594, 226] on span at bounding box center [600, 229] width 12 height 12
click at [594, 363] on span at bounding box center [600, 367] width 12 height 12
click at [595, 258] on span at bounding box center [600, 255] width 12 height 12
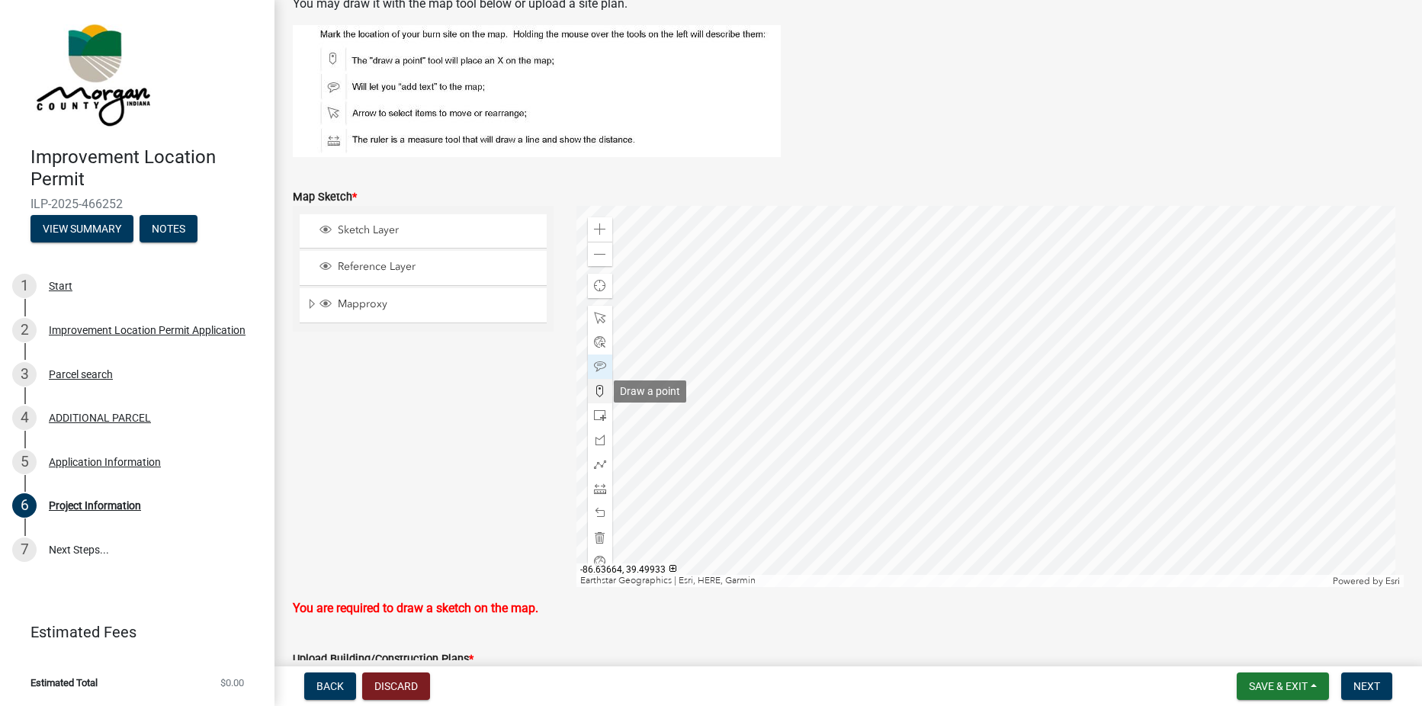
click at [599, 386] on span at bounding box center [600, 391] width 12 height 12
click at [864, 340] on div at bounding box center [989, 396] width 827 height 381
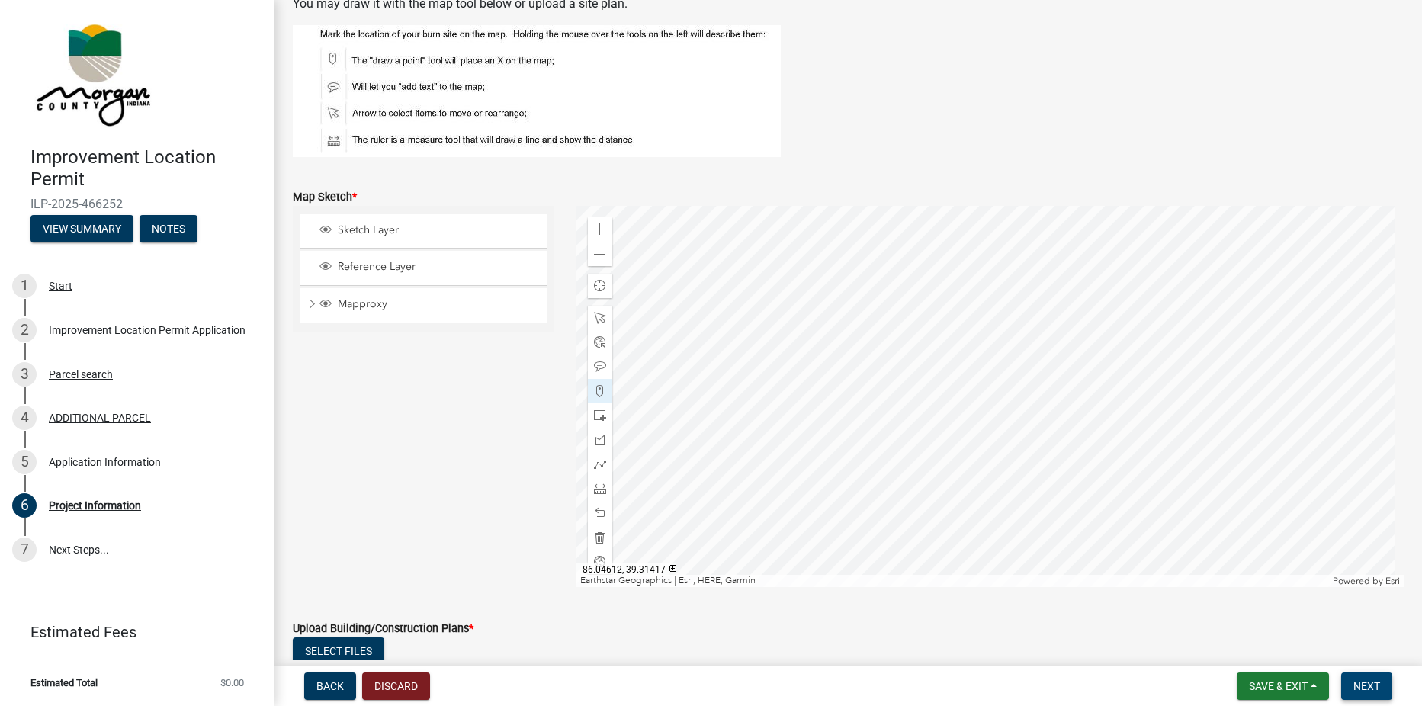
click at [1366, 682] on span "Next" at bounding box center [1366, 686] width 27 height 12
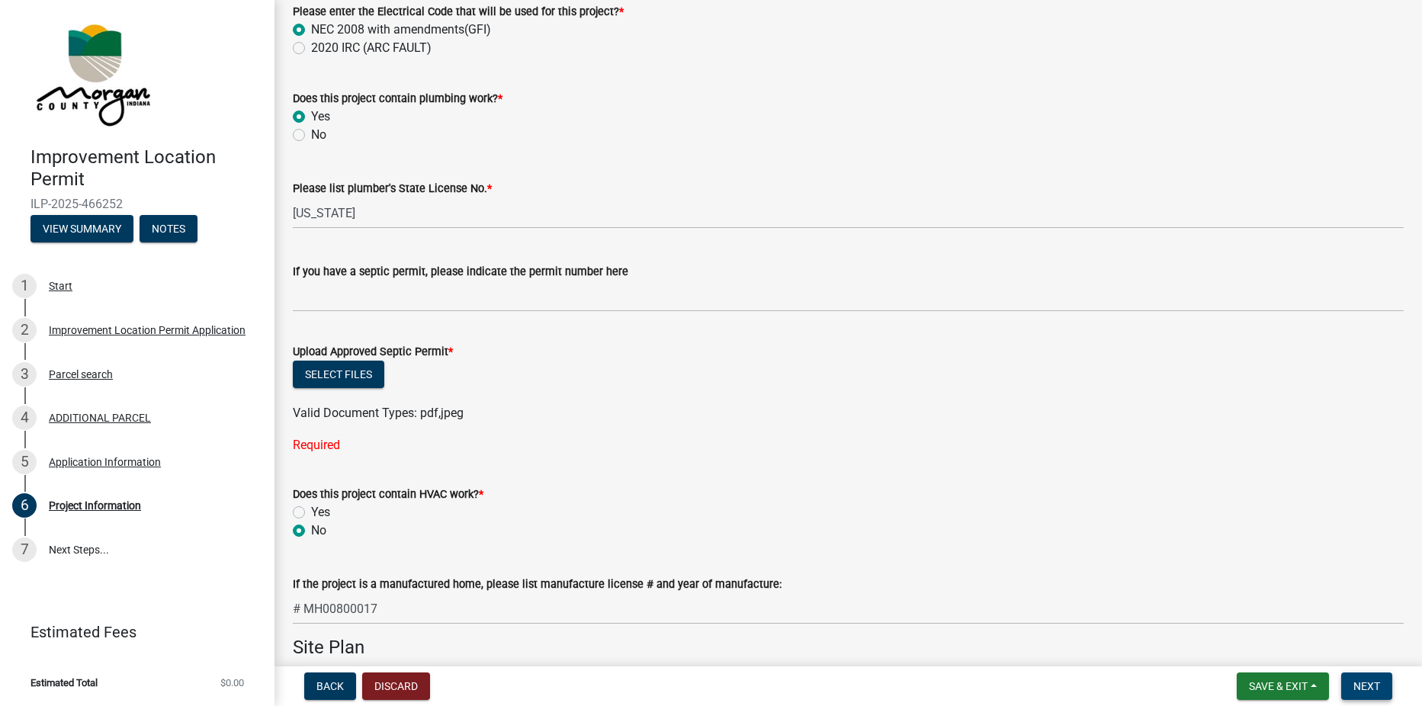
scroll to position [2154, 0]
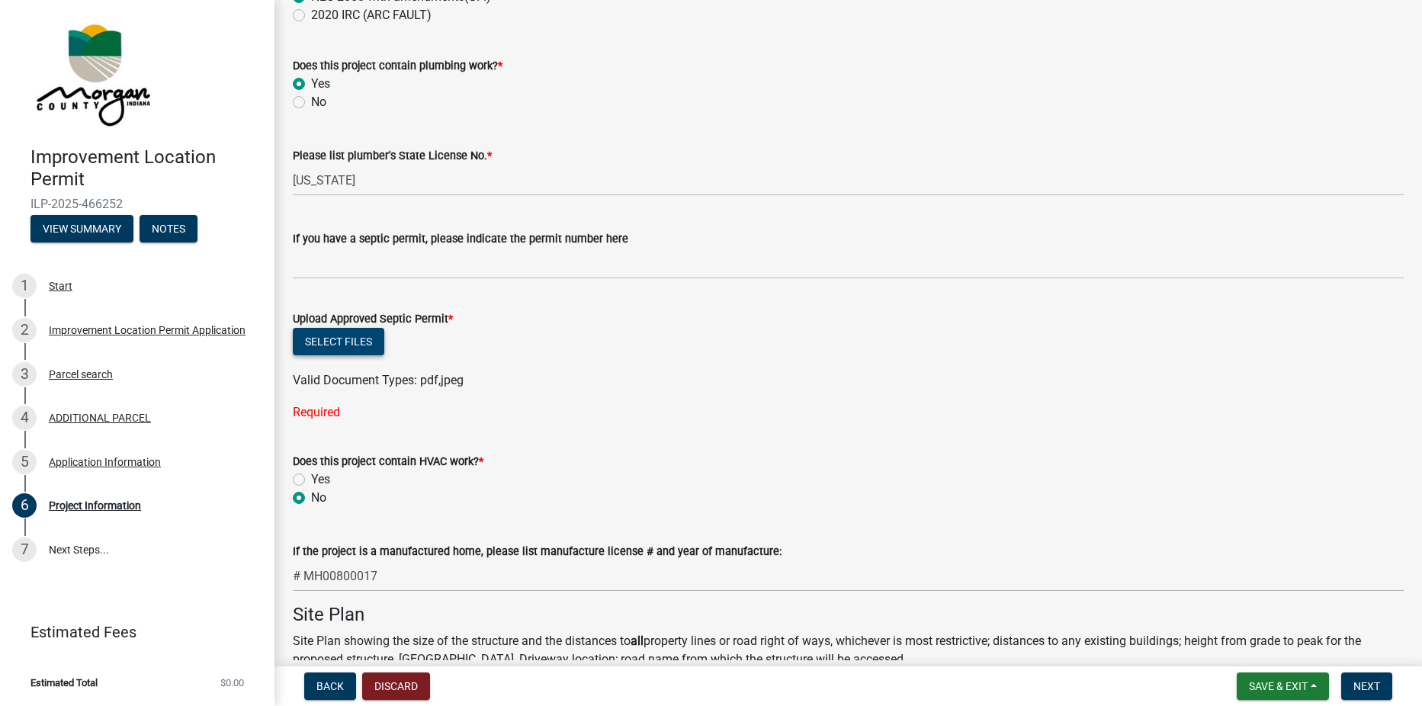
click at [361, 344] on button "Select files" at bounding box center [338, 341] width 91 height 27
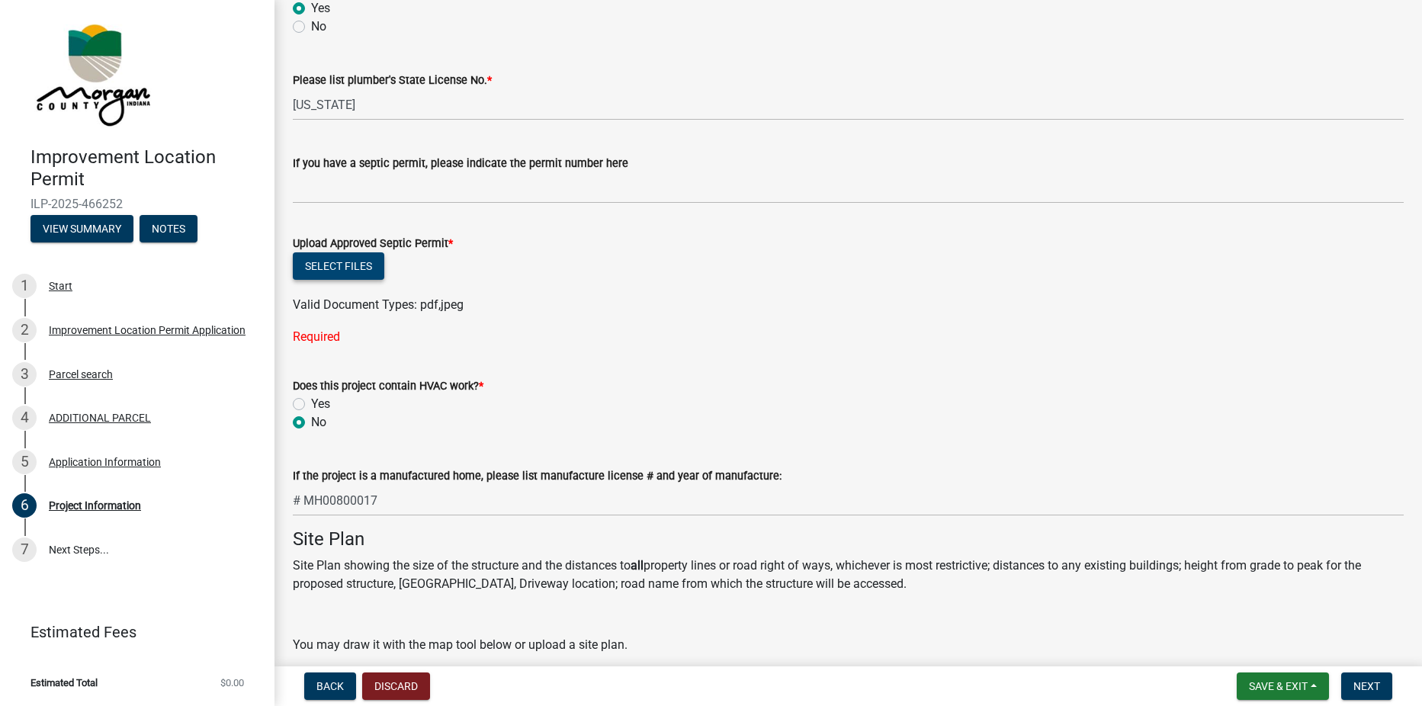
scroll to position [2230, 0]
click at [354, 261] on button "Select files" at bounding box center [338, 265] width 91 height 27
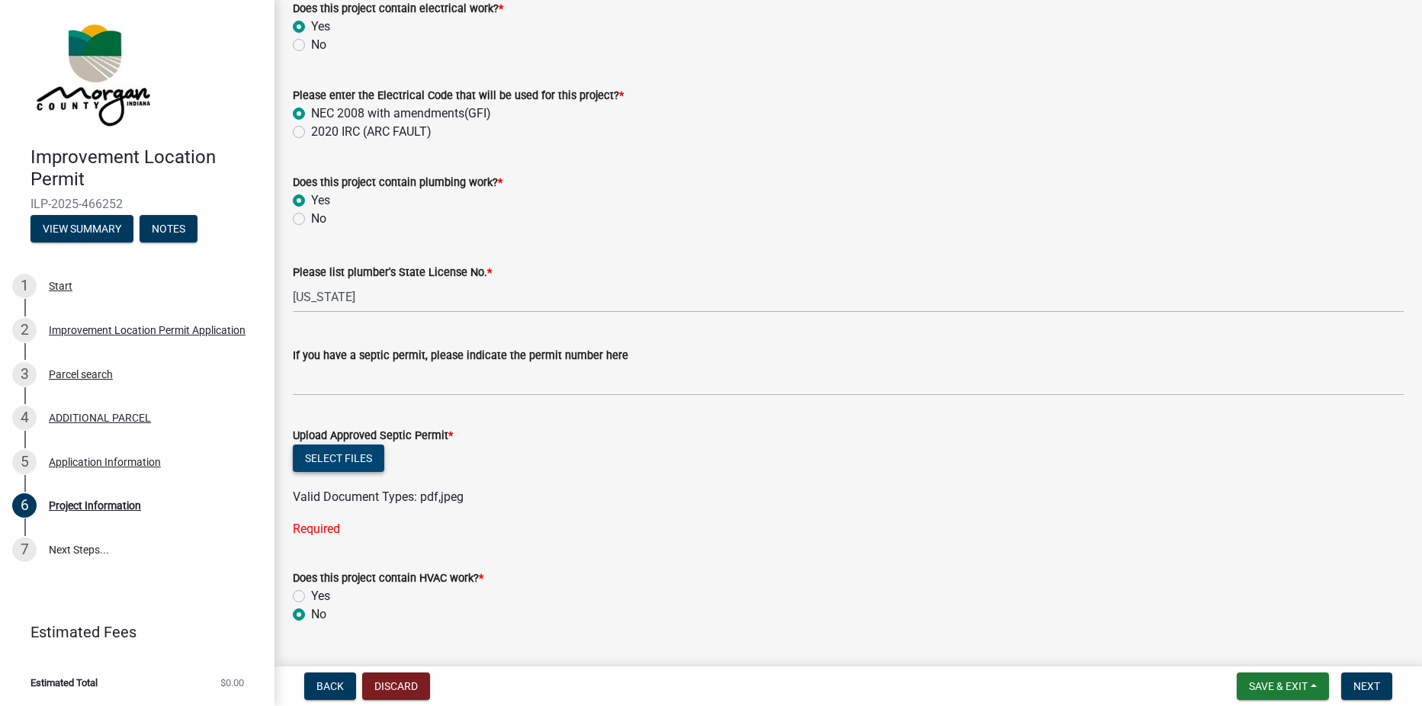
scroll to position [2002, 0]
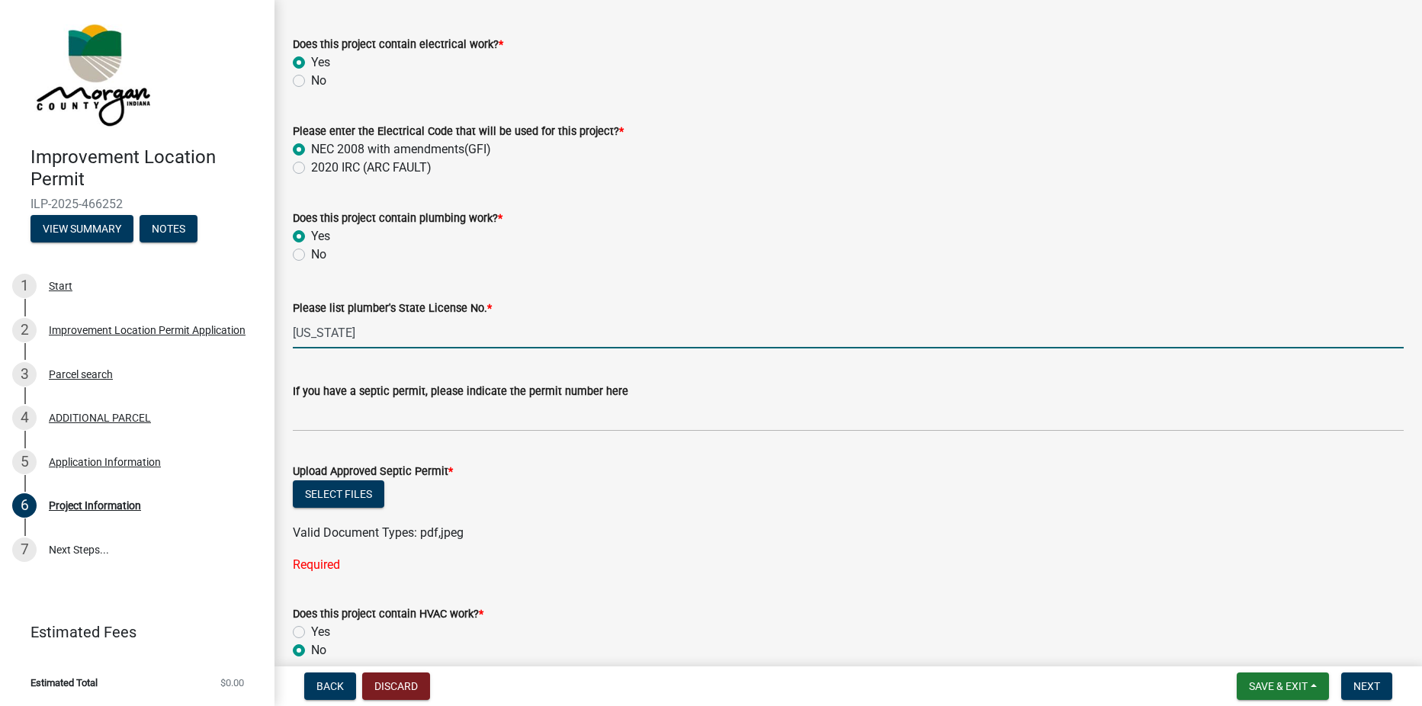
click at [367, 343] on input "[US_STATE]" at bounding box center [848, 332] width 1111 height 31
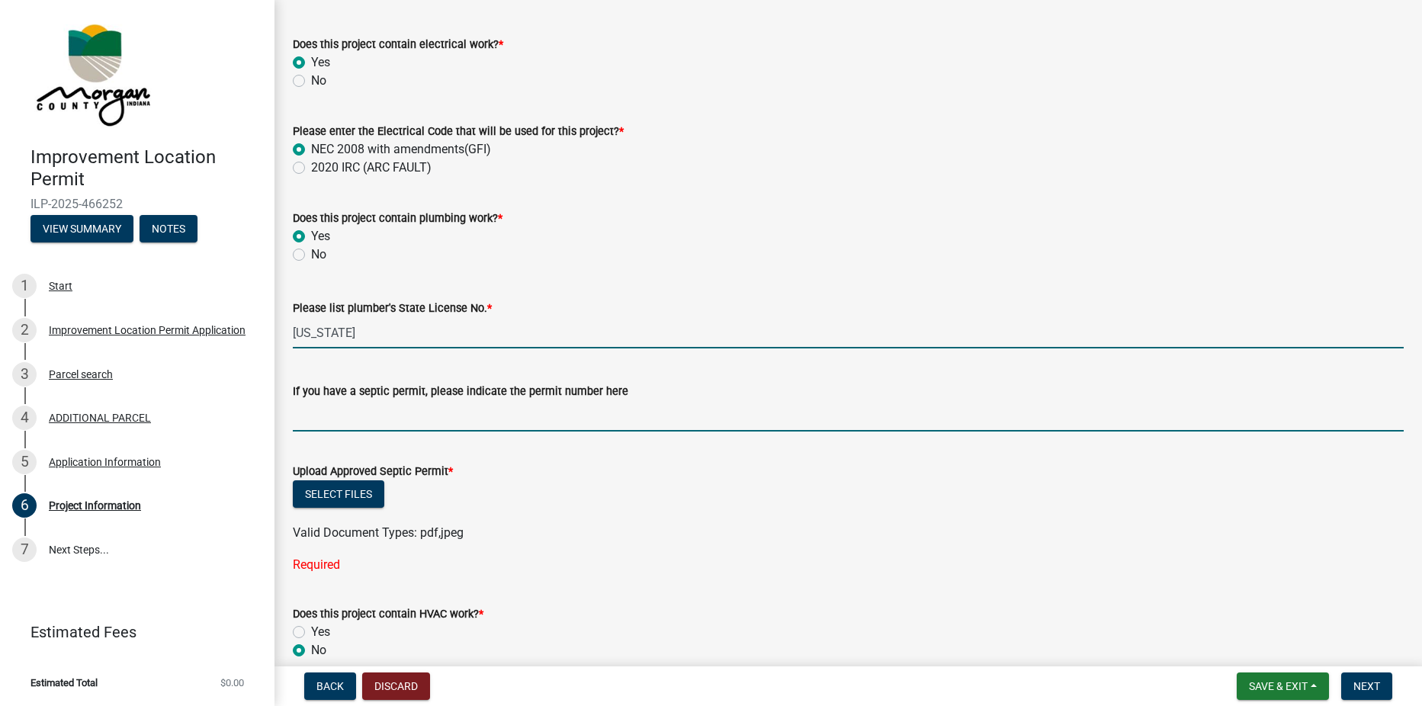
click at [442, 401] on input "If you have a septic permit, please indicate the permit number here" at bounding box center [848, 415] width 1111 height 31
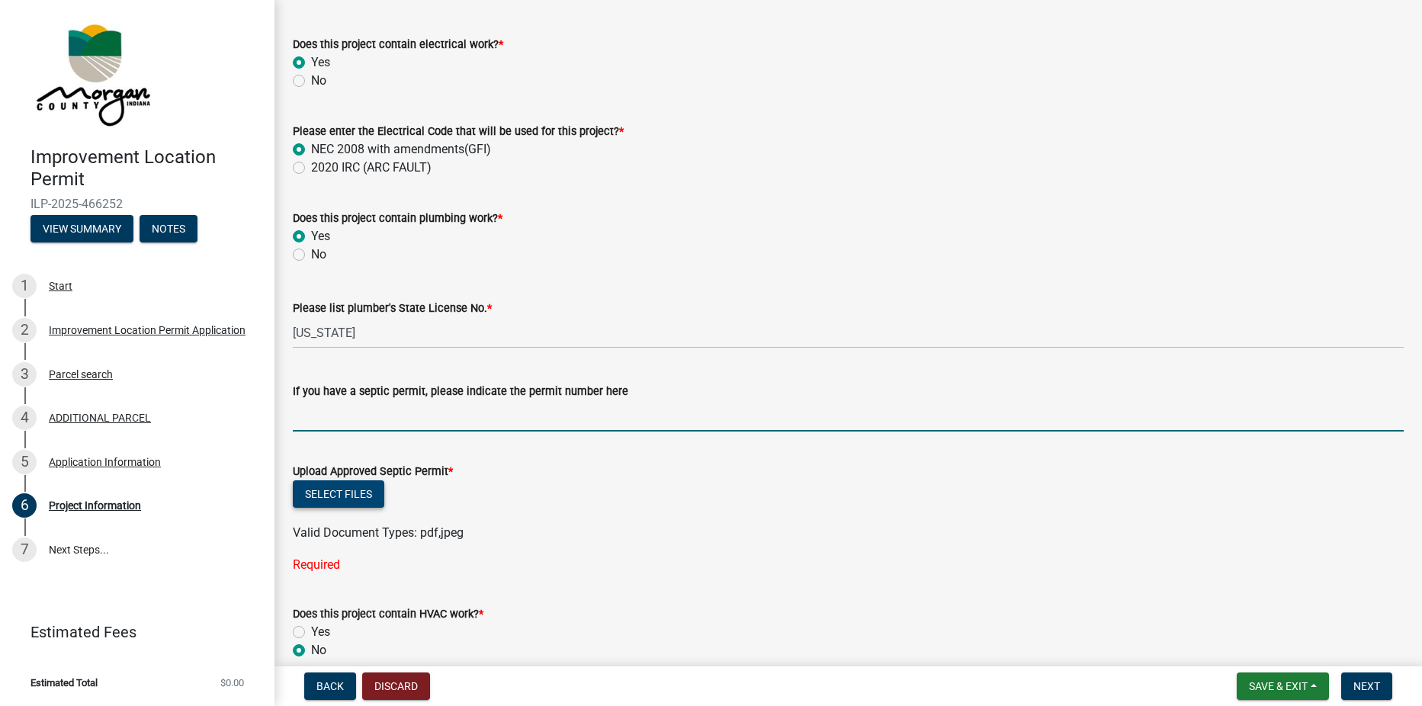
click at [341, 490] on button "Select files" at bounding box center [338, 493] width 91 height 27
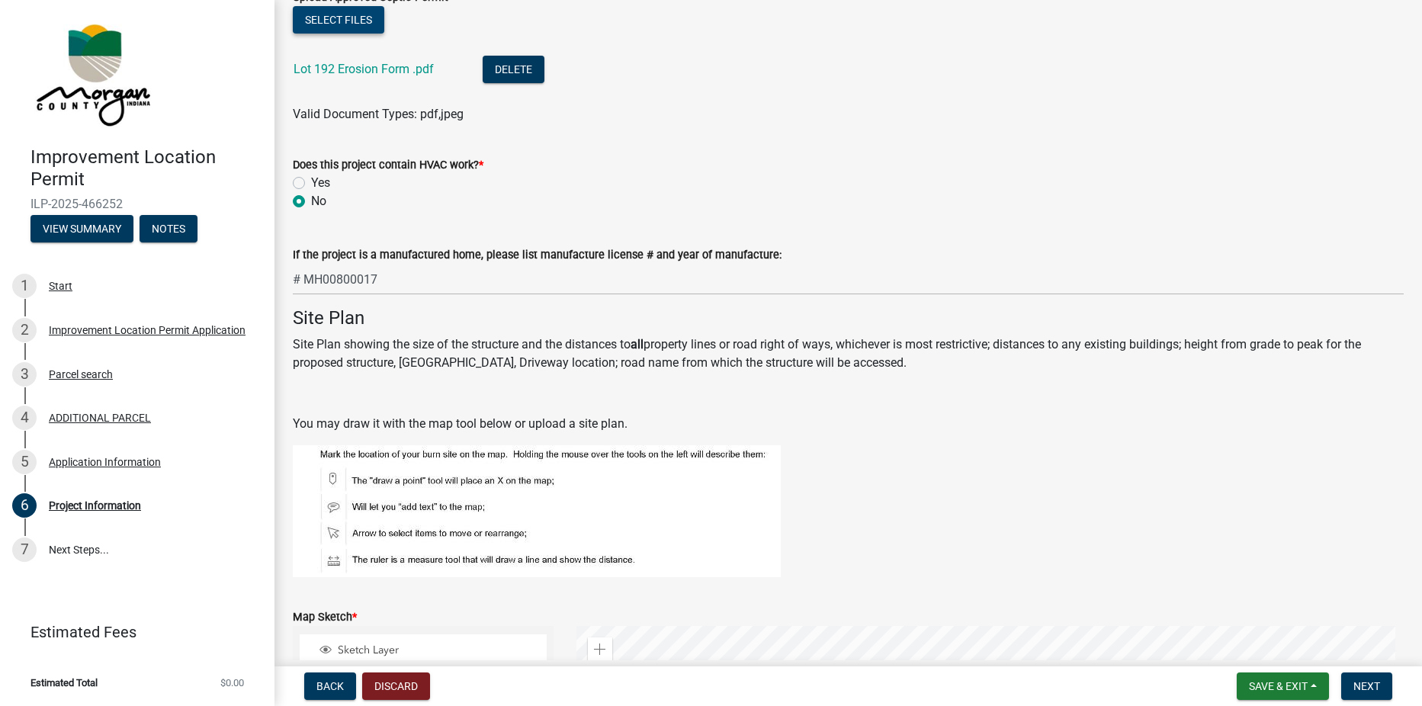
scroll to position [2535, 0]
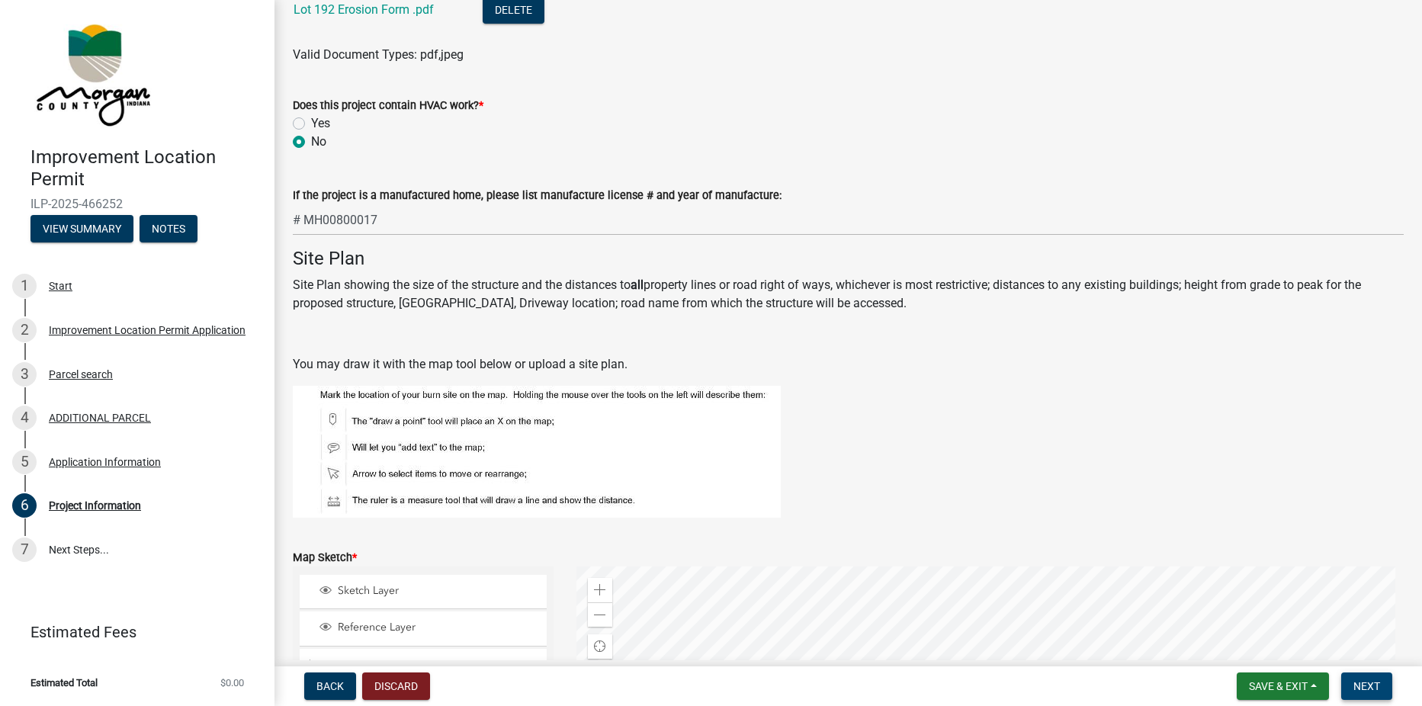
click at [1359, 685] on span "Next" at bounding box center [1366, 686] width 27 height 12
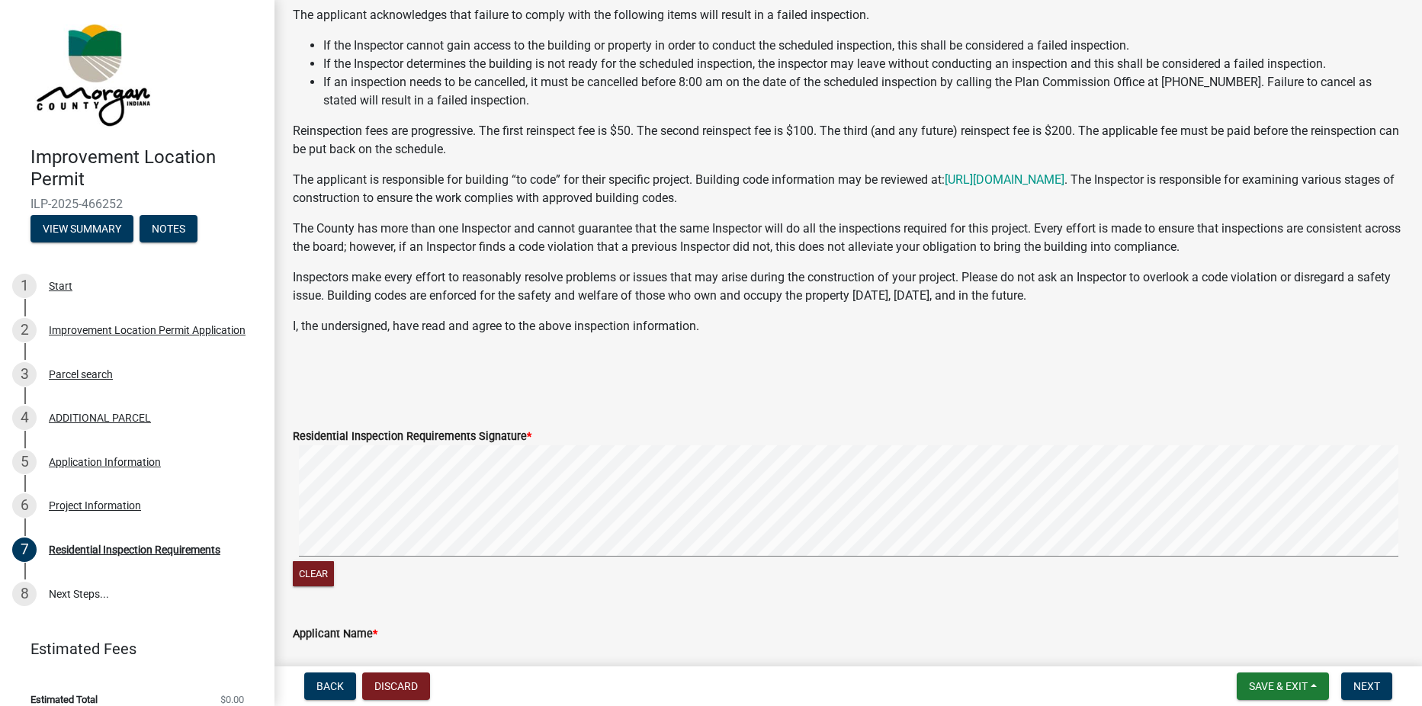
scroll to position [275, 0]
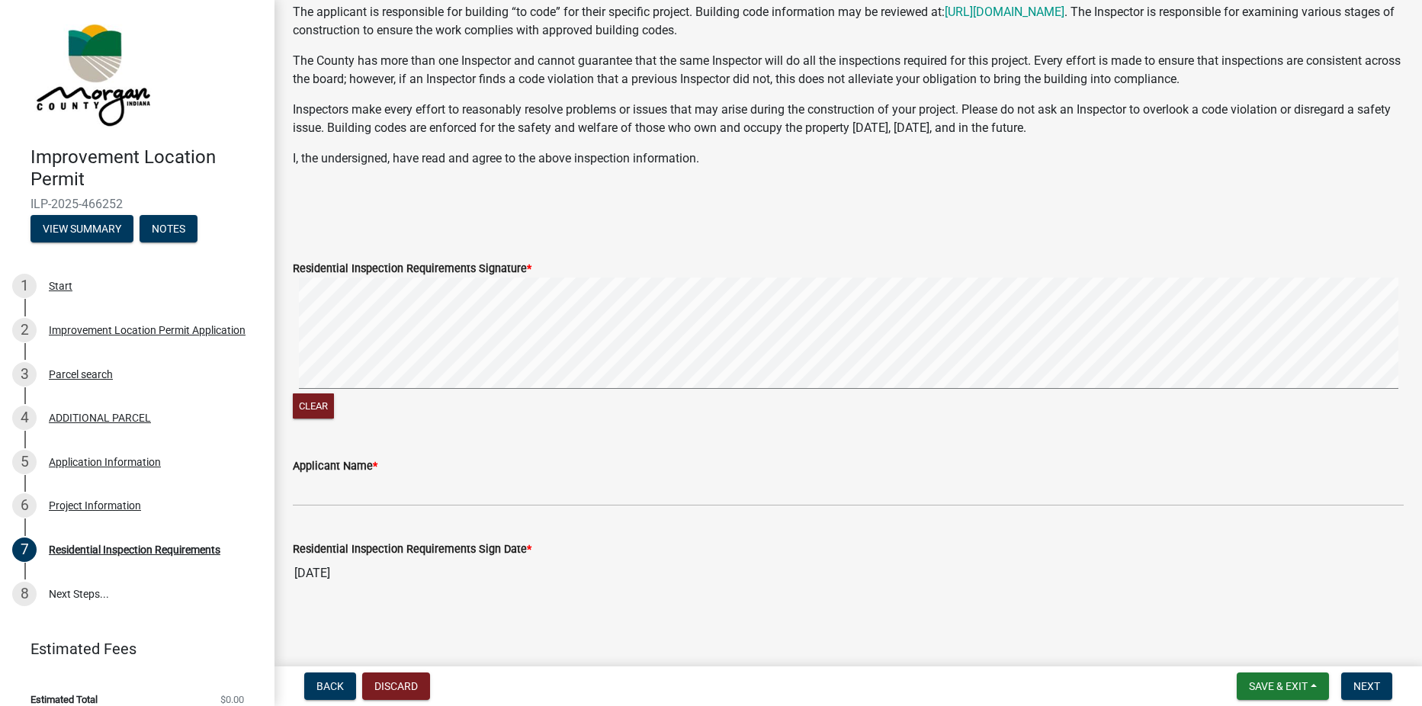
click at [642, 399] on div "Clear" at bounding box center [848, 349] width 1111 height 145
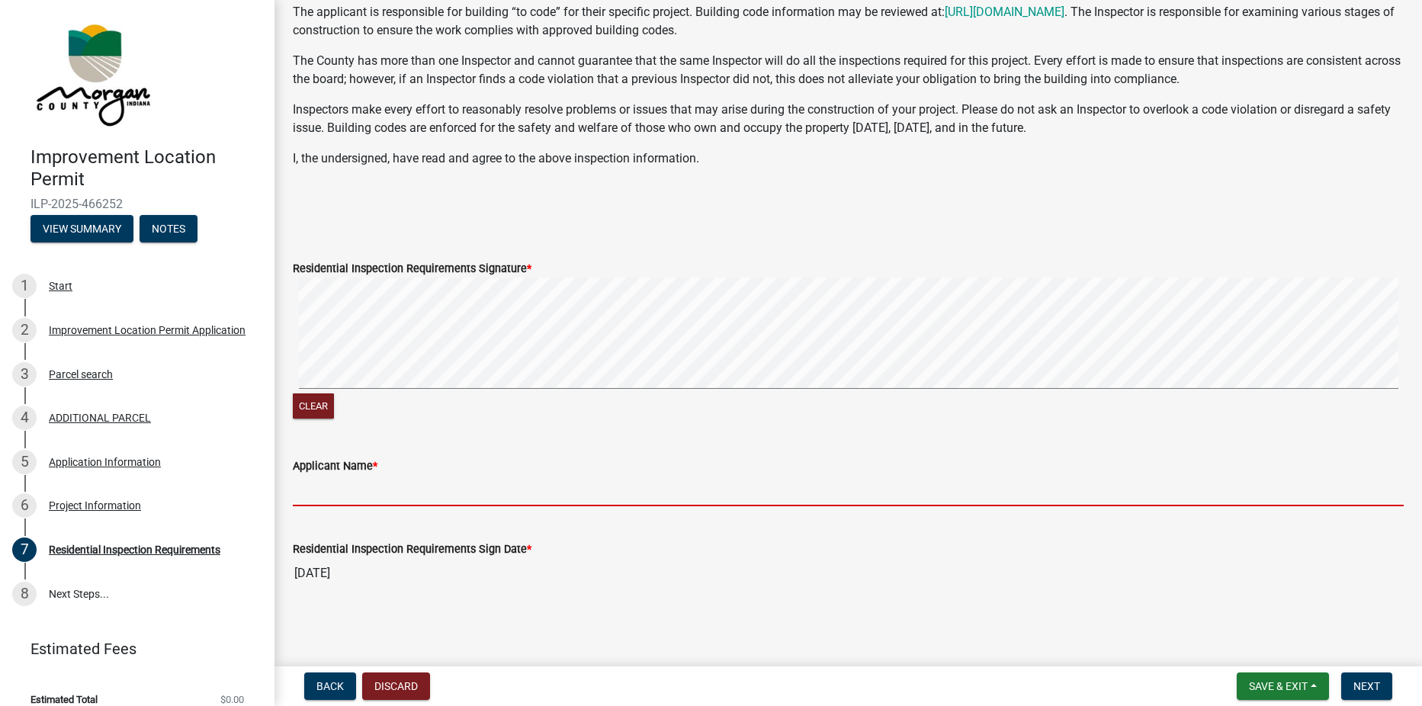
click at [349, 489] on input "Applicant Name *" at bounding box center [848, 490] width 1111 height 31
type input "[PERSON_NAME]"
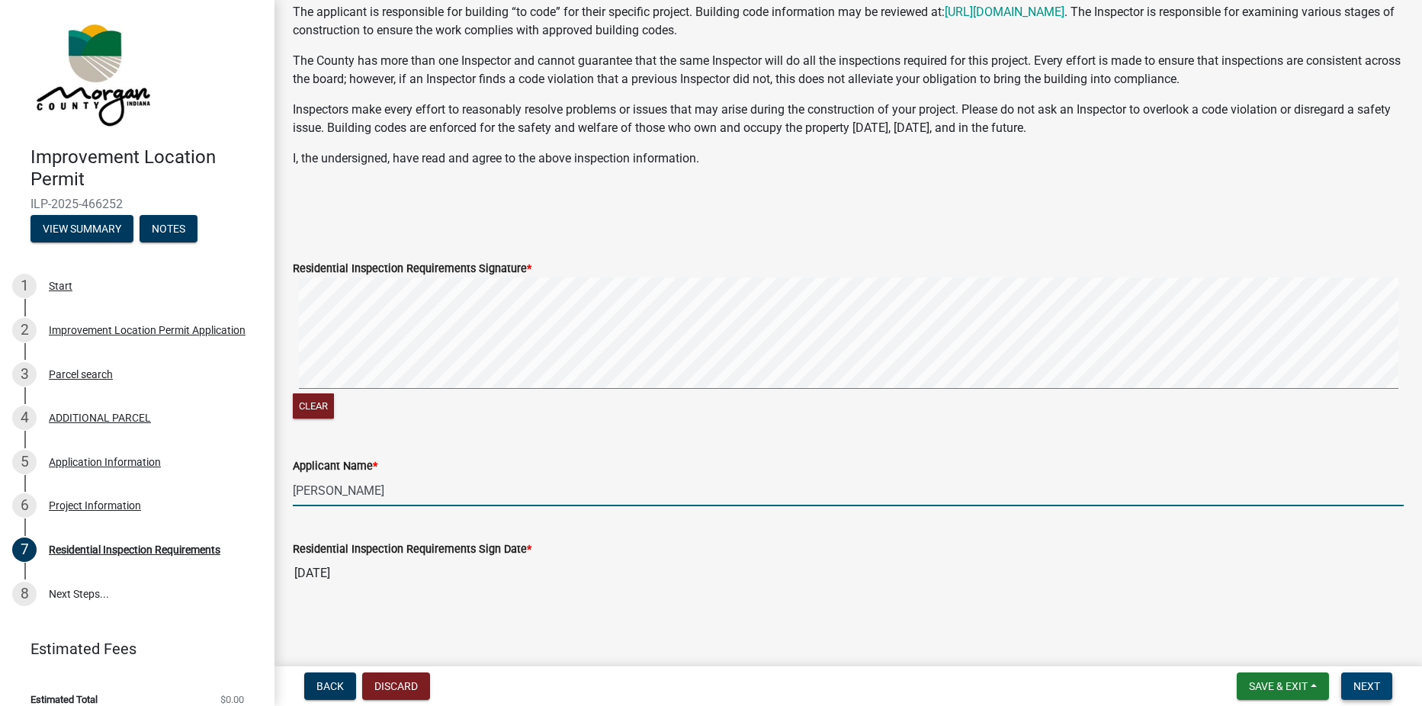
drag, startPoint x: 1361, startPoint y: 683, endPoint x: 1355, endPoint y: 679, distance: 7.8
click at [1361, 682] on span "Next" at bounding box center [1366, 686] width 27 height 12
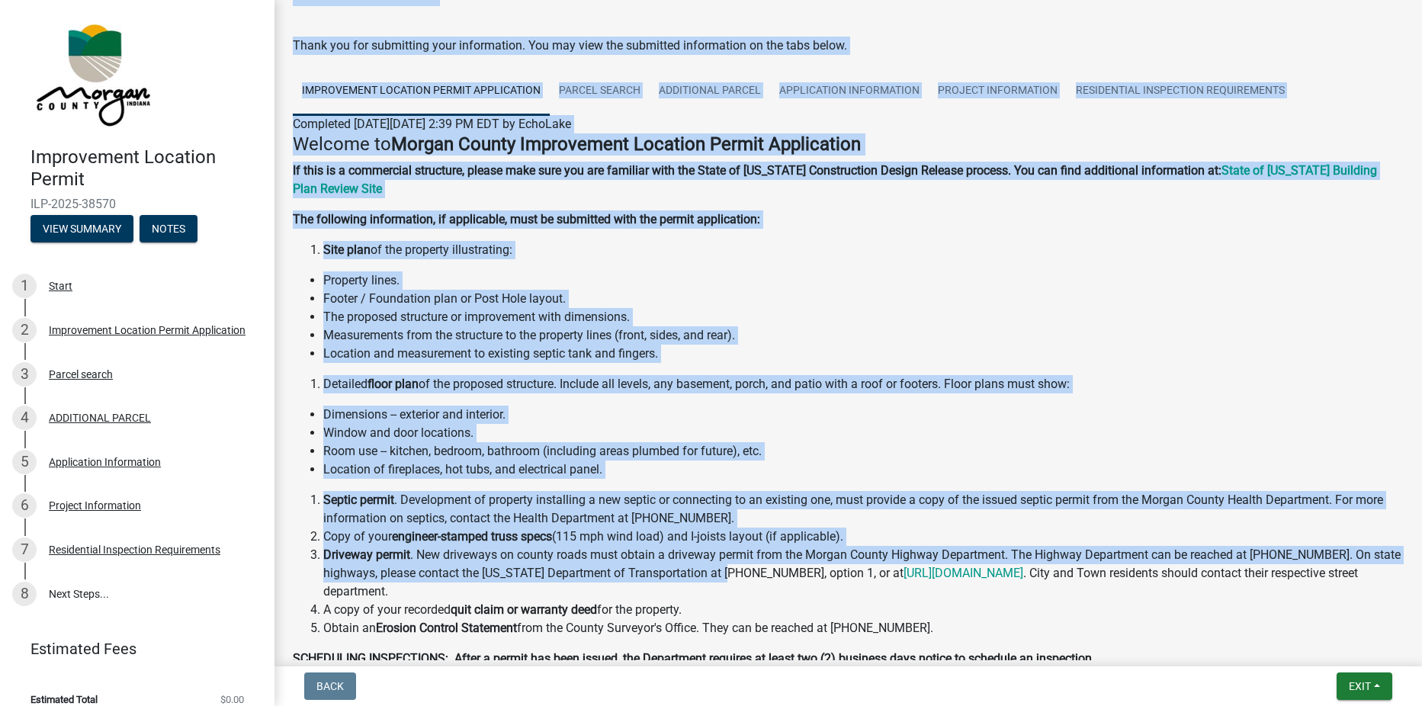
scroll to position [293, 0]
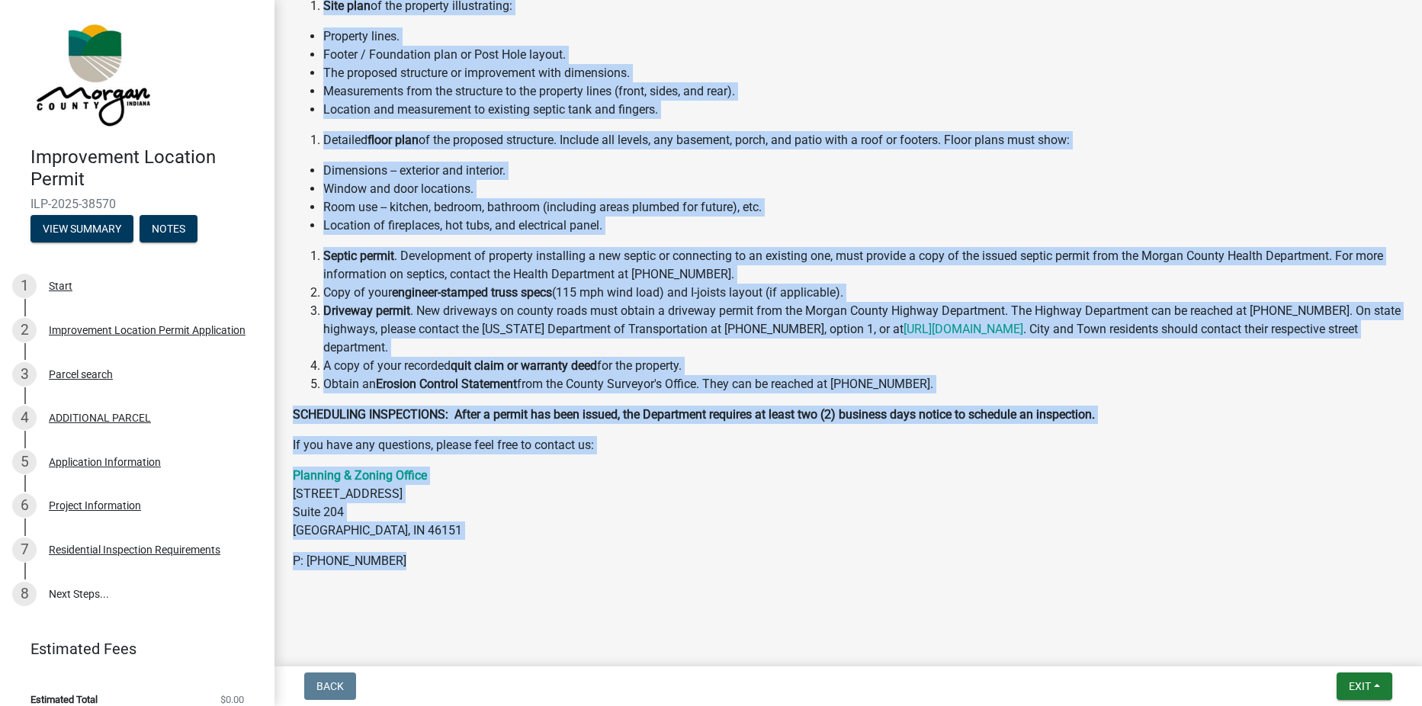
drag, startPoint x: 297, startPoint y: 36, endPoint x: 766, endPoint y: 564, distance: 706.3
click at [766, 564] on div "Submitted Thank you for submitting your information. You may view the submitted…" at bounding box center [847, 170] width 1133 height 889
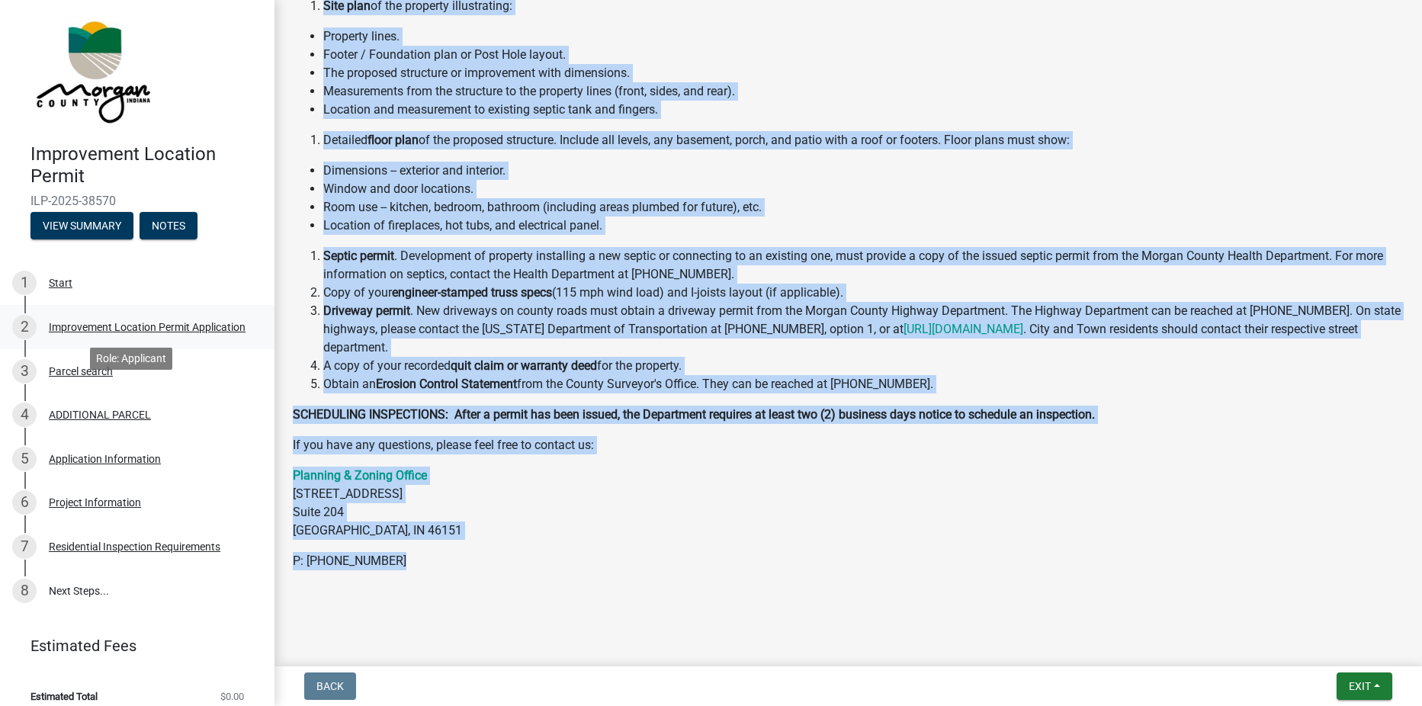
scroll to position [0, 0]
